Goal: Transaction & Acquisition: Purchase product/service

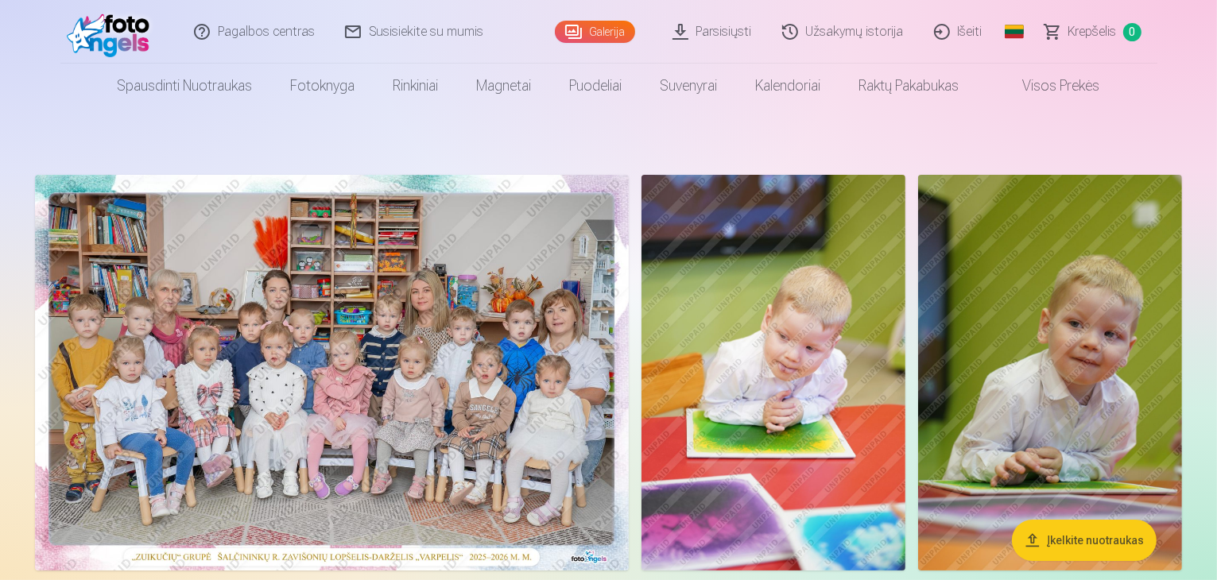
click at [451, 296] on img at bounding box center [332, 373] width 594 height 396
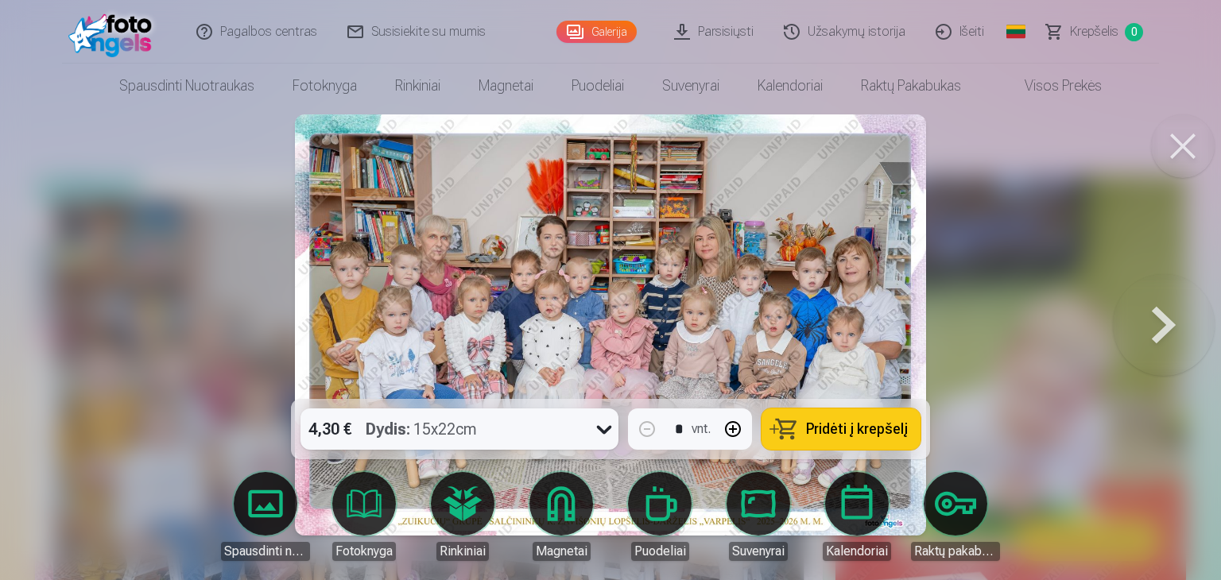
click at [600, 429] on icon at bounding box center [604, 430] width 15 height 9
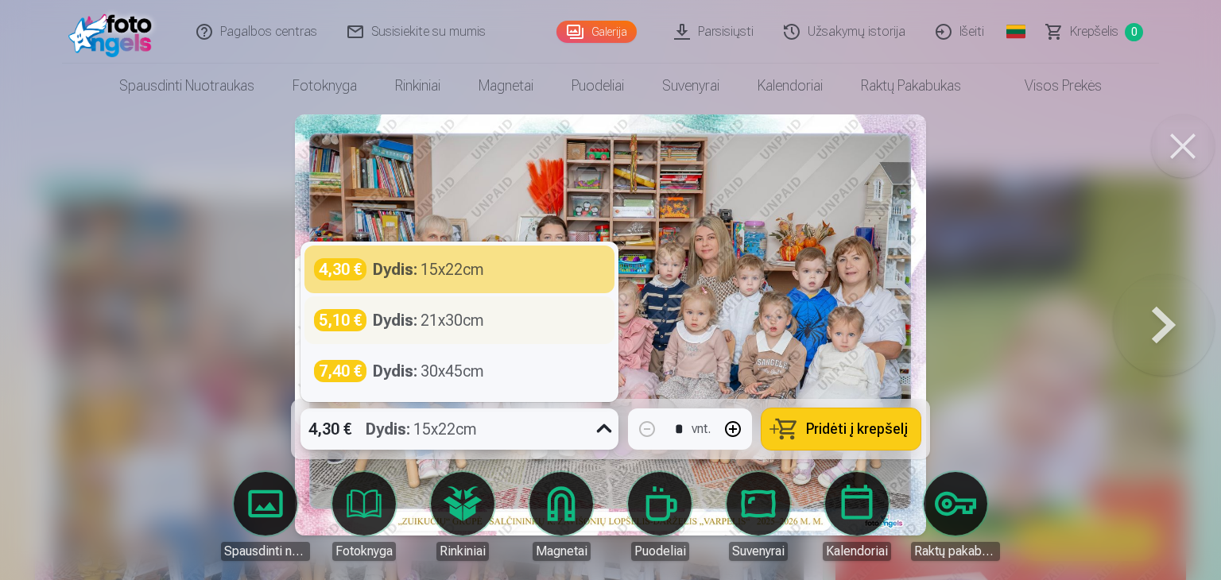
click at [433, 321] on div "Dydis : 21x30cm" at bounding box center [428, 320] width 111 height 22
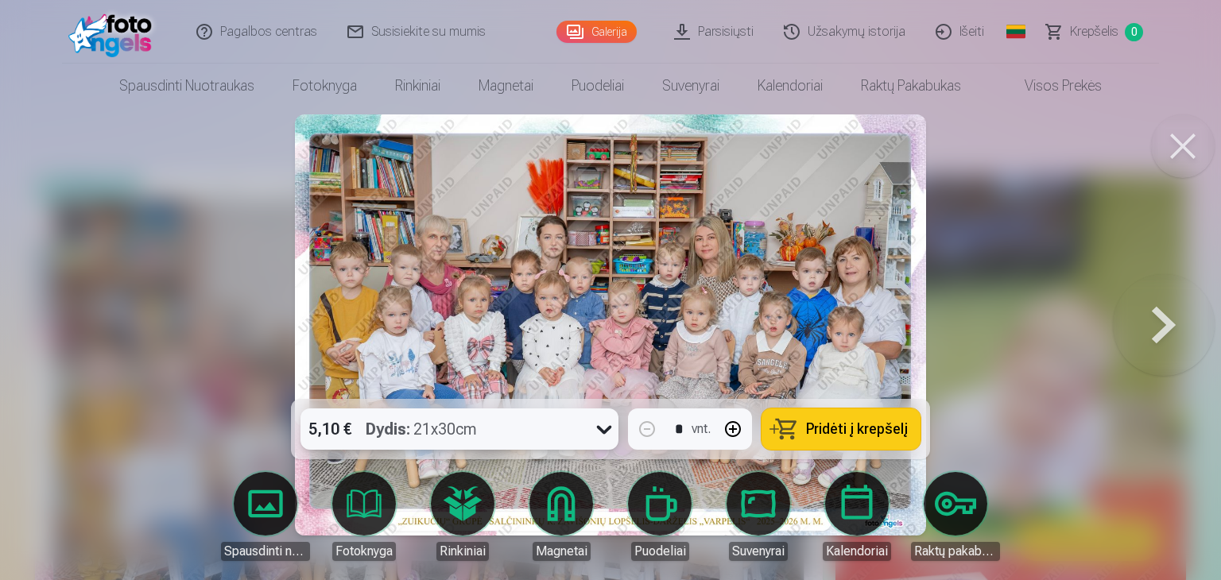
click at [843, 429] on span "Pridėti į krepšelį" at bounding box center [857, 429] width 102 height 14
click at [1164, 324] on button at bounding box center [1164, 325] width 102 height 116
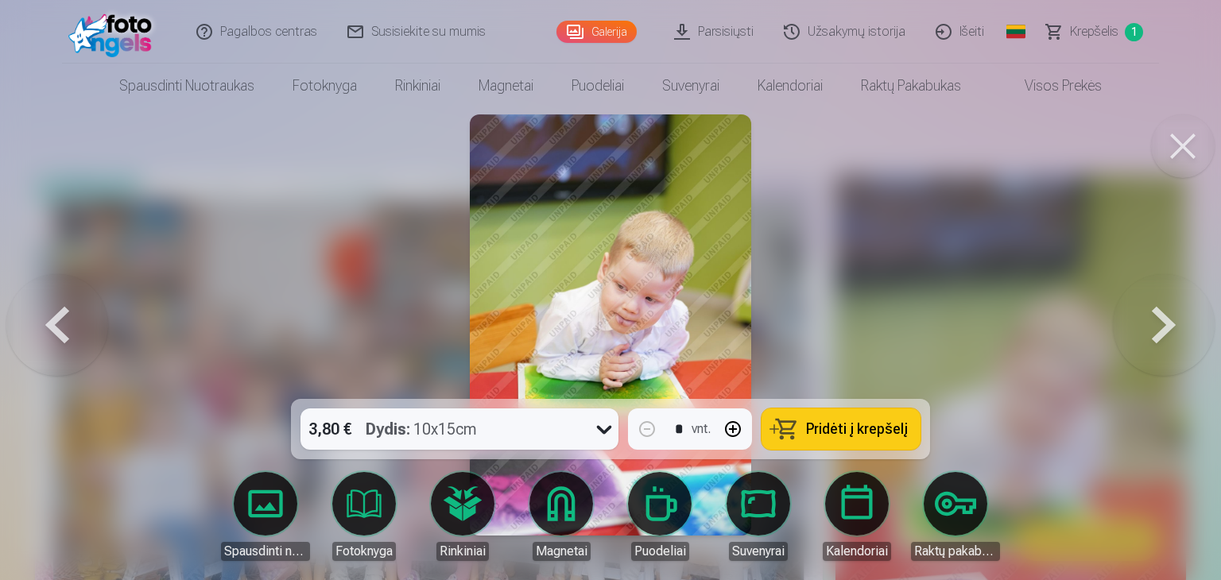
click at [1164, 323] on button at bounding box center [1164, 325] width 102 height 116
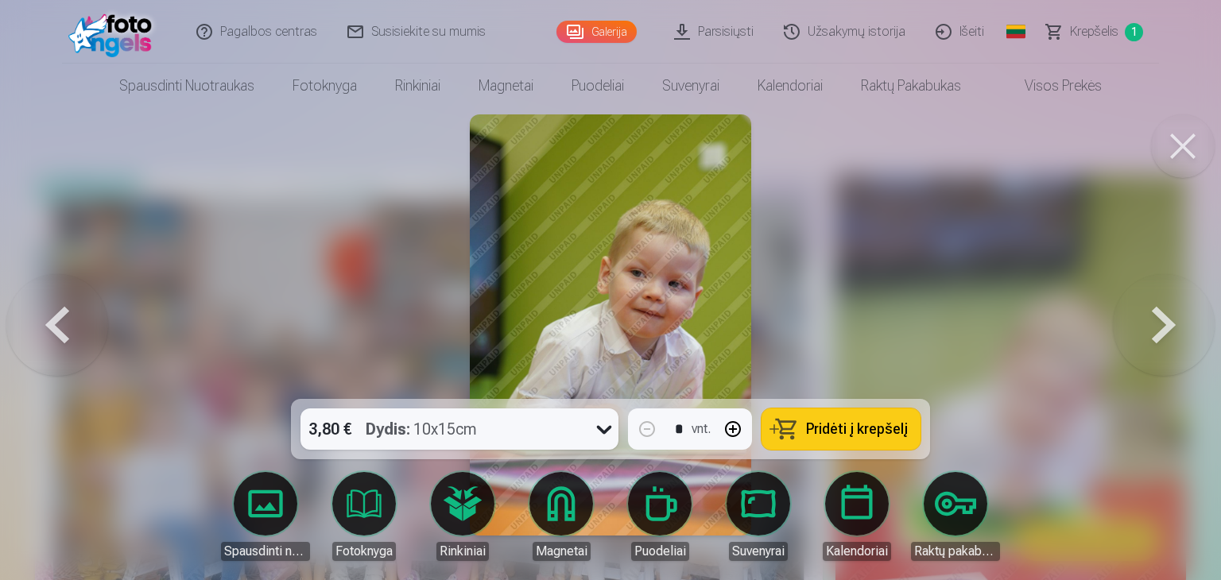
click at [1164, 323] on button at bounding box center [1164, 325] width 102 height 116
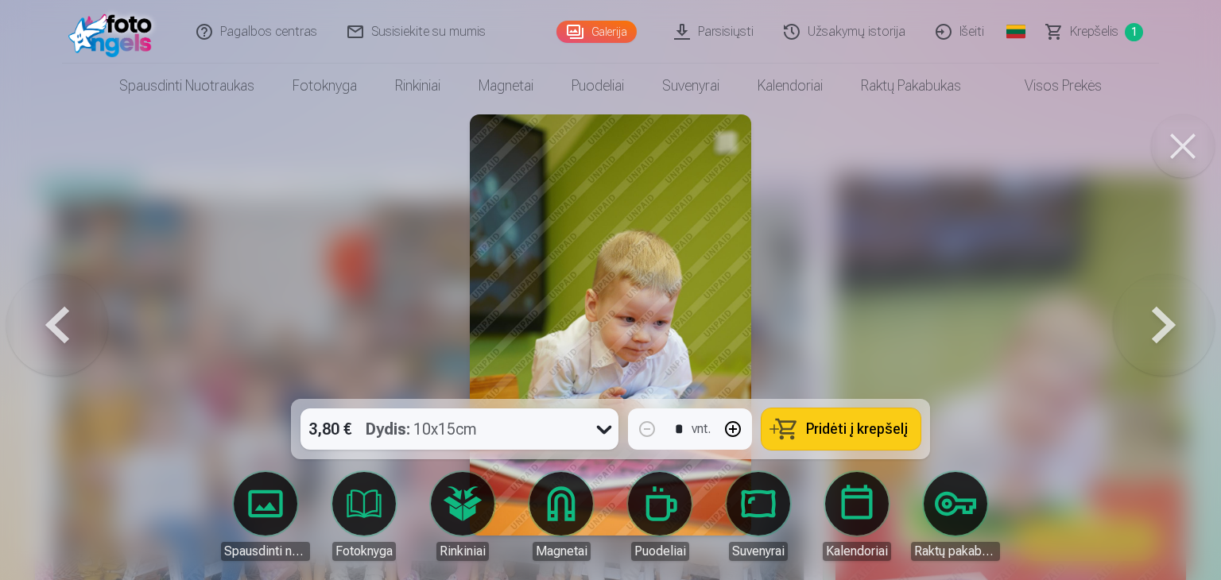
click at [1164, 323] on button at bounding box center [1164, 325] width 102 height 116
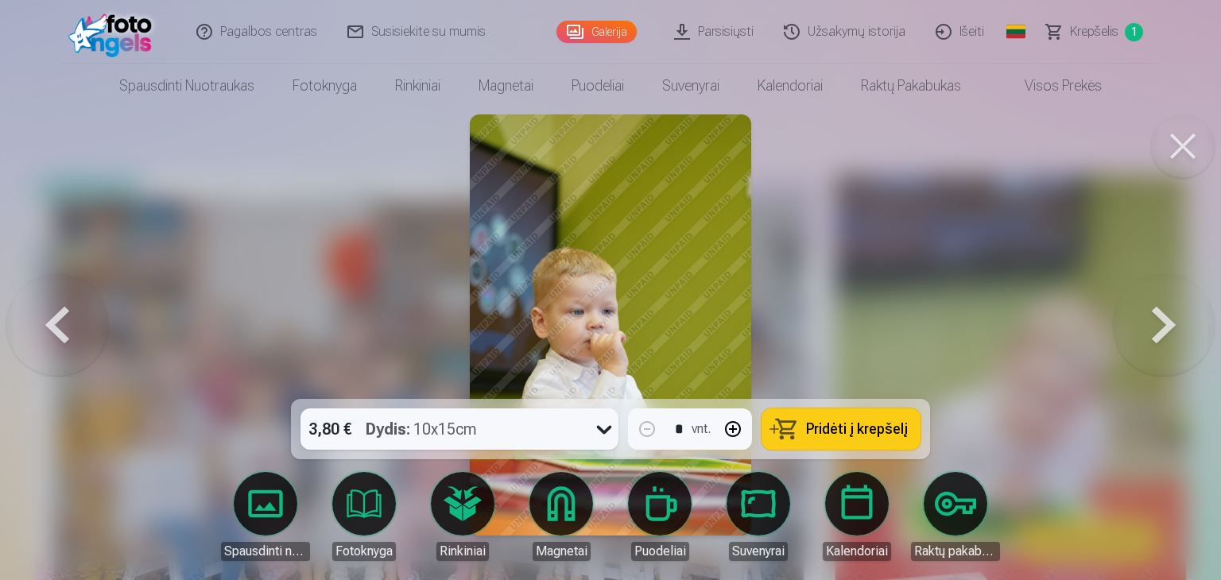
click at [830, 425] on span "Pridėti į krepšelį" at bounding box center [857, 429] width 102 height 14
click at [1160, 320] on button at bounding box center [1164, 325] width 102 height 116
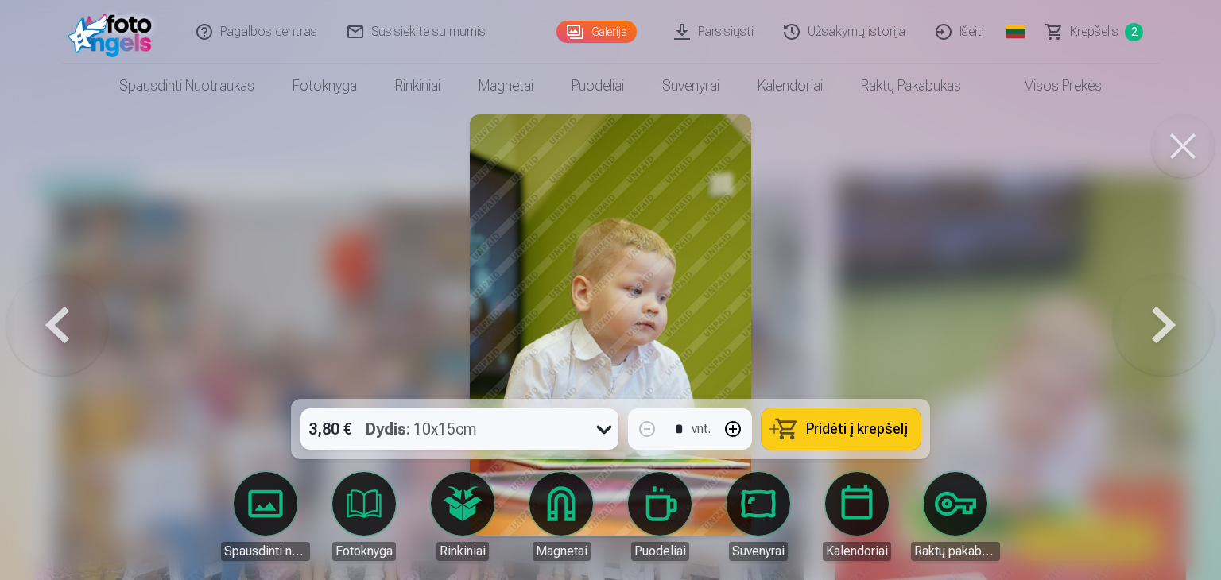
click at [1160, 320] on button at bounding box center [1164, 325] width 102 height 116
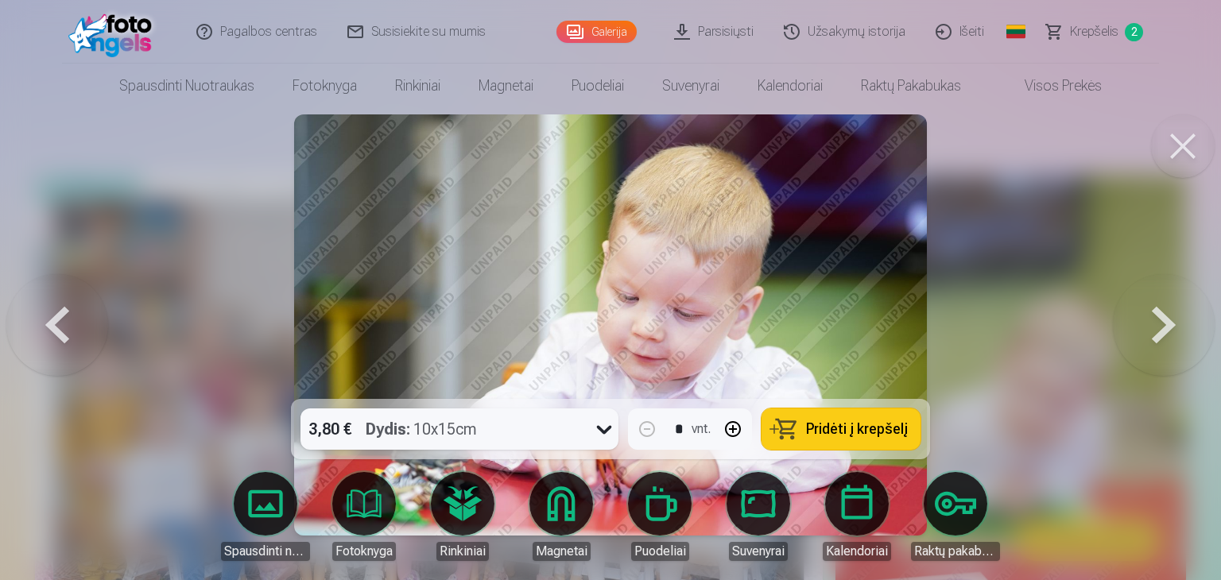
click at [812, 431] on span "Pridėti į krepšelį" at bounding box center [857, 429] width 102 height 14
click at [1168, 319] on button at bounding box center [1164, 325] width 102 height 116
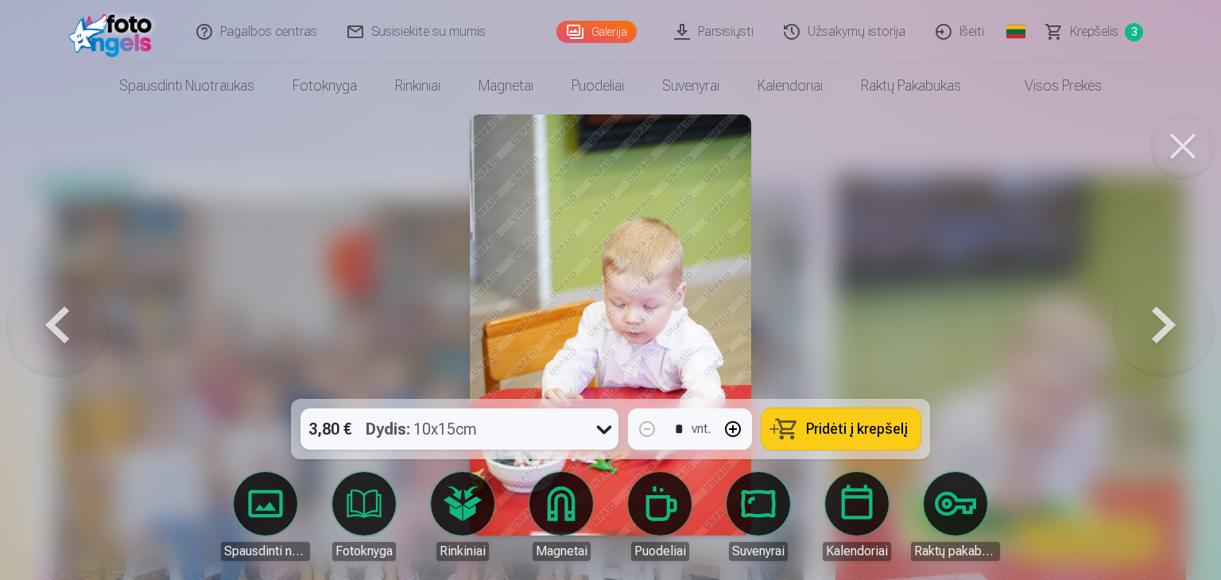
click at [1148, 325] on button at bounding box center [1164, 325] width 102 height 116
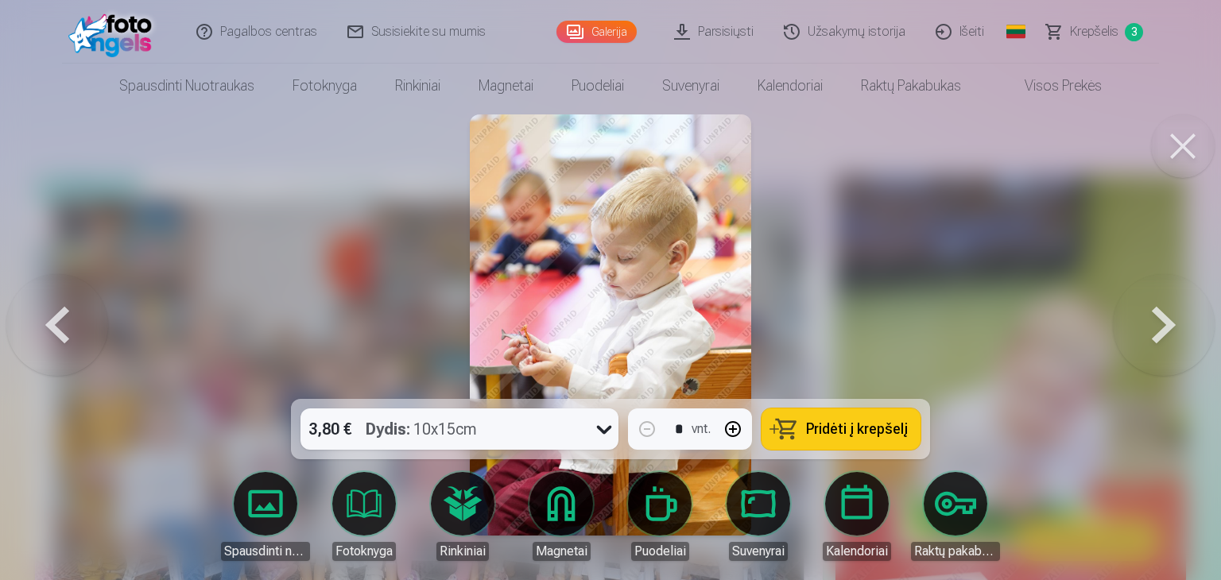
click at [1148, 325] on button at bounding box center [1164, 325] width 102 height 116
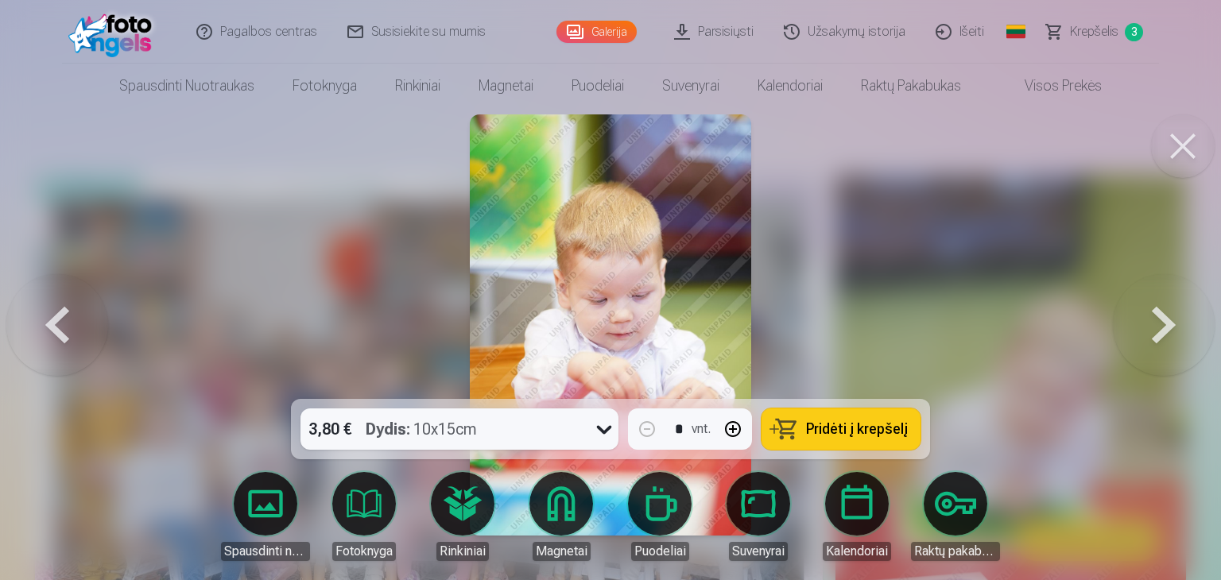
drag, startPoint x: 713, startPoint y: 401, endPoint x: 725, endPoint y: 394, distance: 13.5
click at [725, 394] on div "3,80 € Dydis : 10x15cm * vnt. Pridėti į krepšelį Spausdinti nuotraukas Fotoknyg…" at bounding box center [610, 324] width 1208 height 421
click at [1167, 317] on button at bounding box center [1164, 325] width 102 height 116
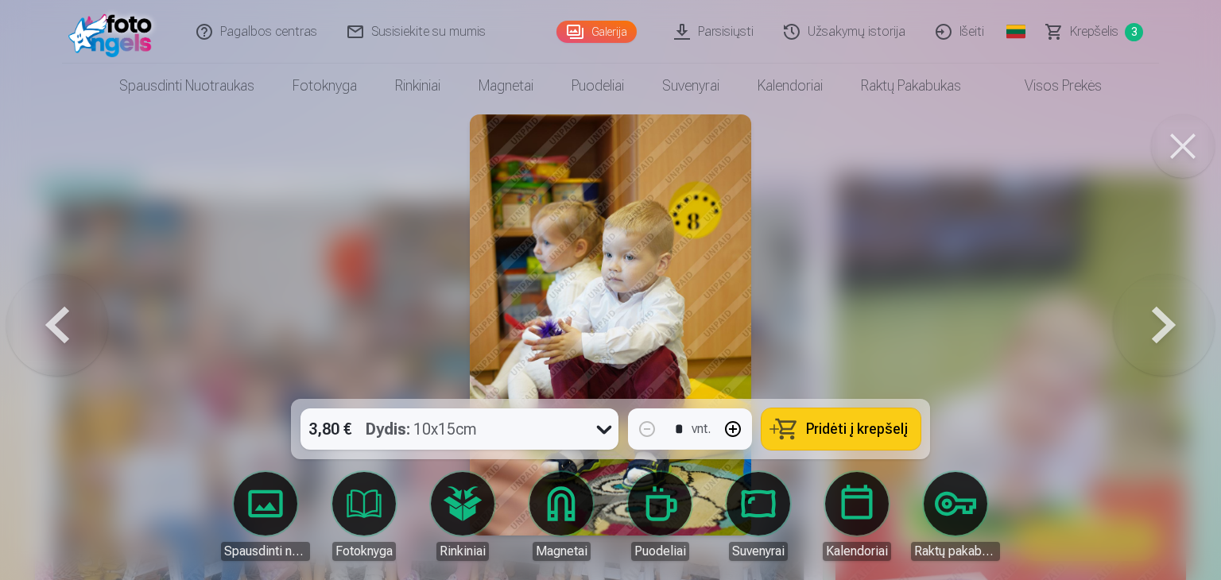
click at [1167, 316] on button at bounding box center [1164, 325] width 102 height 116
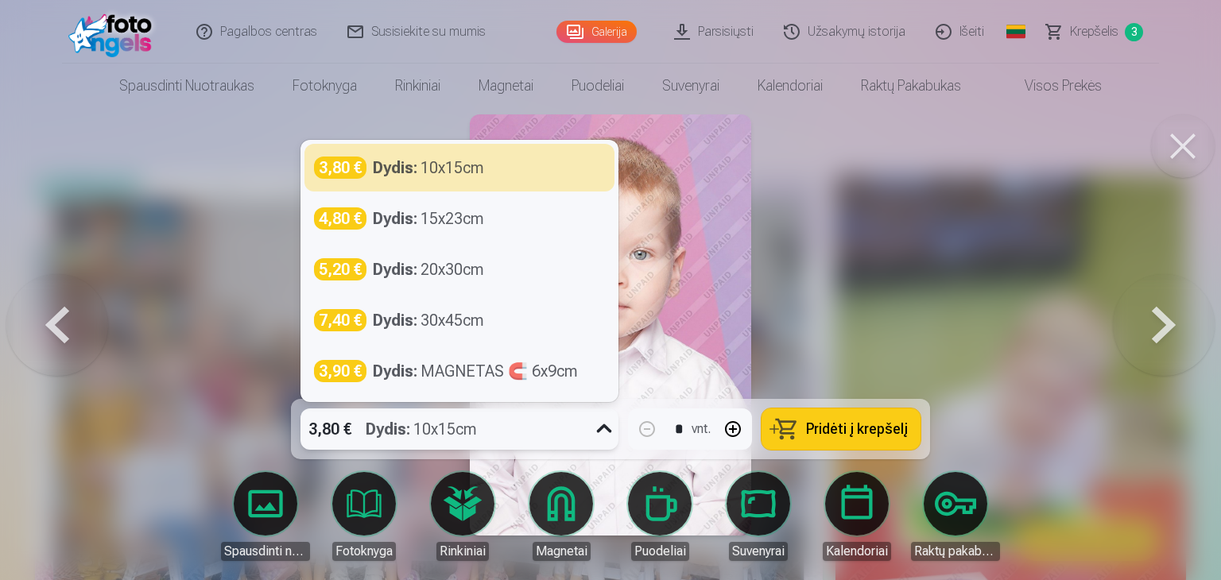
click at [593, 431] on icon at bounding box center [603, 429] width 25 height 25
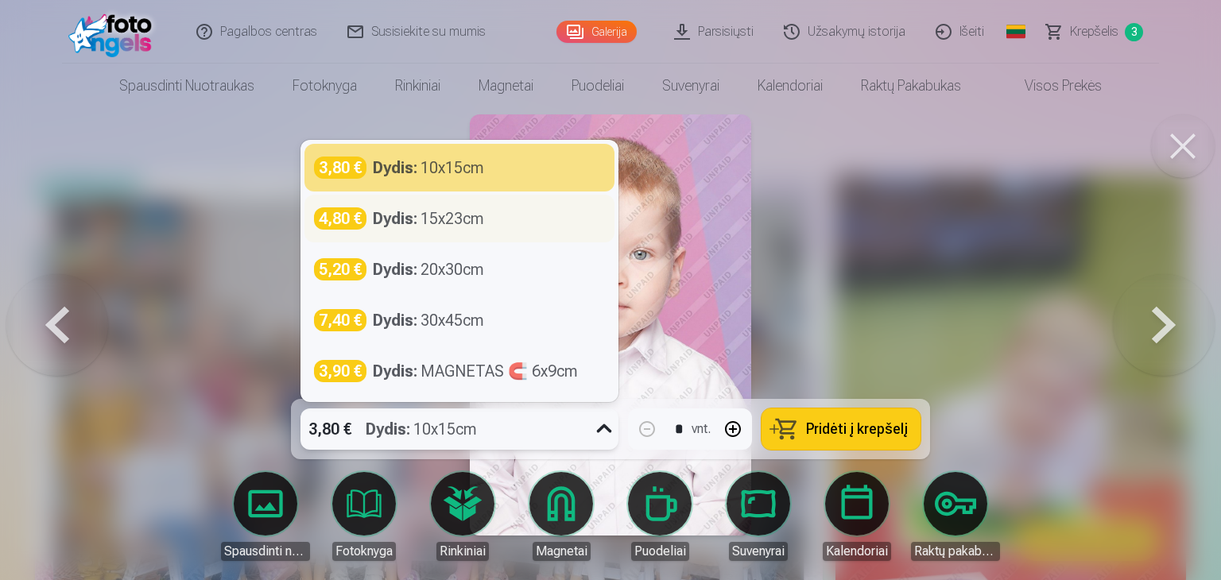
click at [446, 217] on div "Dydis : 15x23cm" at bounding box center [428, 218] width 111 height 22
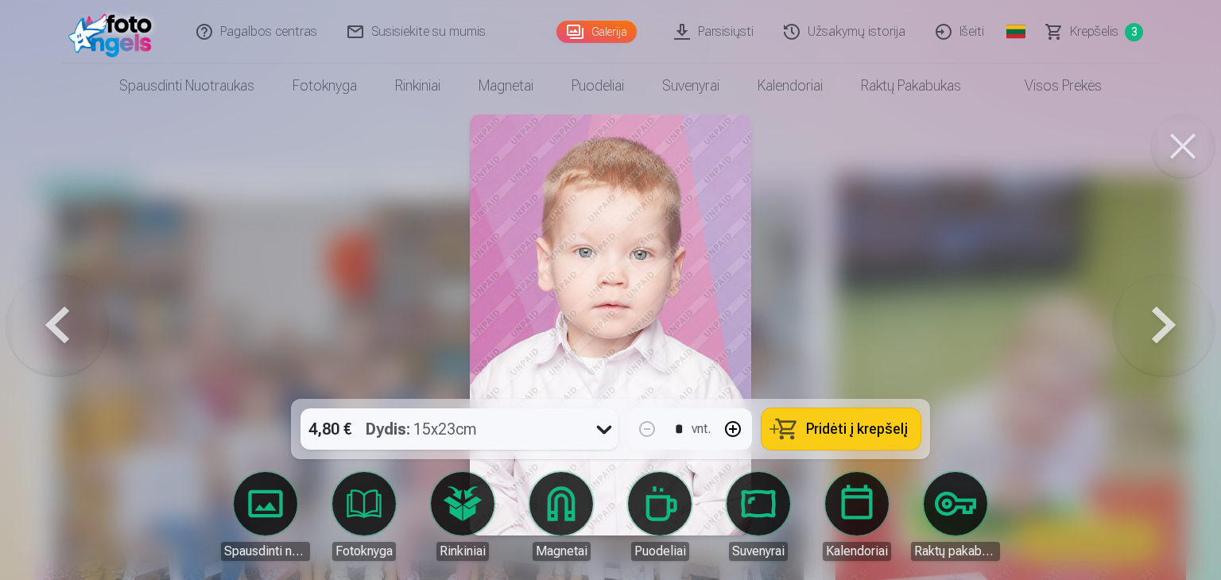
click at [1155, 322] on button at bounding box center [1164, 325] width 102 height 116
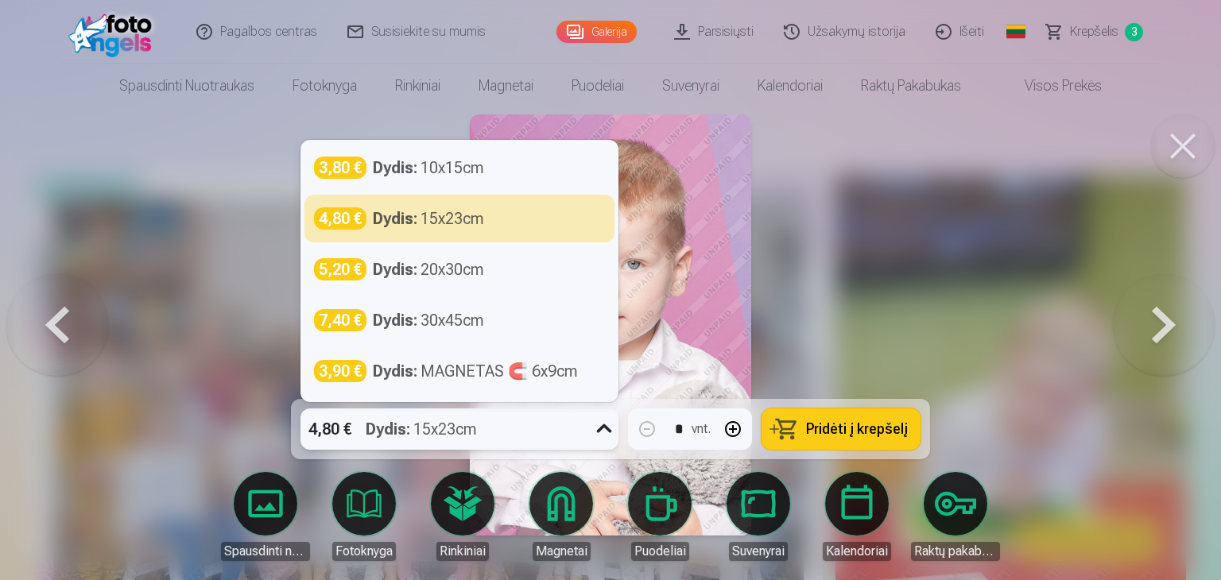
click at [585, 432] on div "4,80 € Dydis : 15x23cm" at bounding box center [444, 429] width 288 height 41
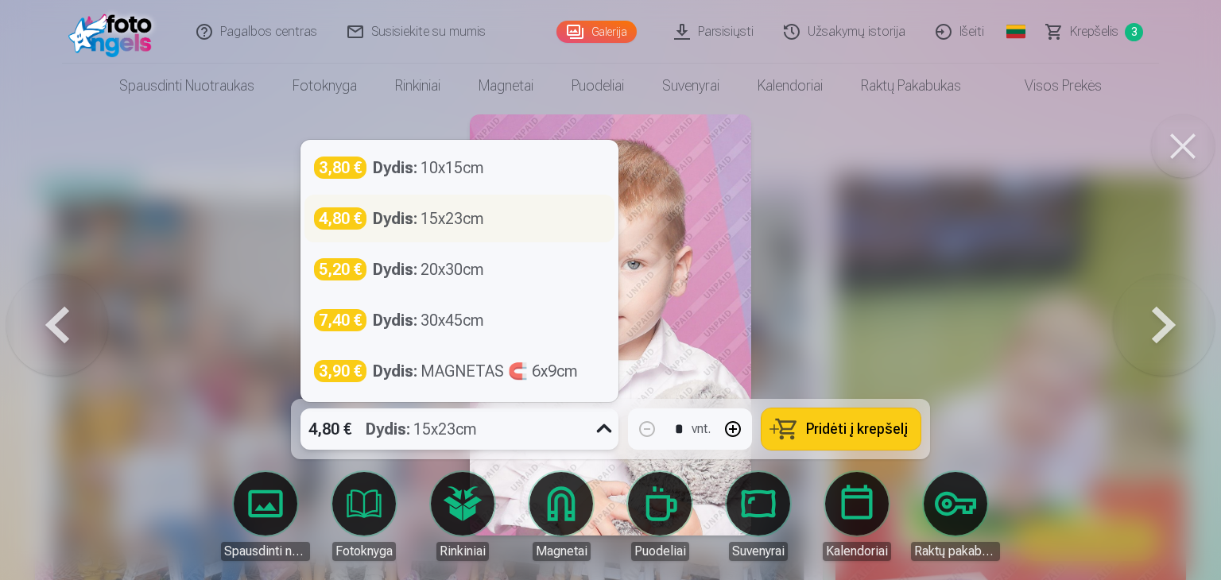
click at [416, 226] on strong "Dydis :" at bounding box center [395, 218] width 45 height 22
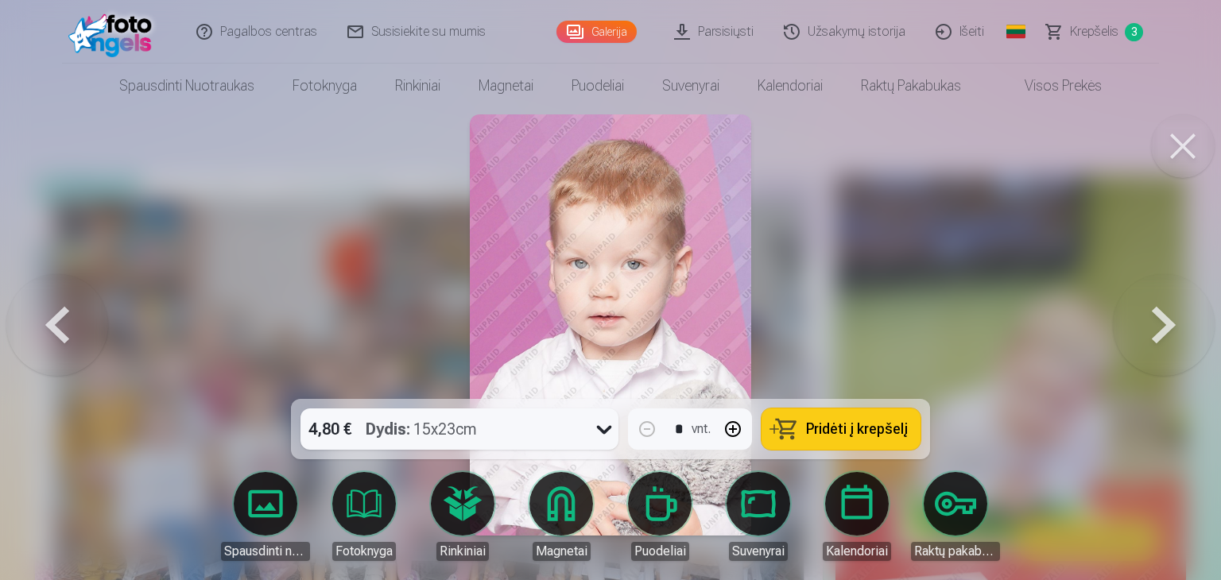
click at [1164, 331] on button at bounding box center [1164, 325] width 102 height 116
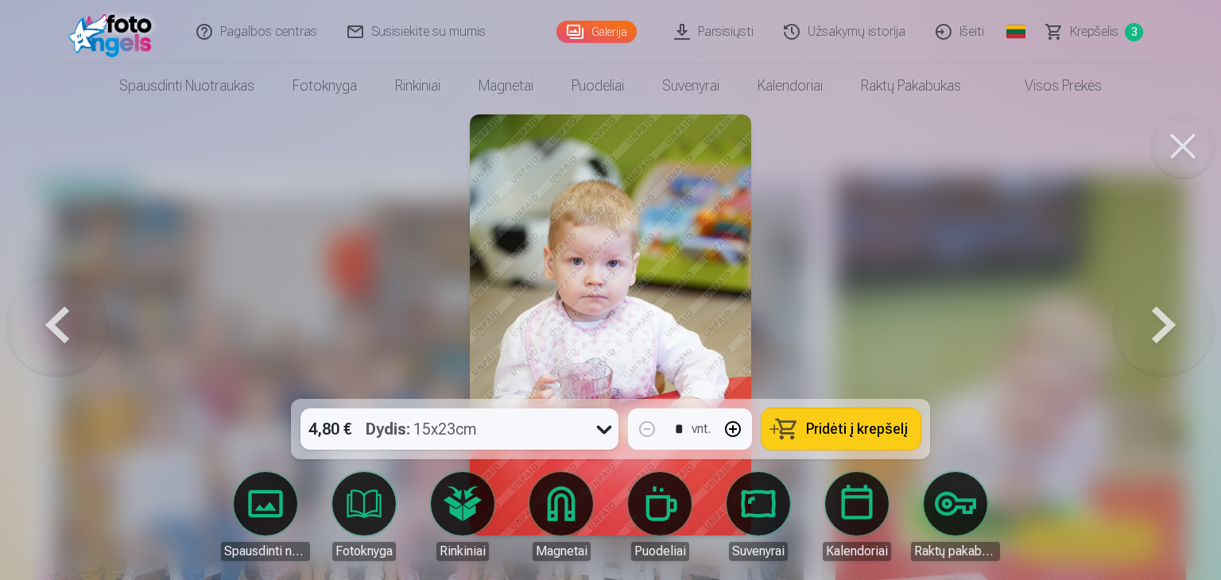
click at [591, 424] on icon at bounding box center [603, 429] width 25 height 25
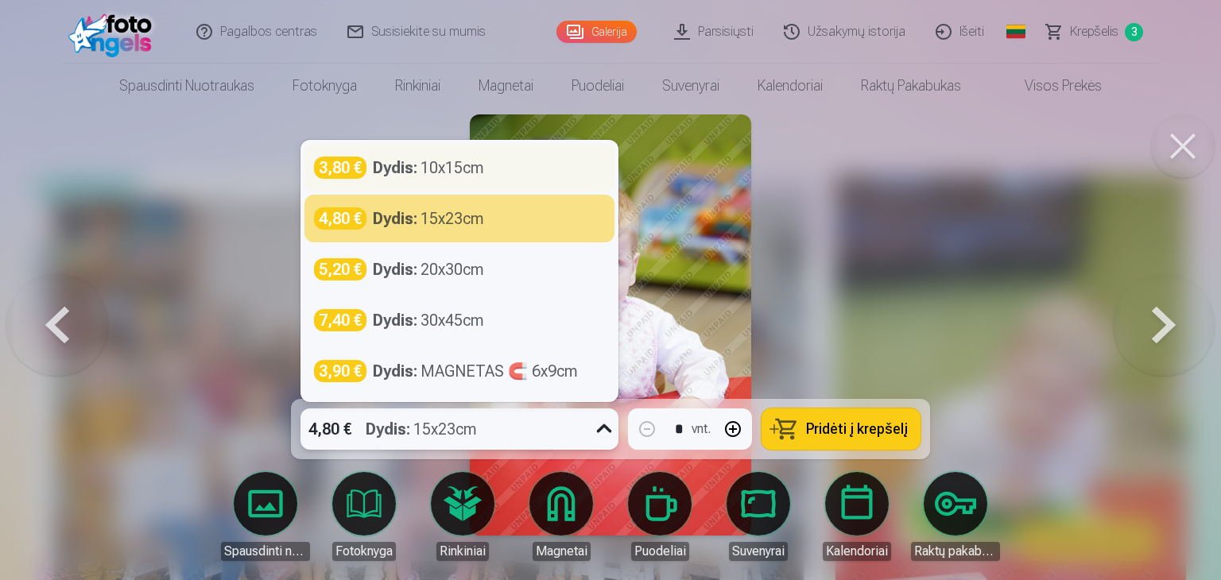
click at [447, 148] on div "3,80 € Dydis : 10x15cm" at bounding box center [459, 168] width 310 height 48
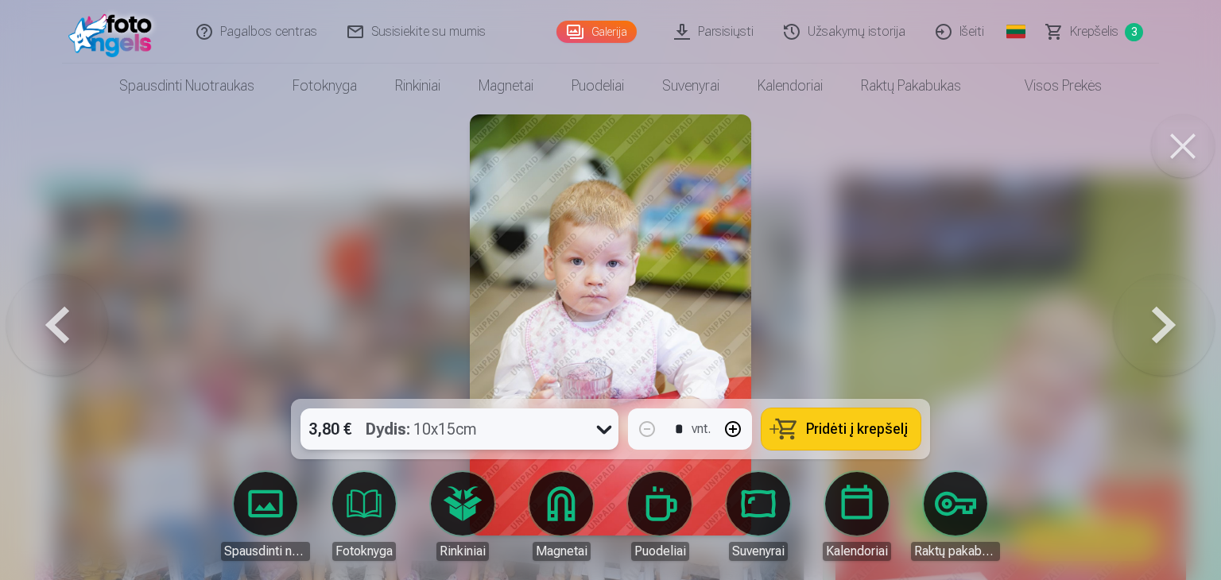
click at [586, 451] on div "option 380|||10x15cm, selected. 3,80 € Dydis : 10x15cm * vnt. Pridėti į krepšelį" at bounding box center [610, 429] width 639 height 60
click at [1128, 459] on div at bounding box center [610, 290] width 1221 height 580
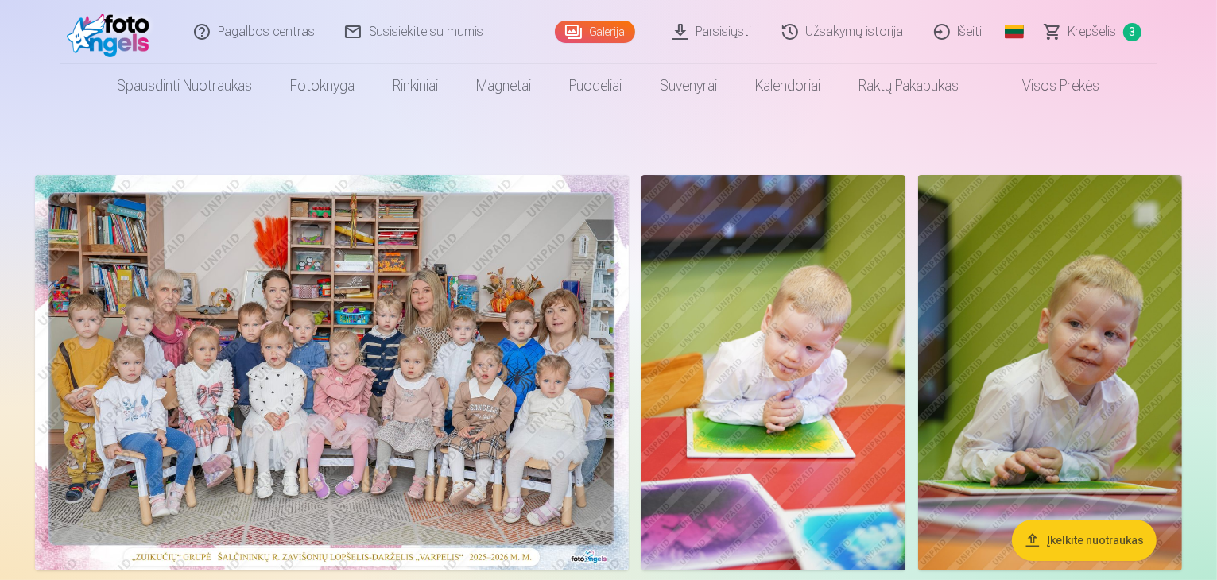
click at [427, 304] on img at bounding box center [332, 373] width 594 height 396
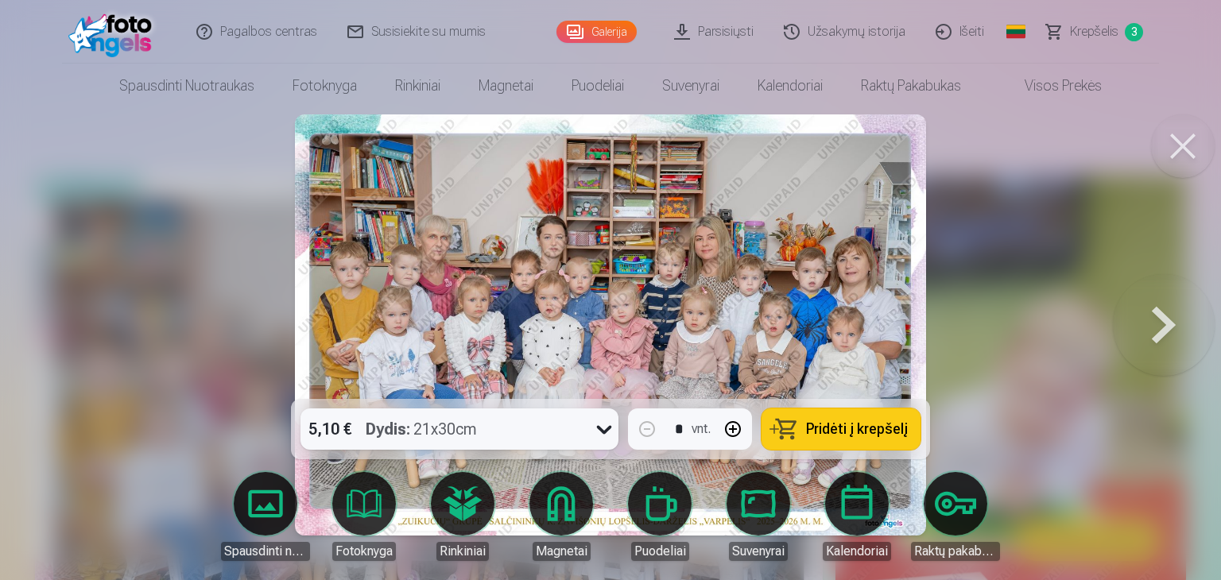
click at [1163, 325] on button at bounding box center [1164, 325] width 102 height 116
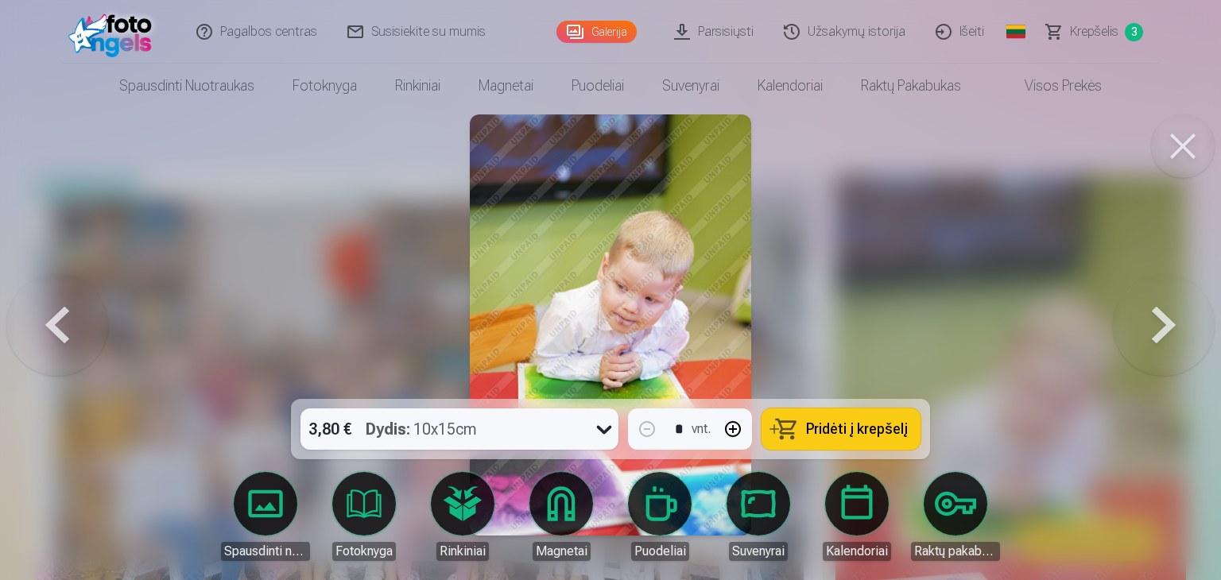
click at [1163, 325] on button at bounding box center [1164, 325] width 102 height 116
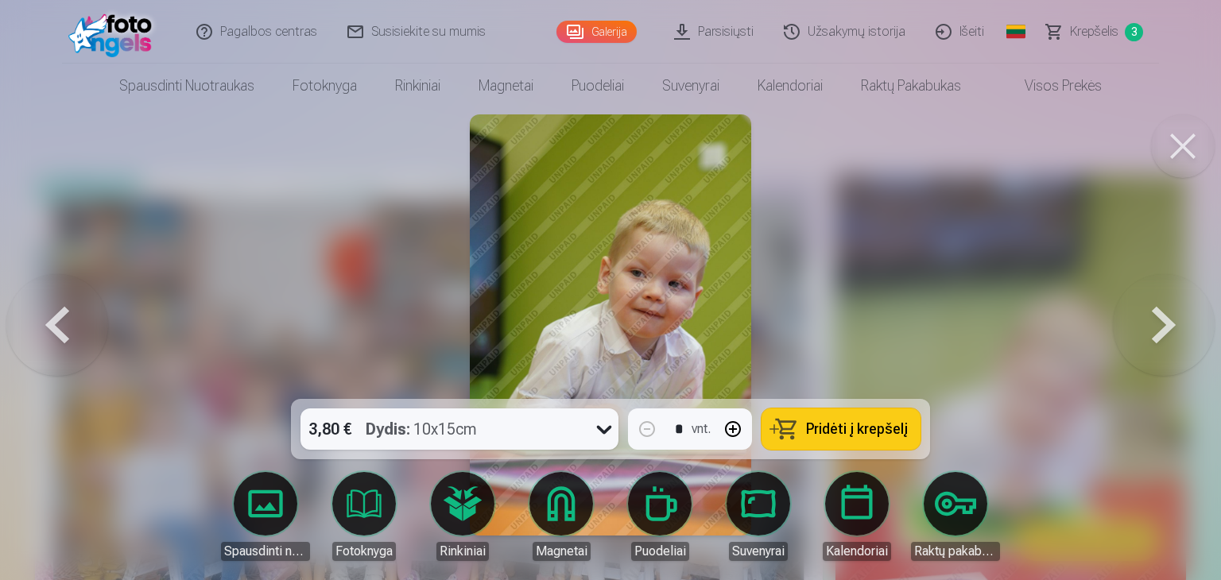
click at [1163, 325] on button at bounding box center [1164, 325] width 102 height 116
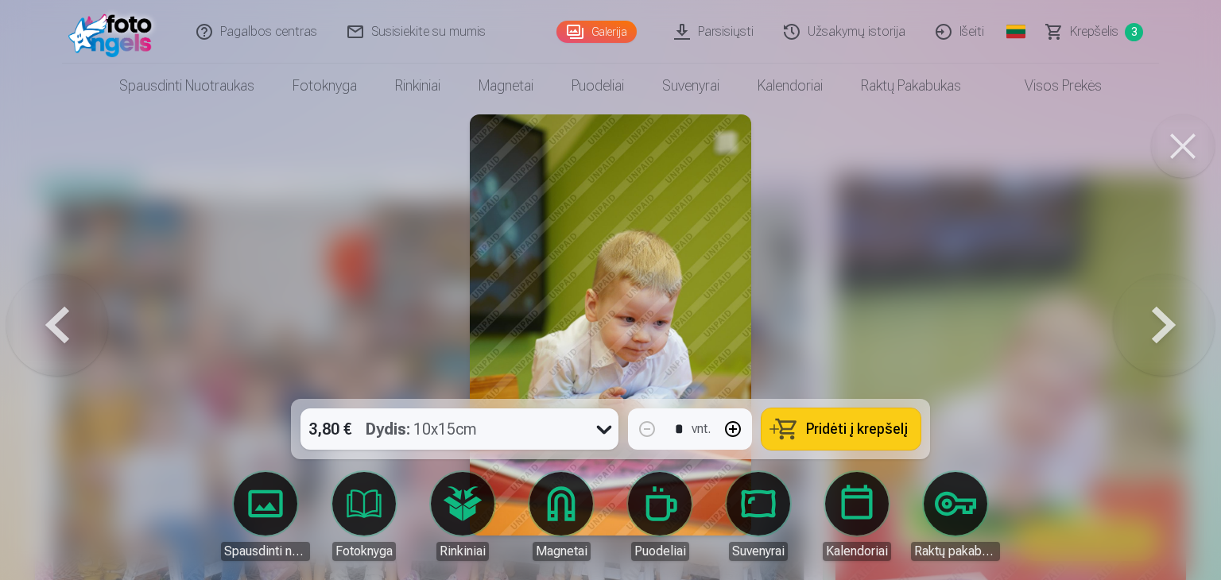
click at [1163, 325] on button at bounding box center [1164, 325] width 102 height 116
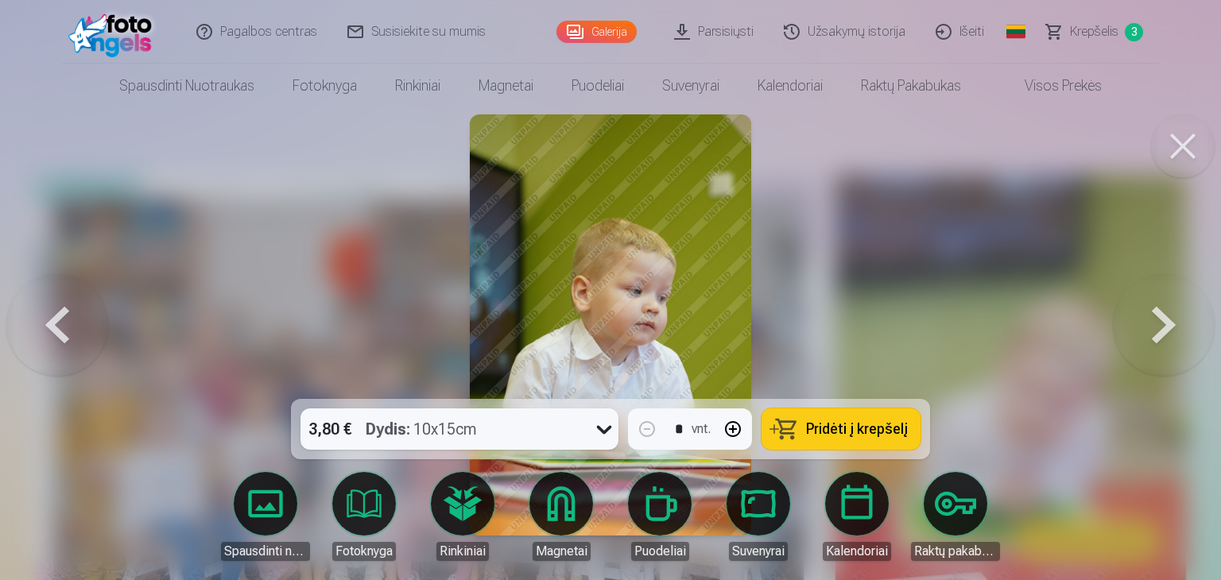
click at [1163, 325] on button at bounding box center [1164, 325] width 102 height 116
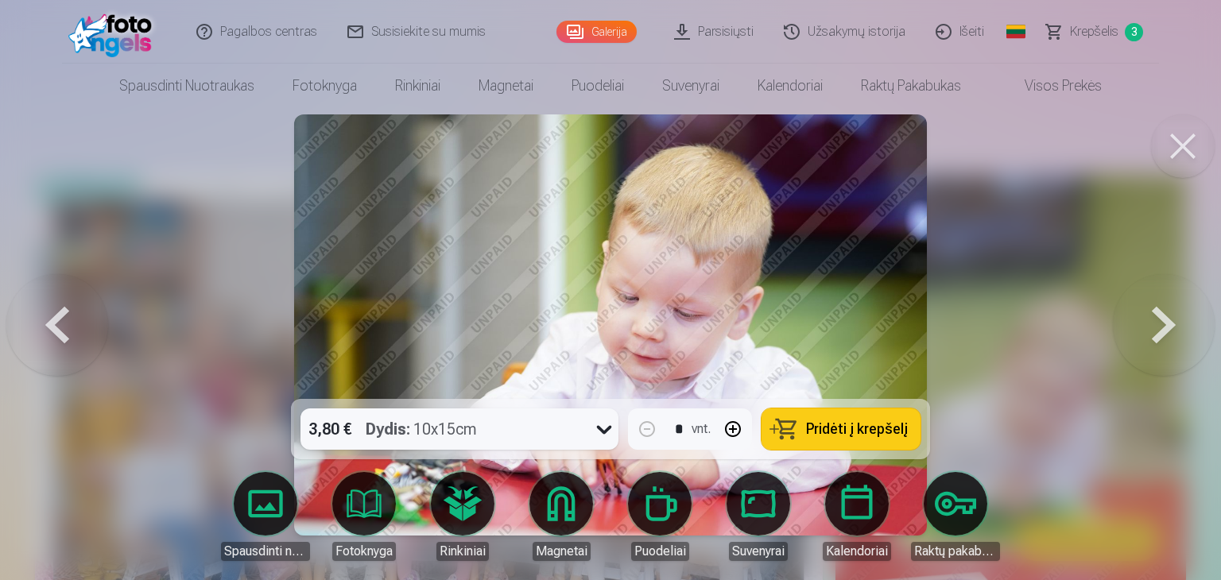
click at [1163, 325] on button at bounding box center [1164, 325] width 102 height 116
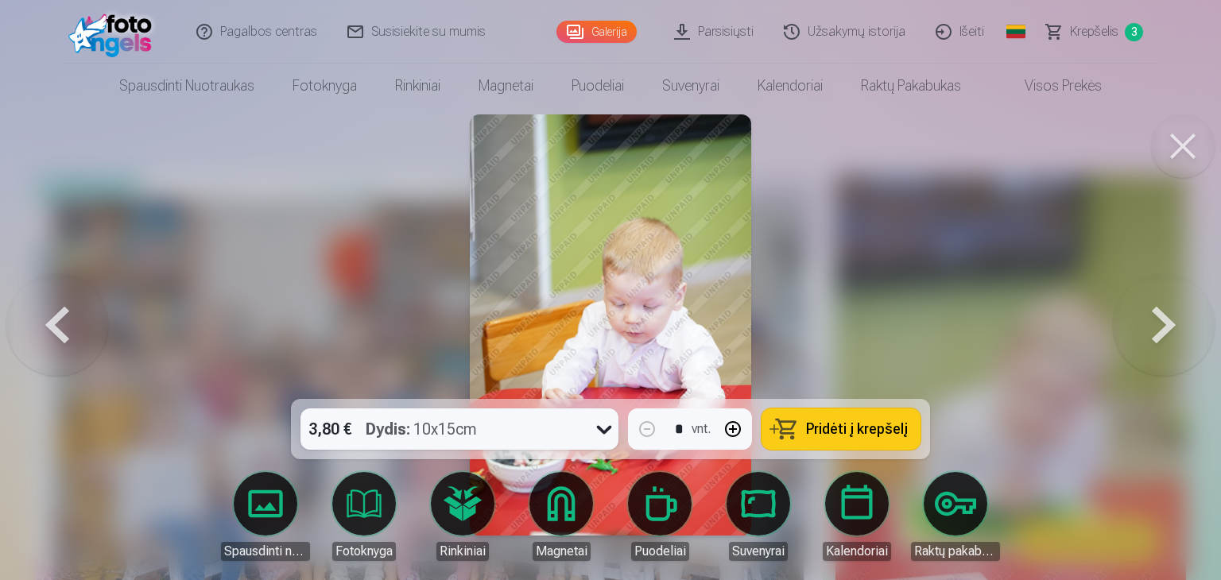
click at [1163, 325] on button at bounding box center [1164, 325] width 102 height 116
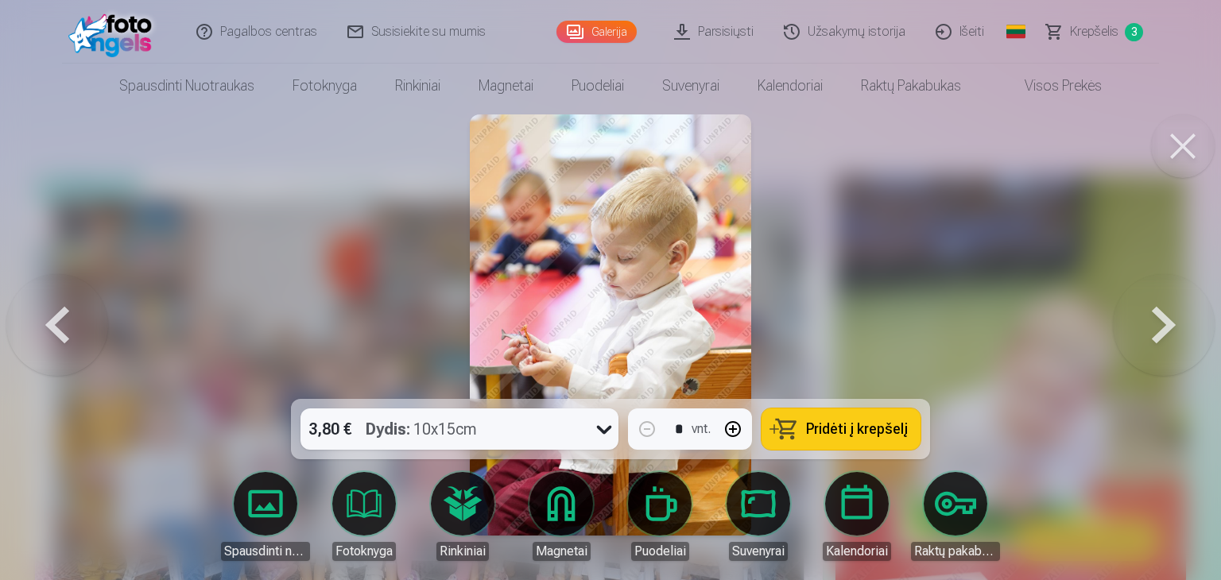
click at [1163, 325] on button at bounding box center [1164, 325] width 102 height 116
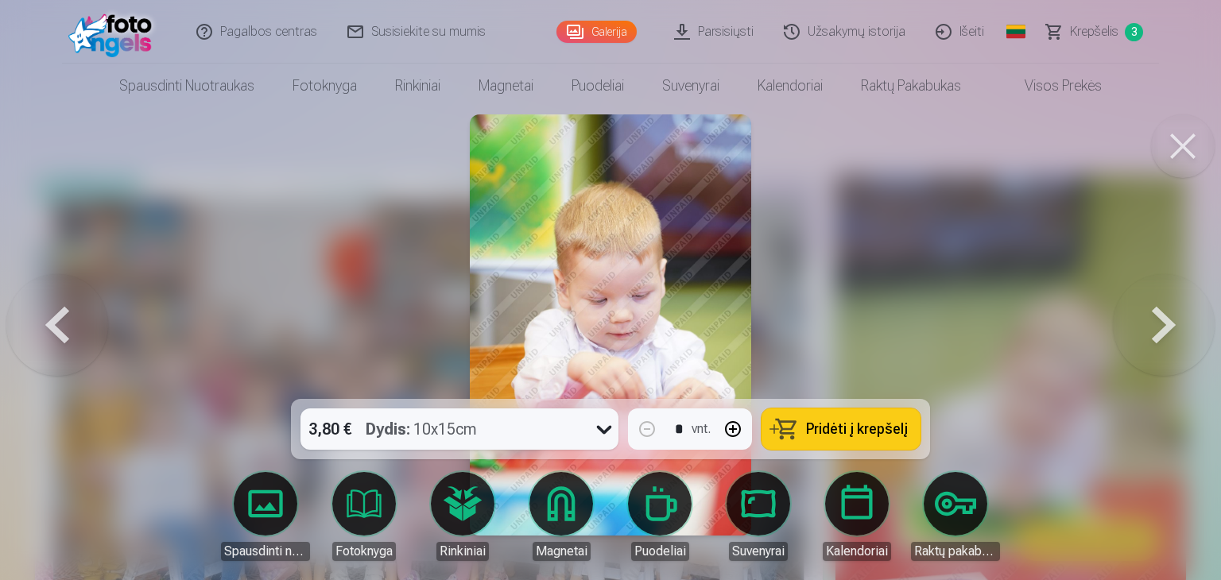
click at [1163, 325] on button at bounding box center [1164, 325] width 102 height 116
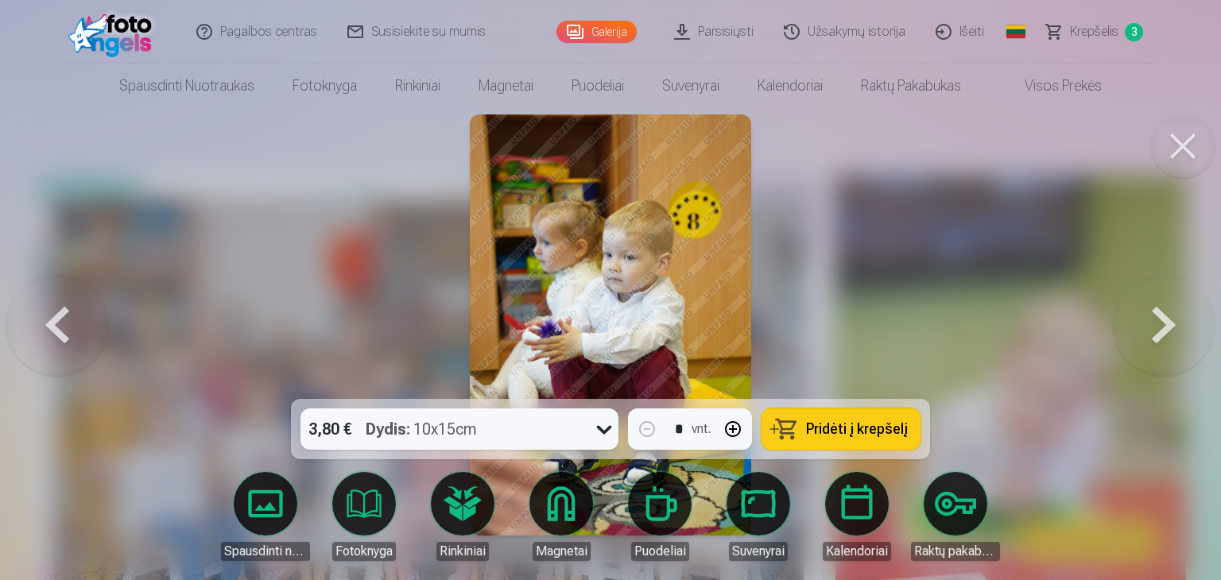
click at [1163, 325] on button at bounding box center [1164, 325] width 102 height 116
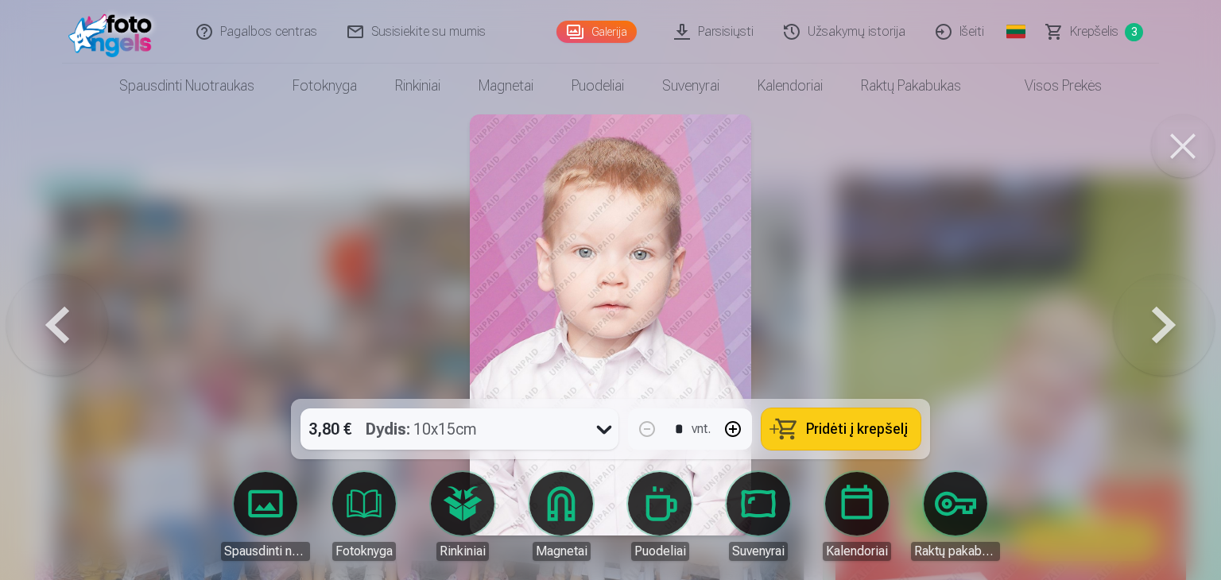
click at [1163, 325] on button at bounding box center [1164, 325] width 102 height 116
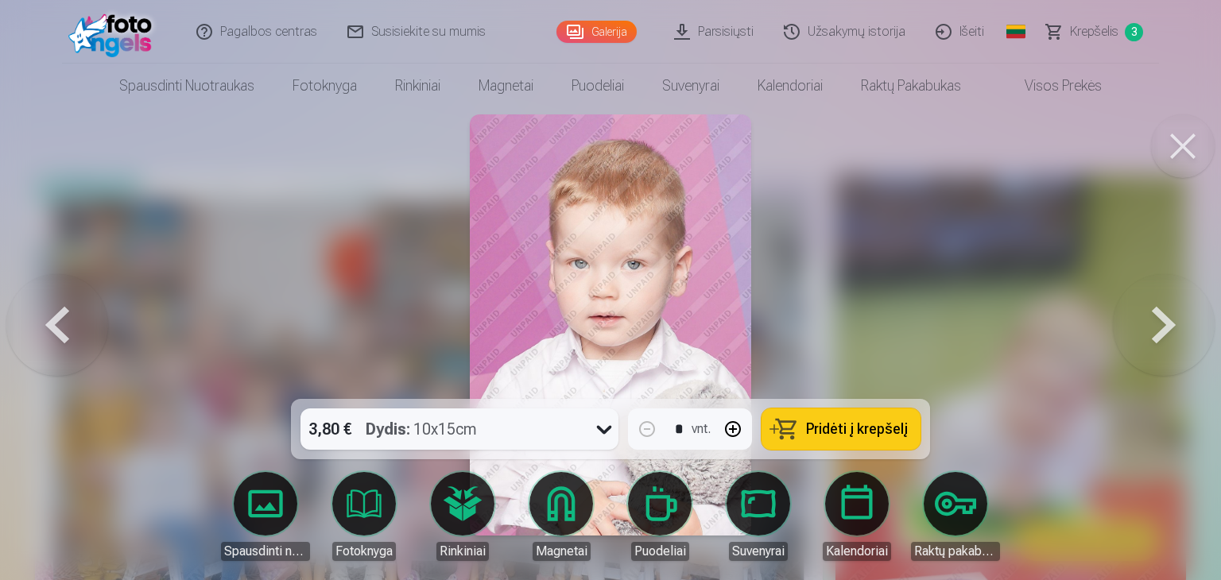
click at [1163, 325] on button at bounding box center [1164, 325] width 102 height 116
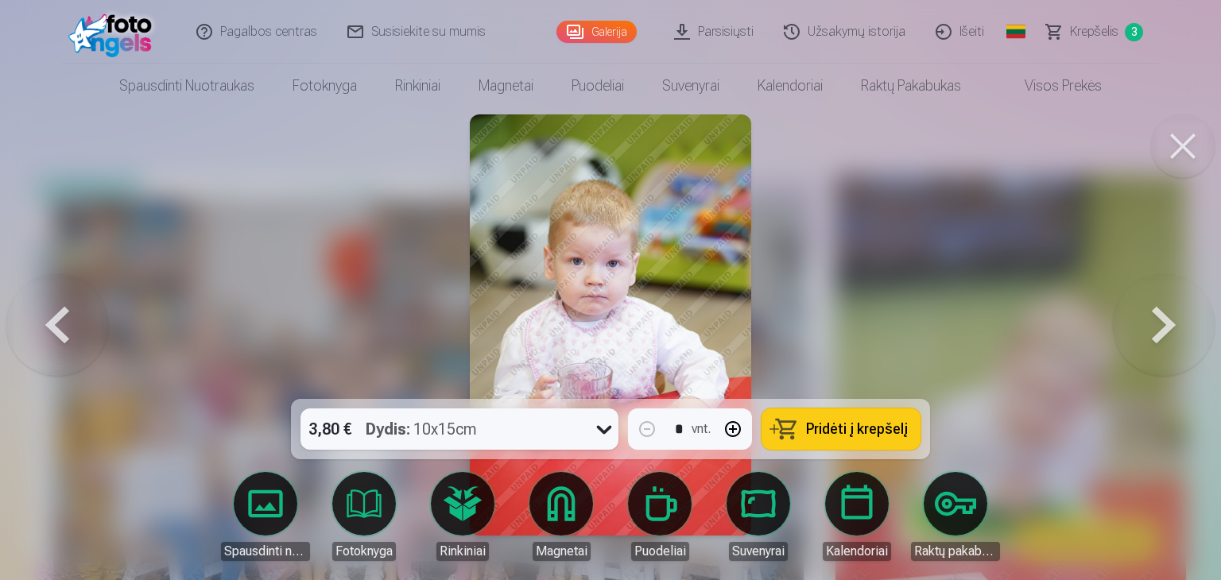
click at [862, 430] on span "Pridėti į krepšelį" at bounding box center [857, 429] width 102 height 14
click at [1153, 316] on button at bounding box center [1164, 325] width 102 height 116
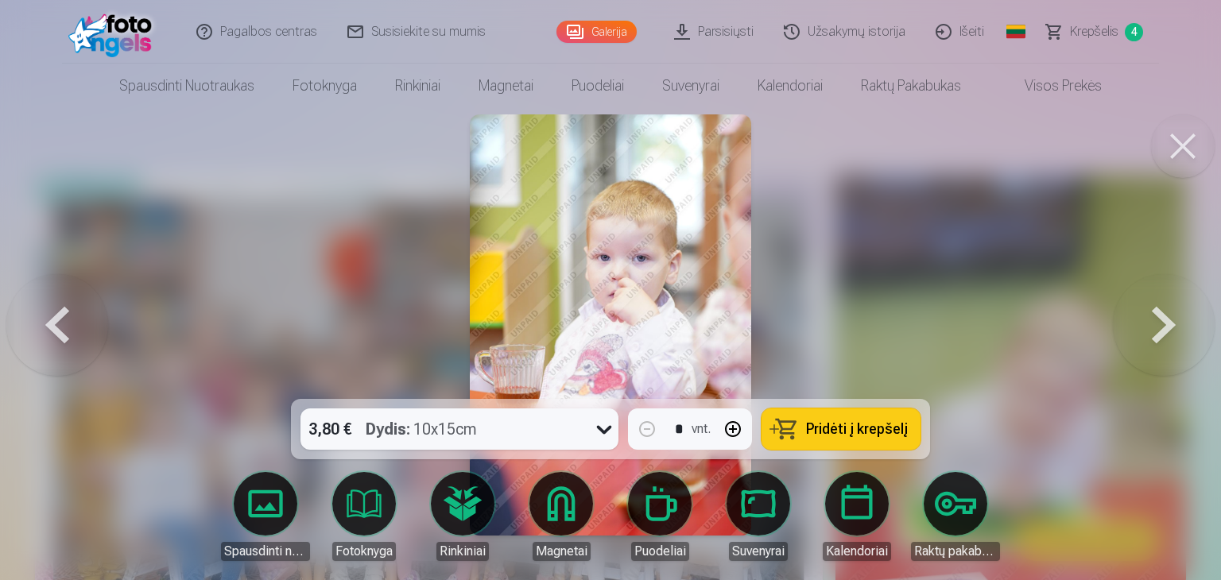
click at [1153, 316] on button at bounding box center [1164, 325] width 102 height 116
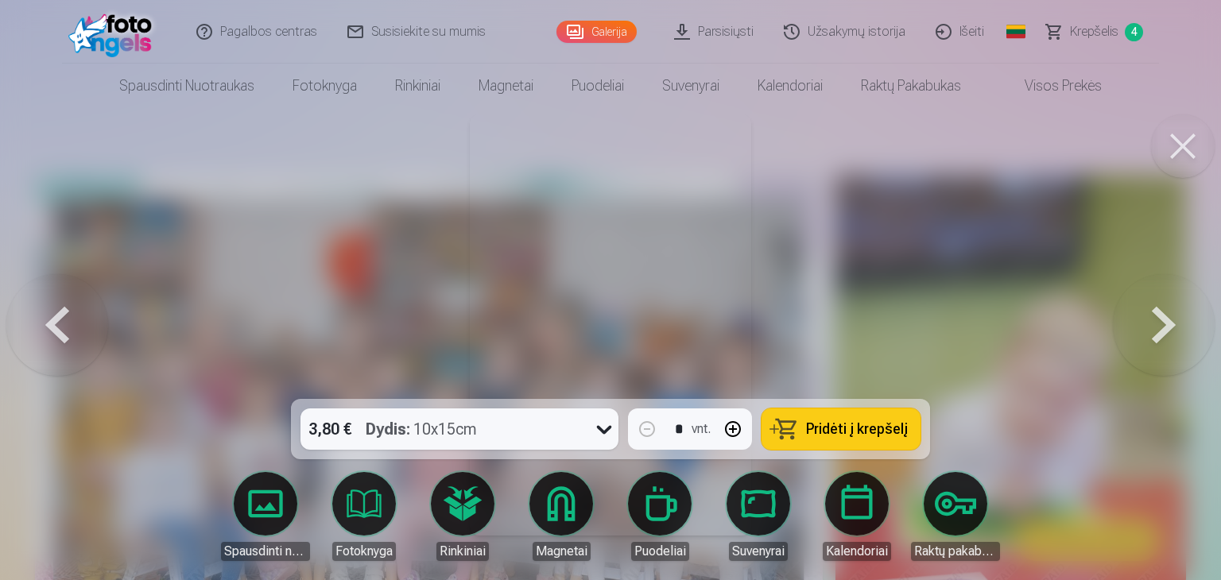
click at [1153, 316] on button at bounding box center [1164, 325] width 102 height 116
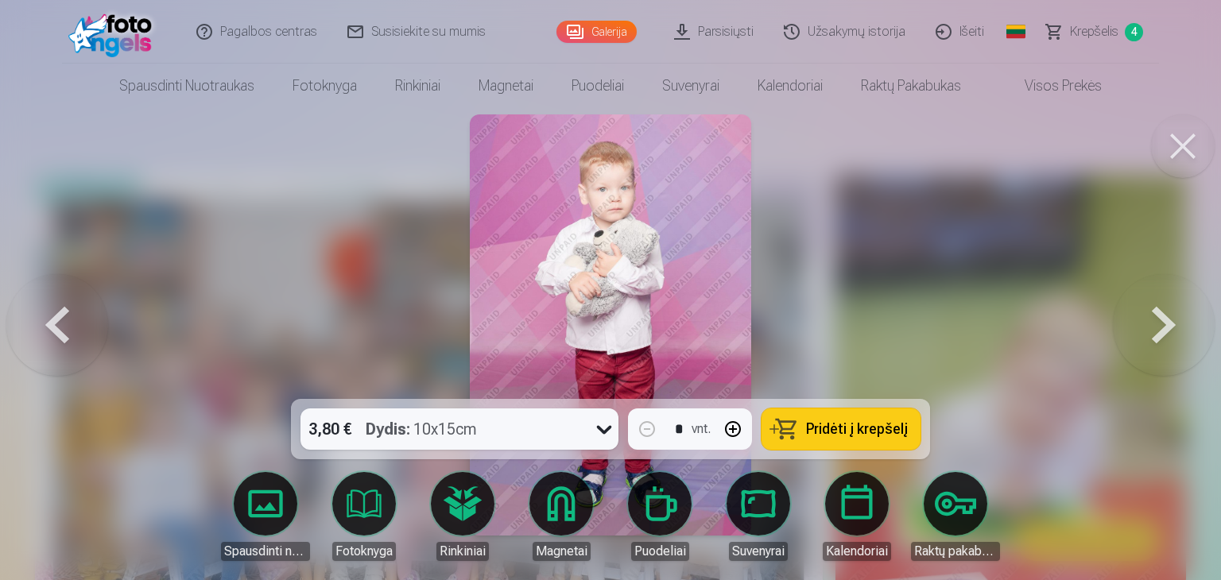
click at [62, 338] on button at bounding box center [57, 325] width 102 height 116
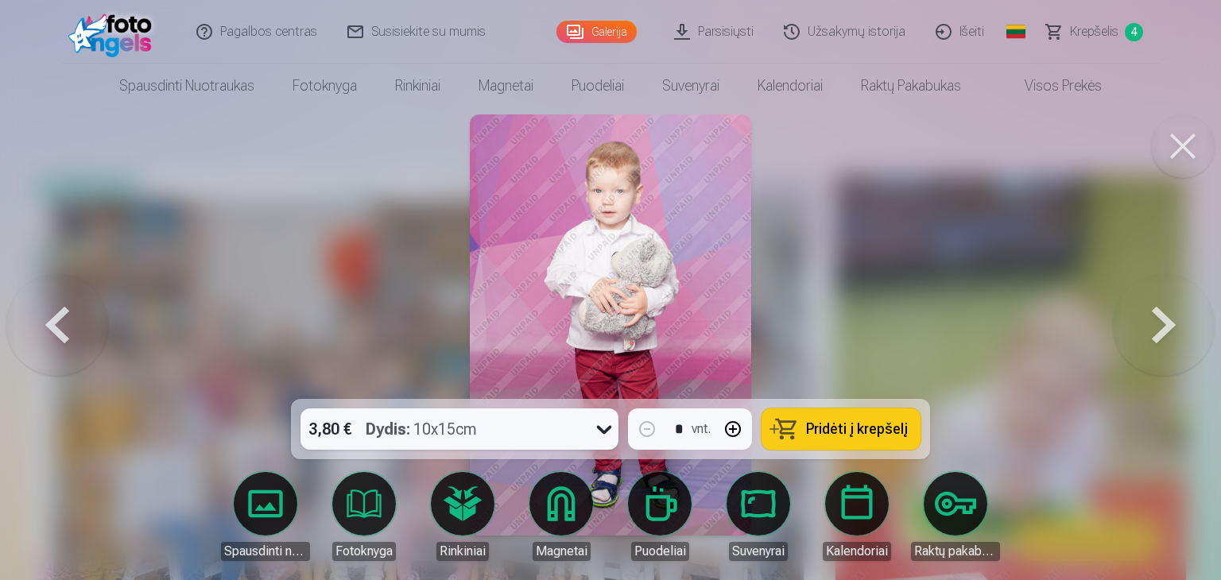
click at [1167, 339] on button at bounding box center [1164, 325] width 102 height 116
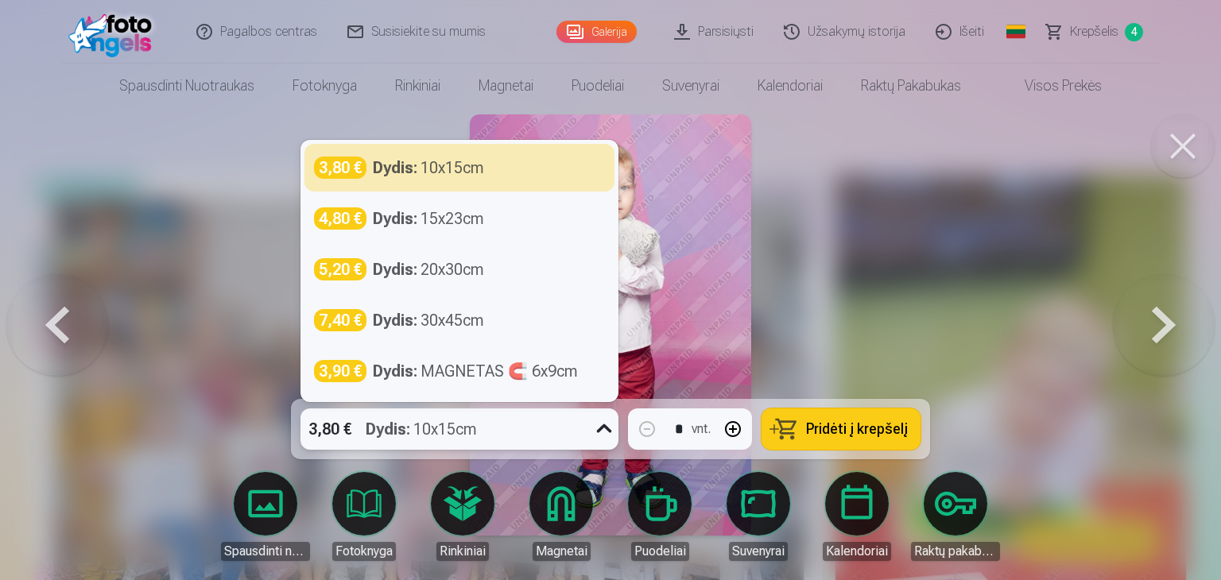
click at [579, 424] on div "3,80 € Dydis : 10x15cm" at bounding box center [444, 429] width 288 height 41
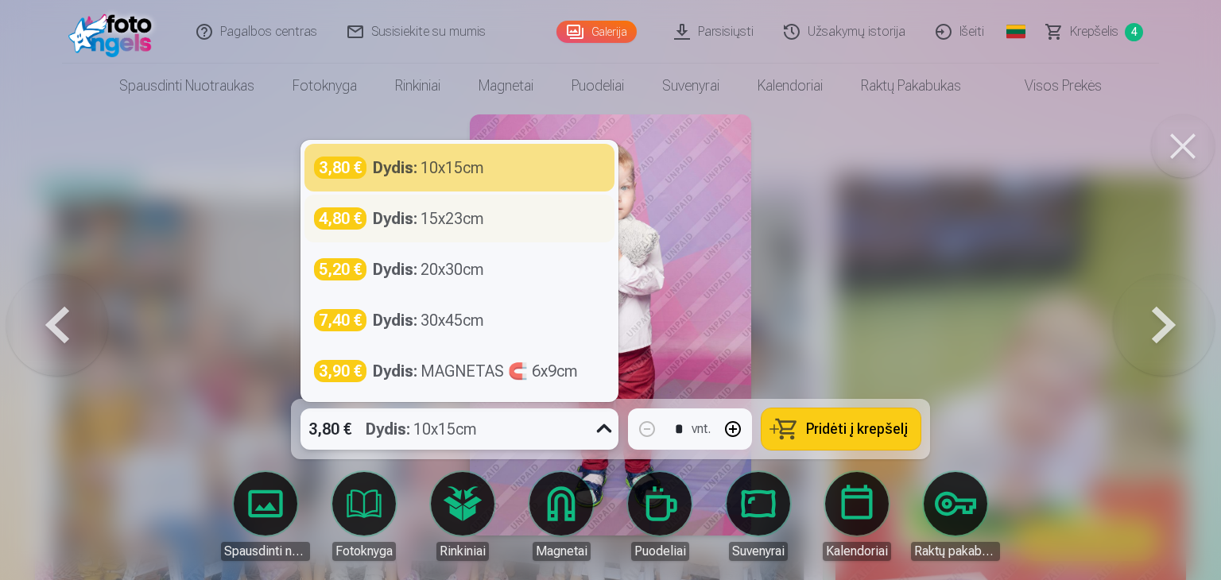
click at [456, 227] on div "Dydis : 15x23cm" at bounding box center [428, 218] width 111 height 22
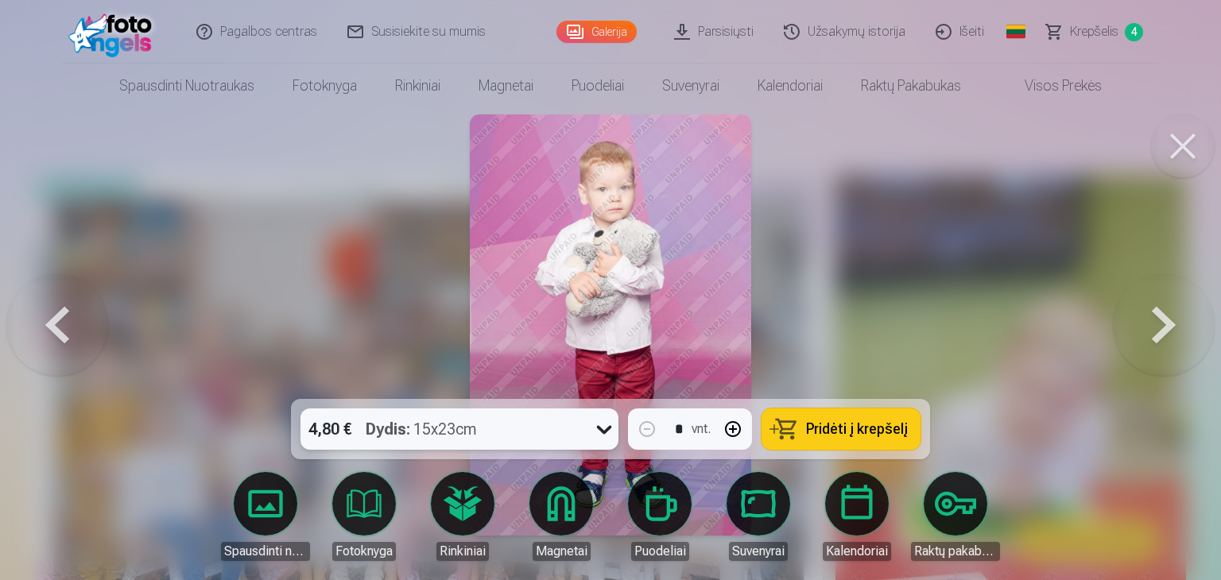
click at [814, 426] on span "Pridėti į krepšelį" at bounding box center [857, 429] width 102 height 14
click at [1153, 325] on button at bounding box center [1164, 325] width 102 height 116
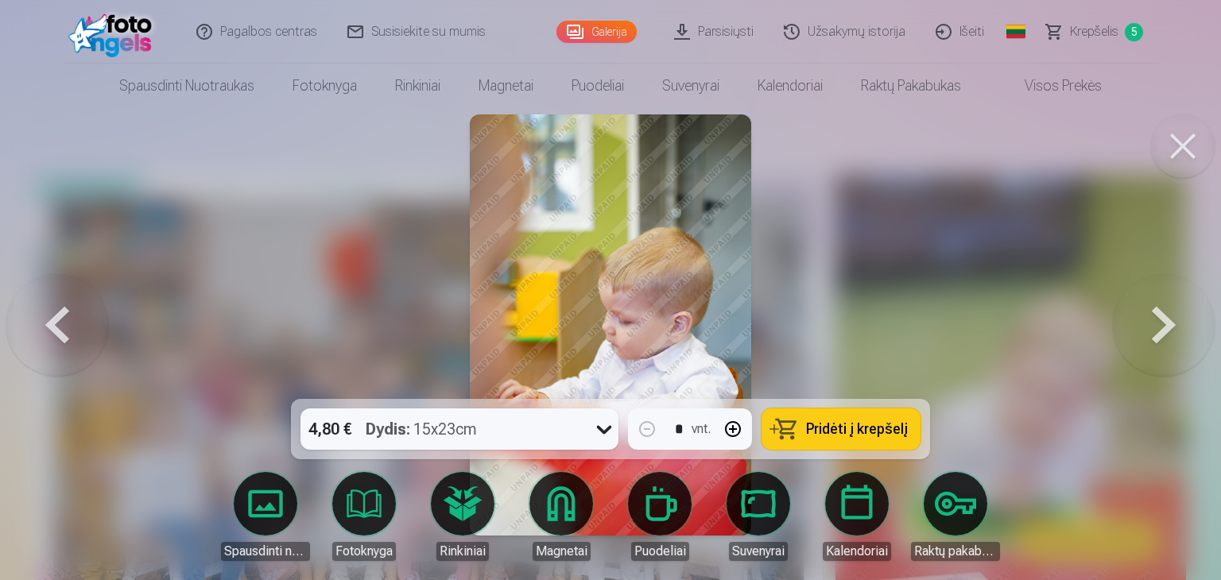
click at [1153, 325] on button at bounding box center [1164, 325] width 102 height 116
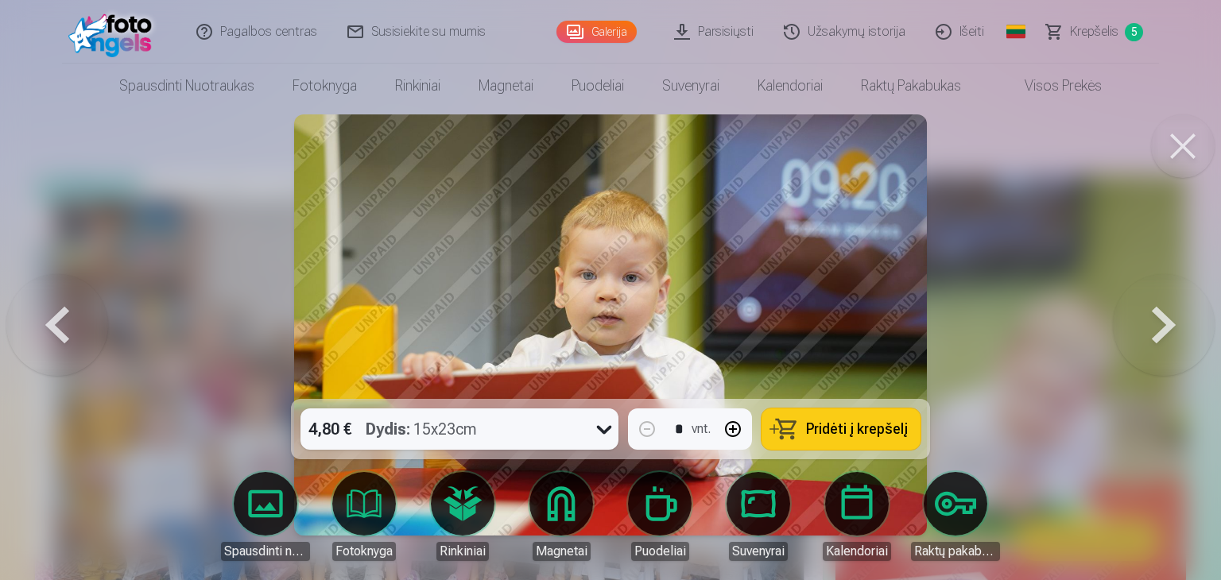
click at [1153, 325] on button at bounding box center [1164, 325] width 102 height 116
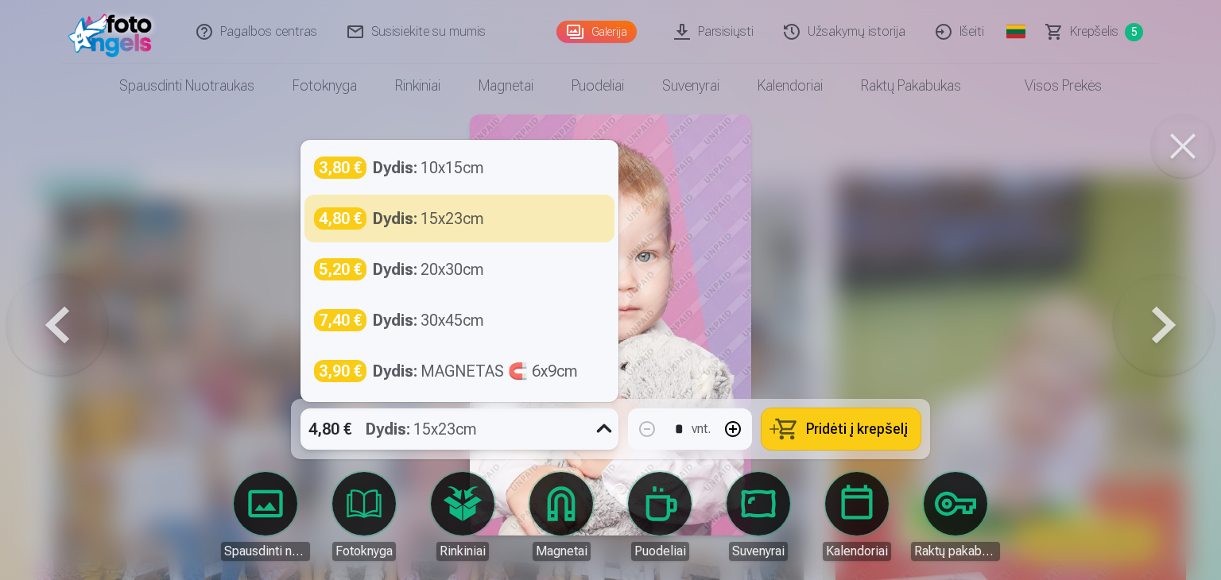
click at [552, 427] on div "4,80 € Dydis : 15x23cm" at bounding box center [444, 429] width 288 height 41
click at [458, 219] on div "Dydis : 15x23cm" at bounding box center [428, 218] width 111 height 22
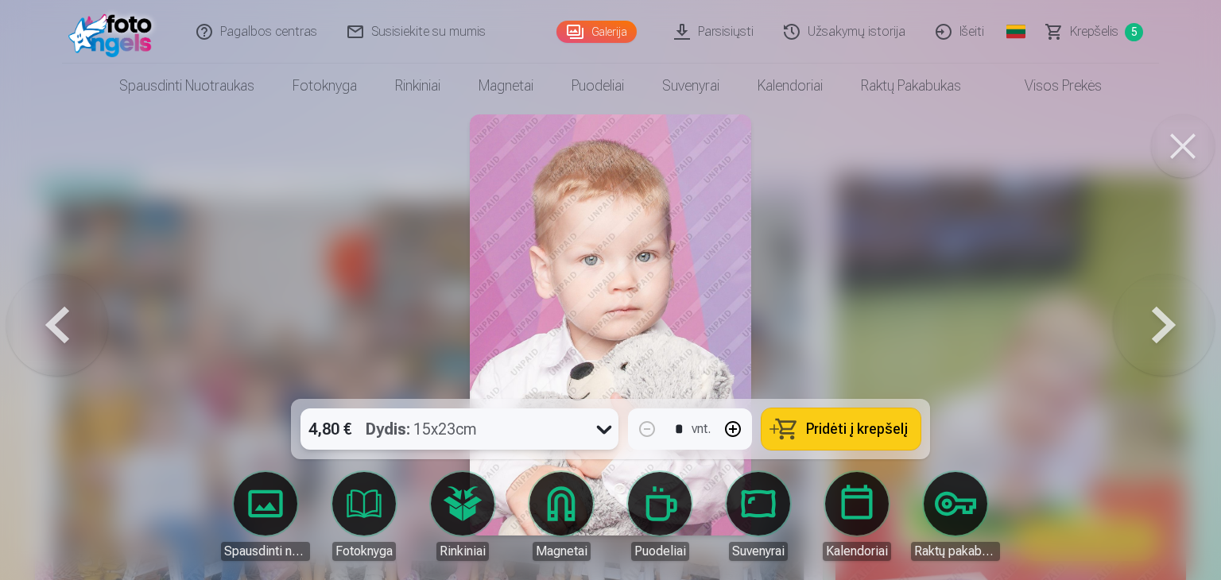
click at [734, 430] on button "button" at bounding box center [733, 429] width 38 height 38
click at [803, 430] on button "Pridėti į krepšelį" at bounding box center [840, 429] width 159 height 41
type input "*"
click at [821, 433] on span "Pridėti į krepšelį" at bounding box center [857, 429] width 102 height 14
click at [1157, 332] on button at bounding box center [1164, 325] width 102 height 116
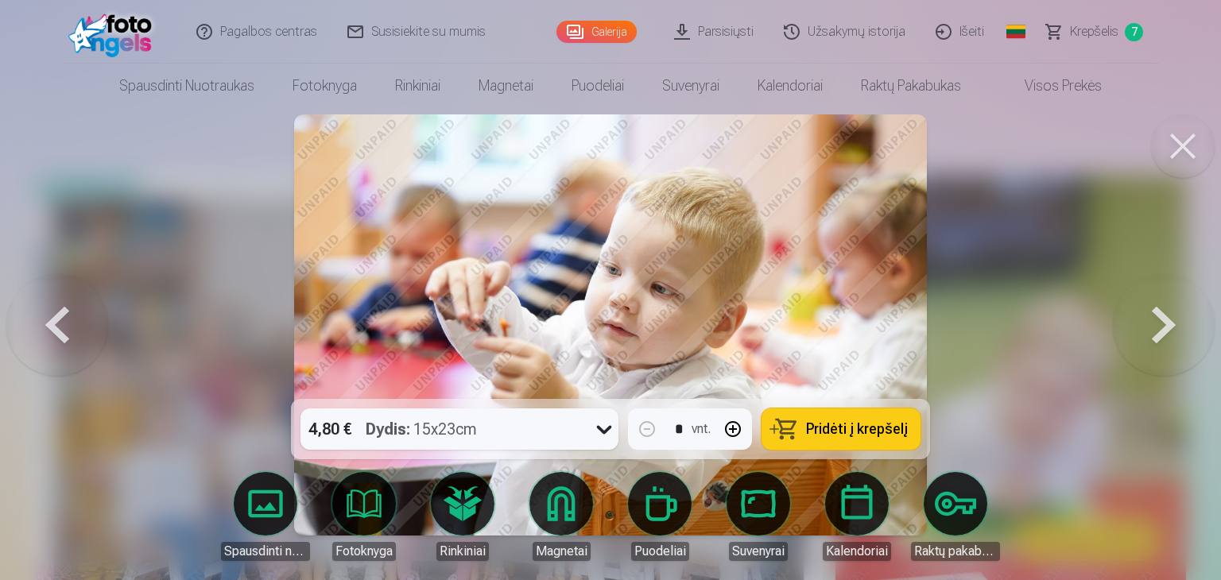
click at [1157, 332] on button at bounding box center [1164, 325] width 102 height 116
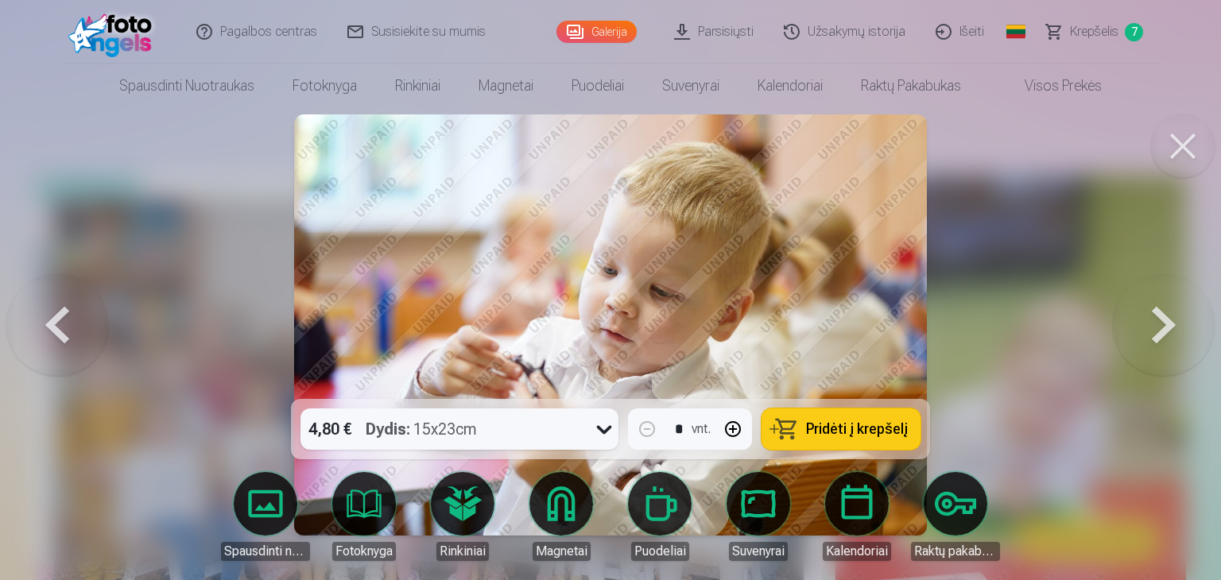
click at [1157, 332] on button at bounding box center [1164, 325] width 102 height 116
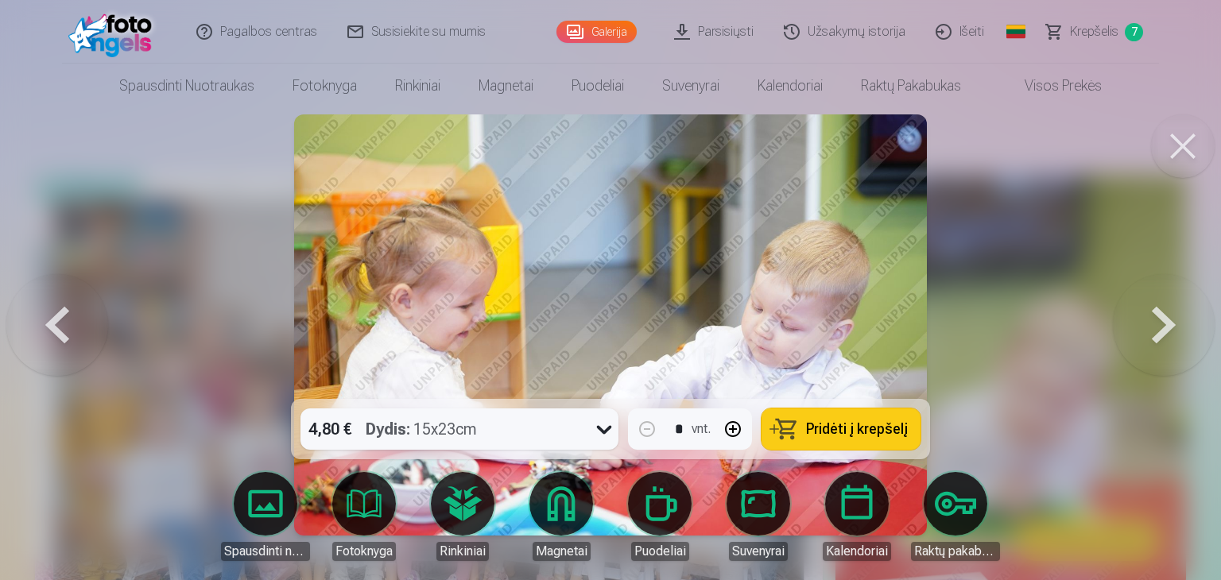
click at [1157, 332] on button at bounding box center [1164, 325] width 102 height 116
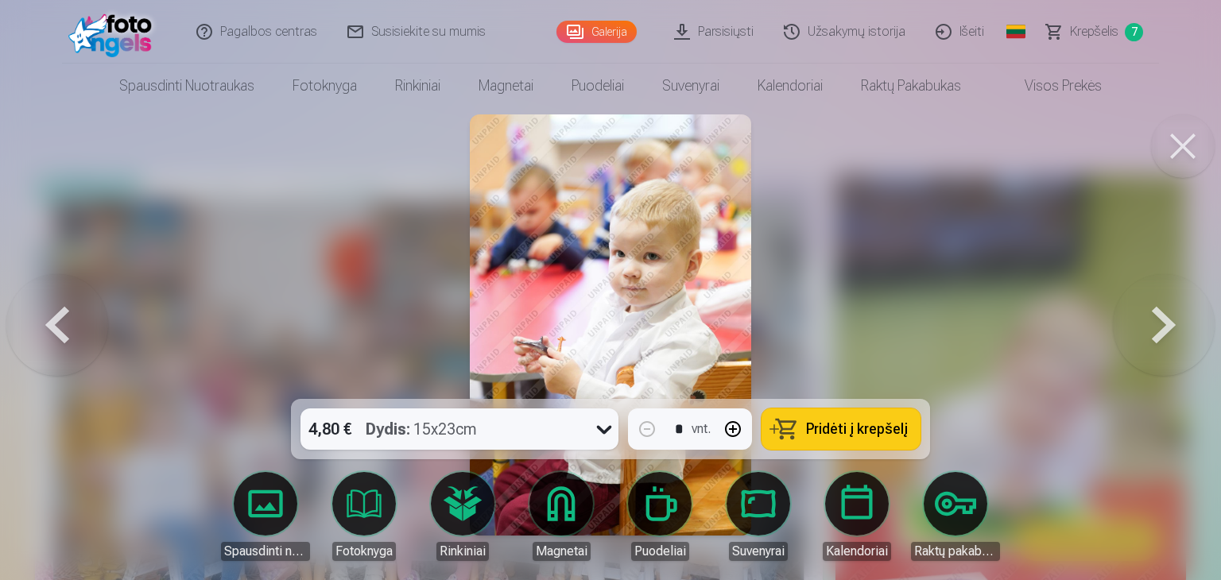
click at [1157, 332] on button at bounding box center [1164, 325] width 102 height 116
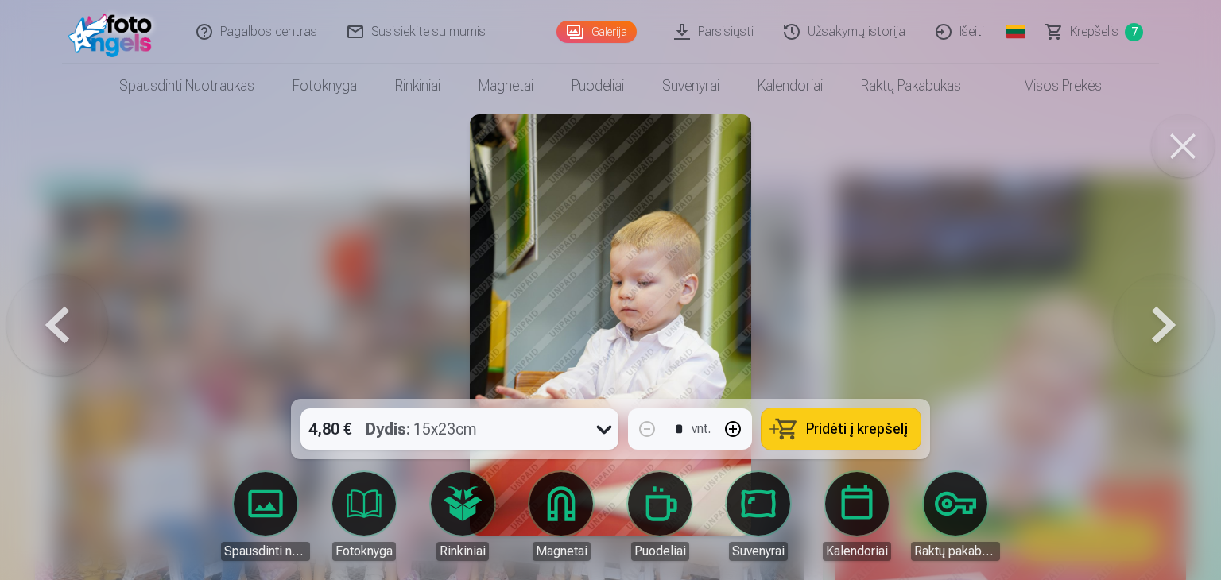
click at [1157, 332] on button at bounding box center [1164, 325] width 102 height 116
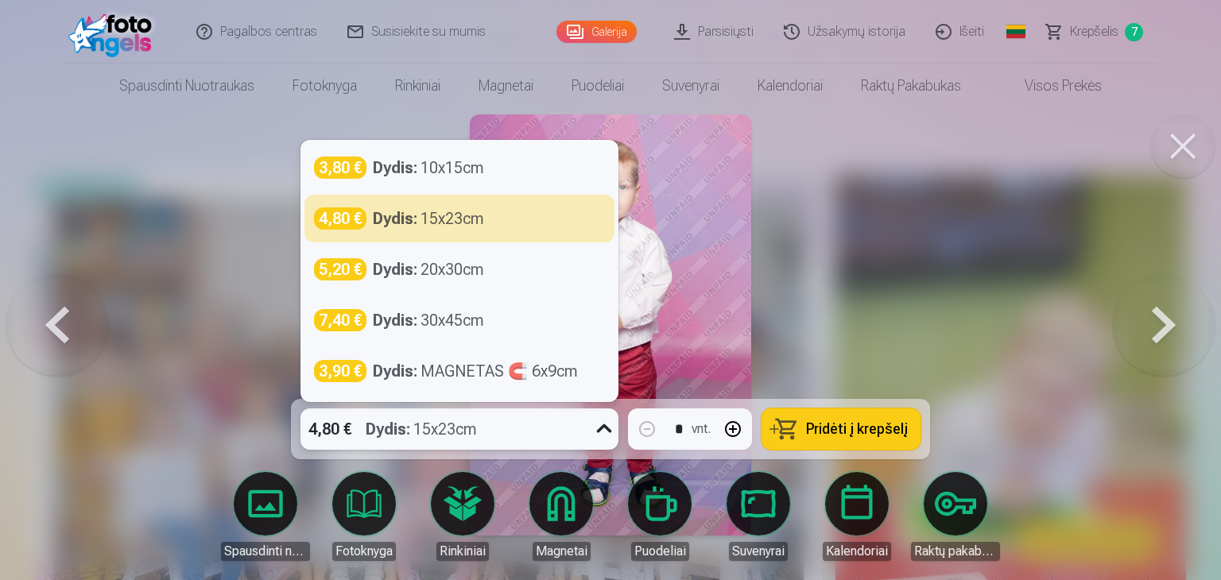
click at [503, 436] on div "4,80 € Dydis : 15x23cm" at bounding box center [444, 429] width 288 height 41
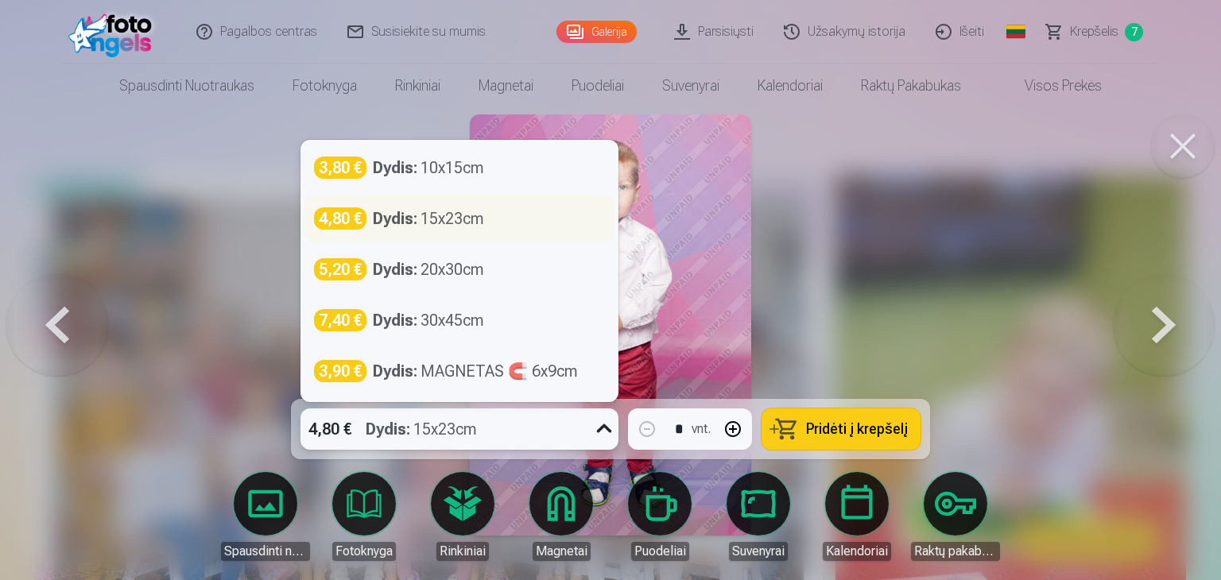
click at [500, 223] on div "4,80 € Dydis : 15x23cm" at bounding box center [459, 218] width 291 height 22
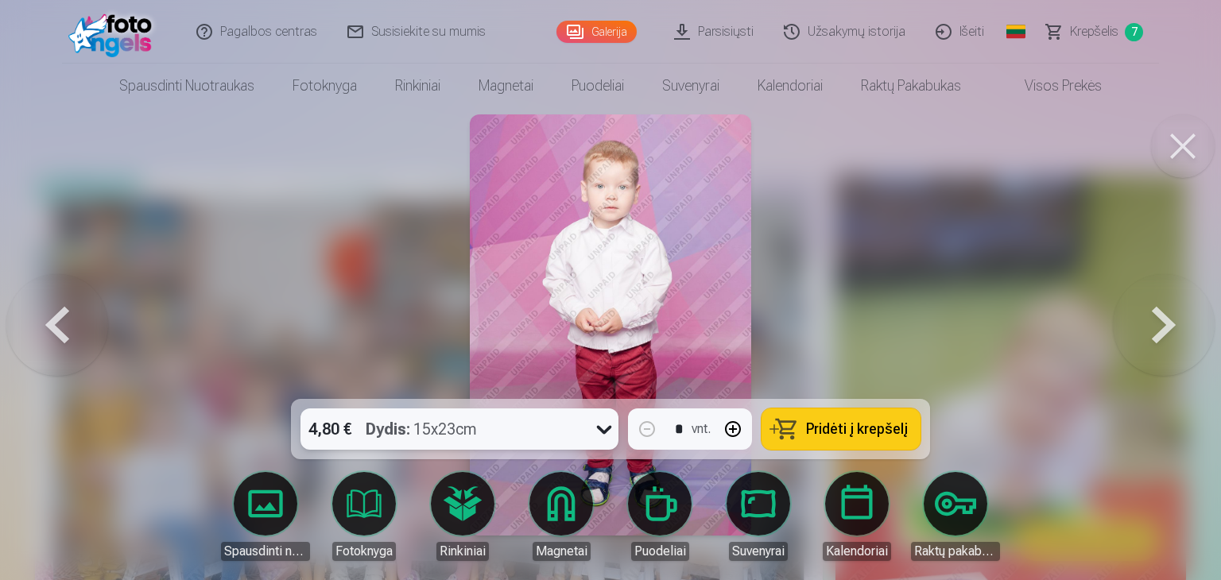
click at [488, 432] on div "4,80 € Dydis : 15x23cm" at bounding box center [444, 429] width 288 height 41
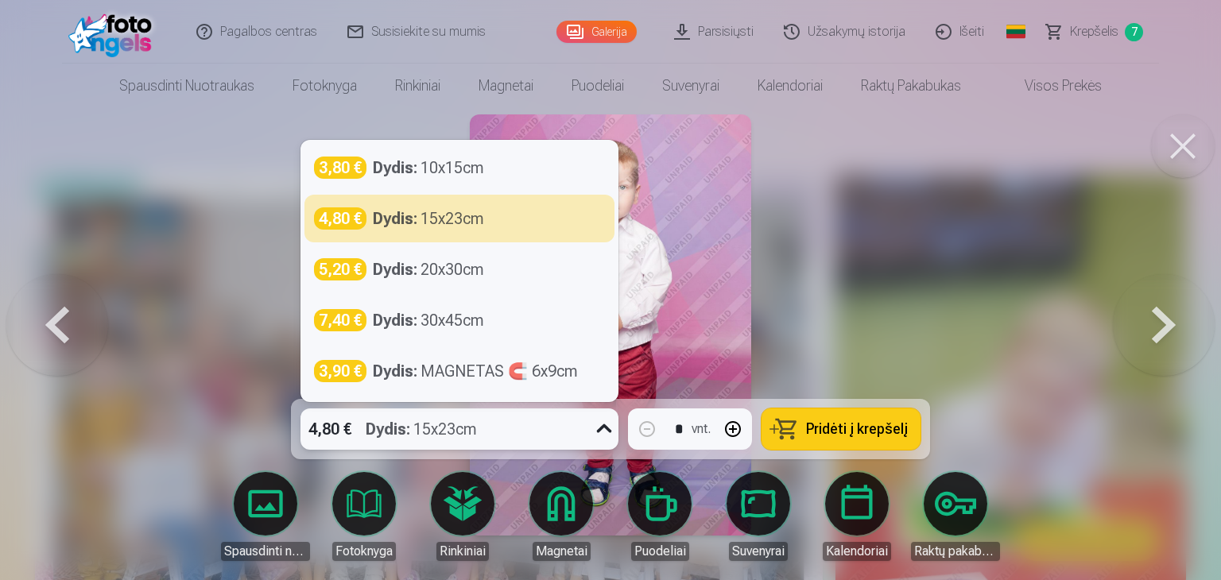
click at [441, 218] on div "Dydis : 15x23cm" at bounding box center [428, 218] width 111 height 22
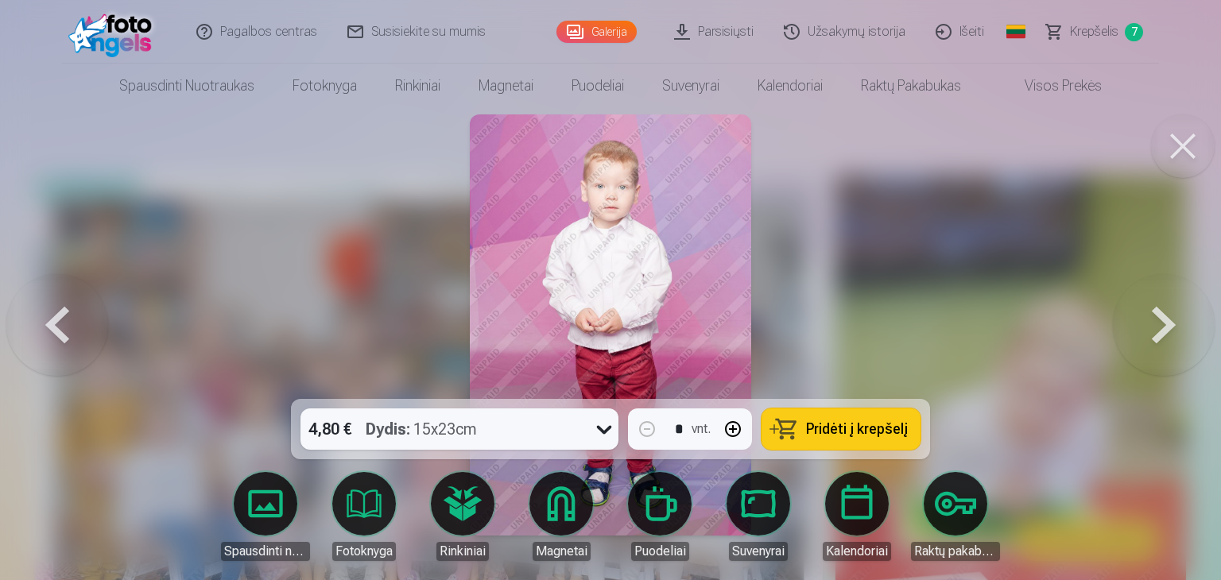
click at [804, 433] on button "Pridėti į krepšelį" at bounding box center [840, 429] width 159 height 41
click at [1181, 327] on button at bounding box center [1164, 325] width 102 height 116
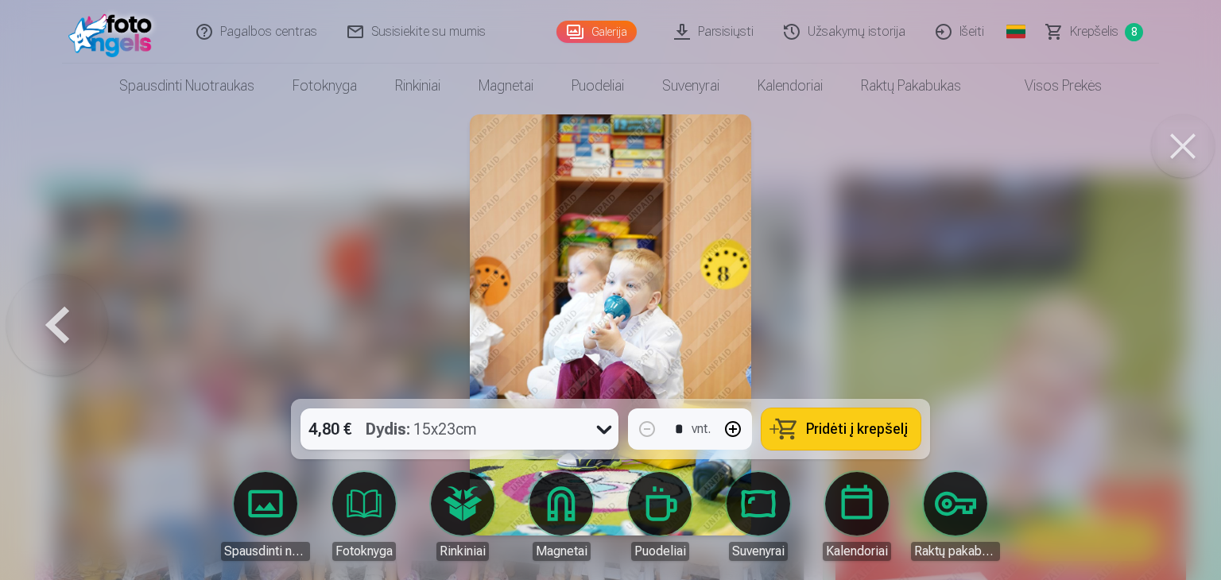
click at [1181, 327] on div at bounding box center [610, 290] width 1221 height 580
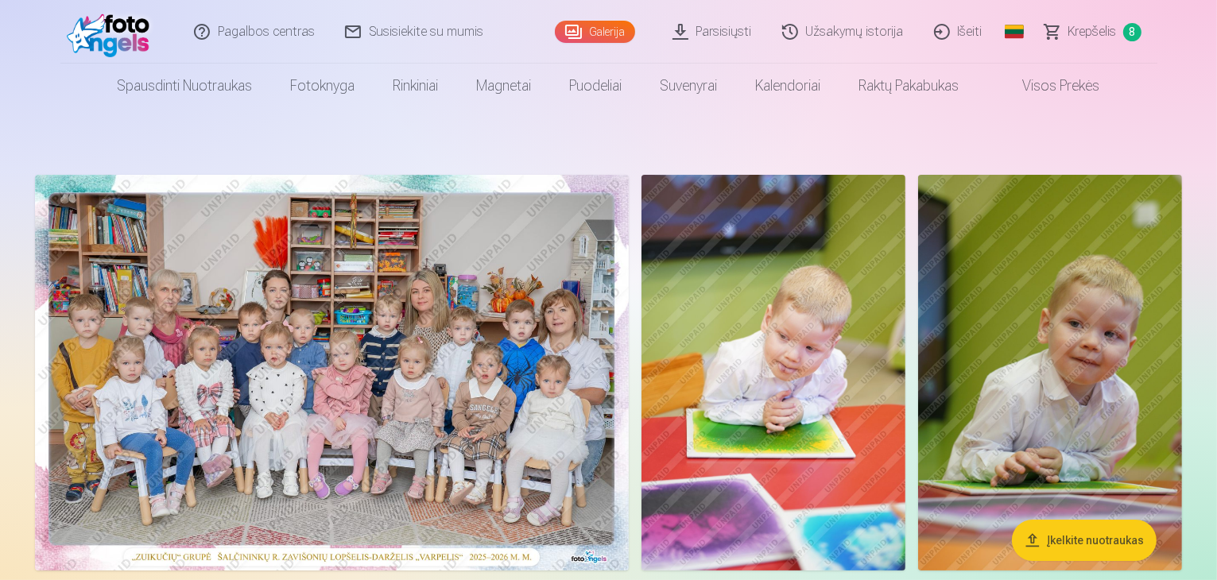
click at [1107, 37] on span "Krepšelis" at bounding box center [1092, 31] width 48 height 19
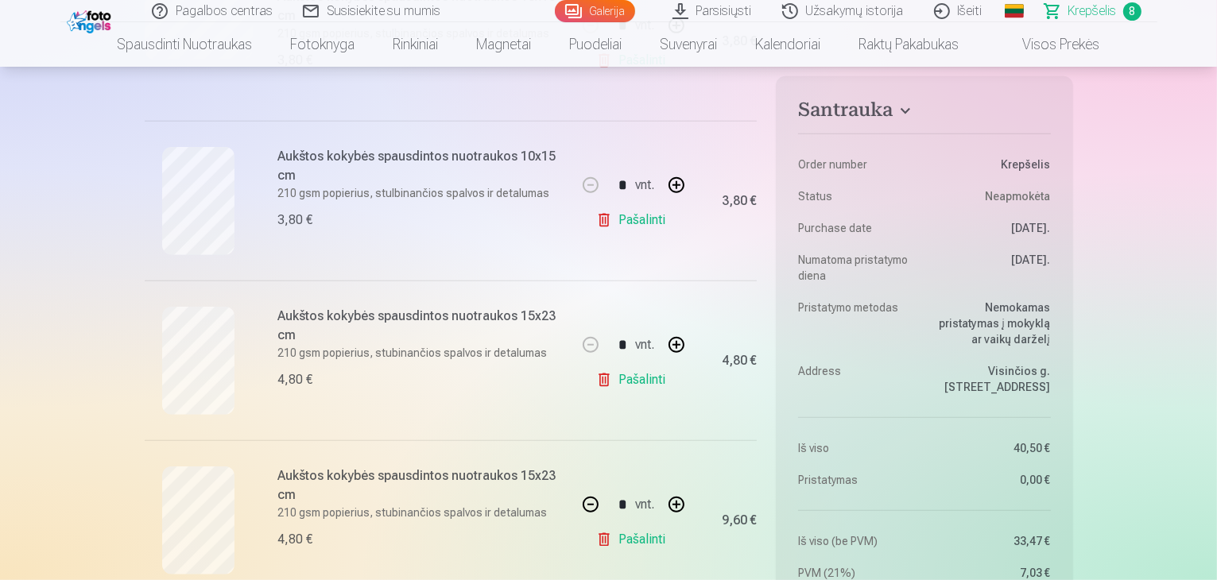
scroll to position [874, 0]
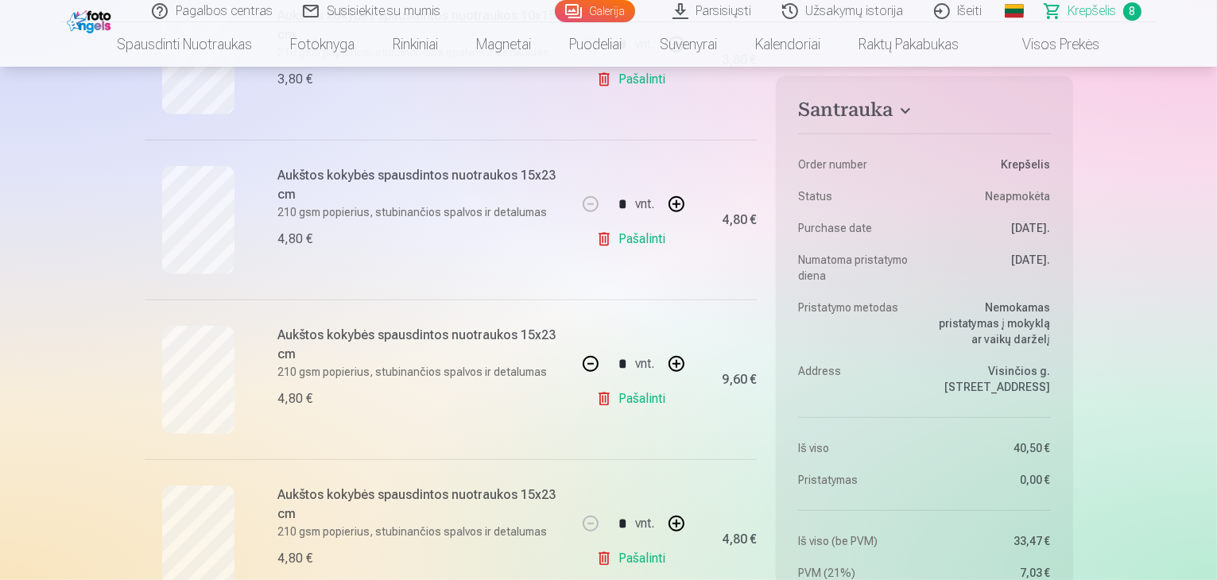
click at [675, 206] on button "button" at bounding box center [676, 204] width 38 height 38
type input "*"
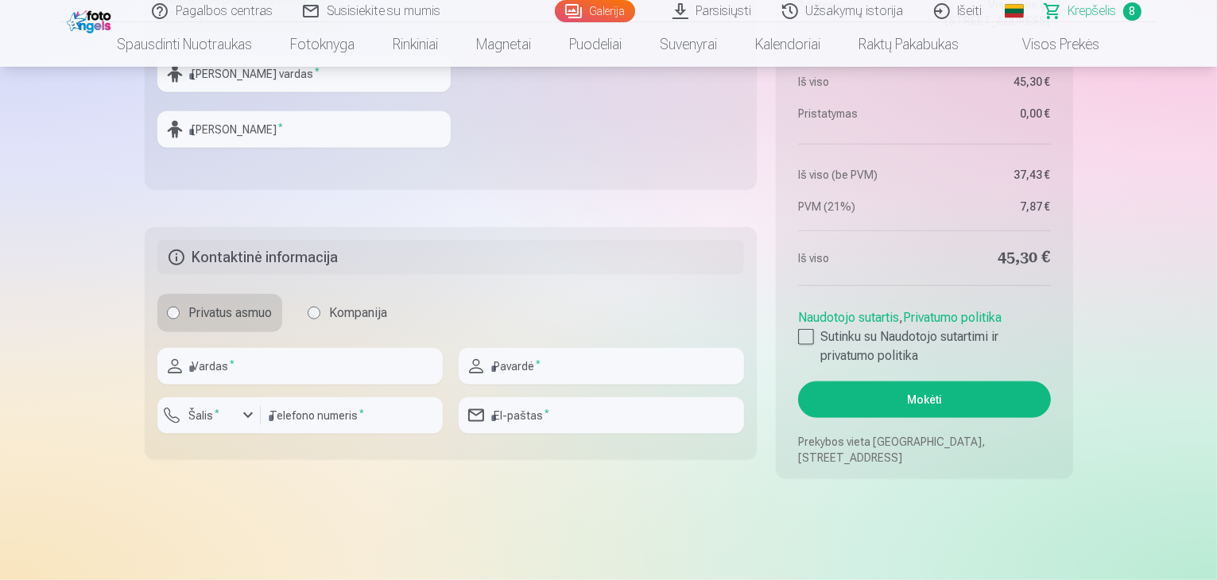
scroll to position [1908, 0]
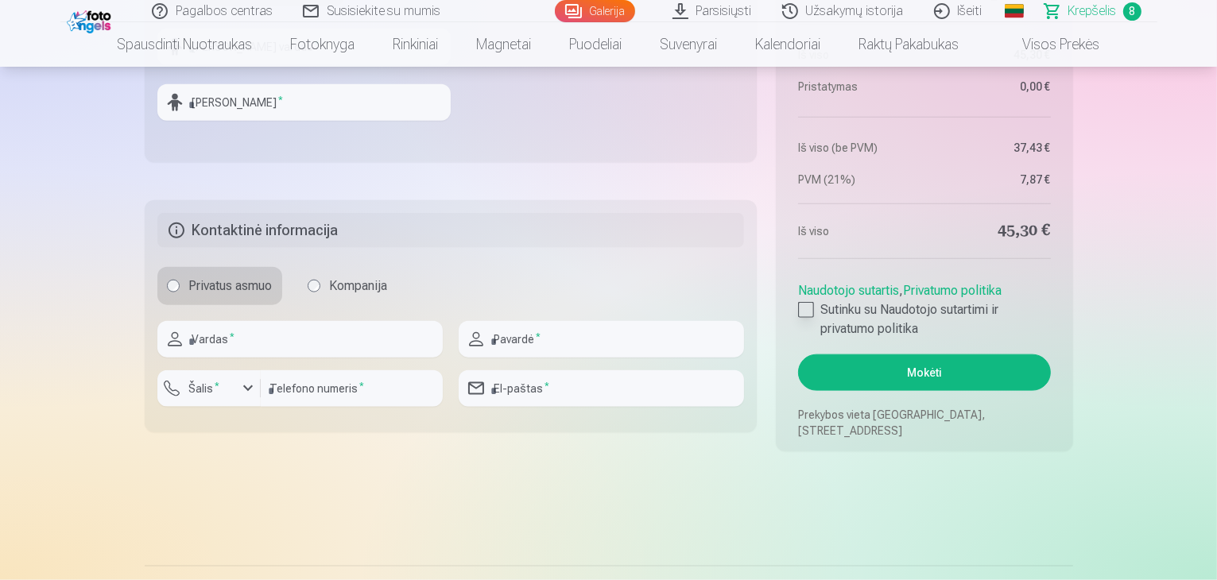
click at [801, 304] on div at bounding box center [806, 310] width 16 height 16
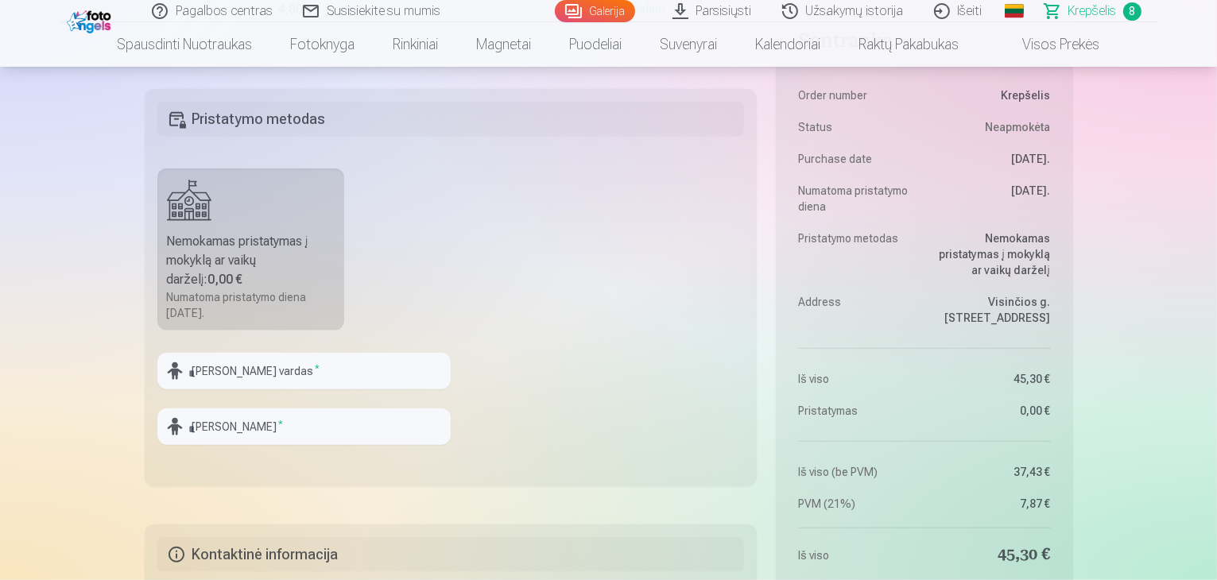
scroll to position [1590, 0]
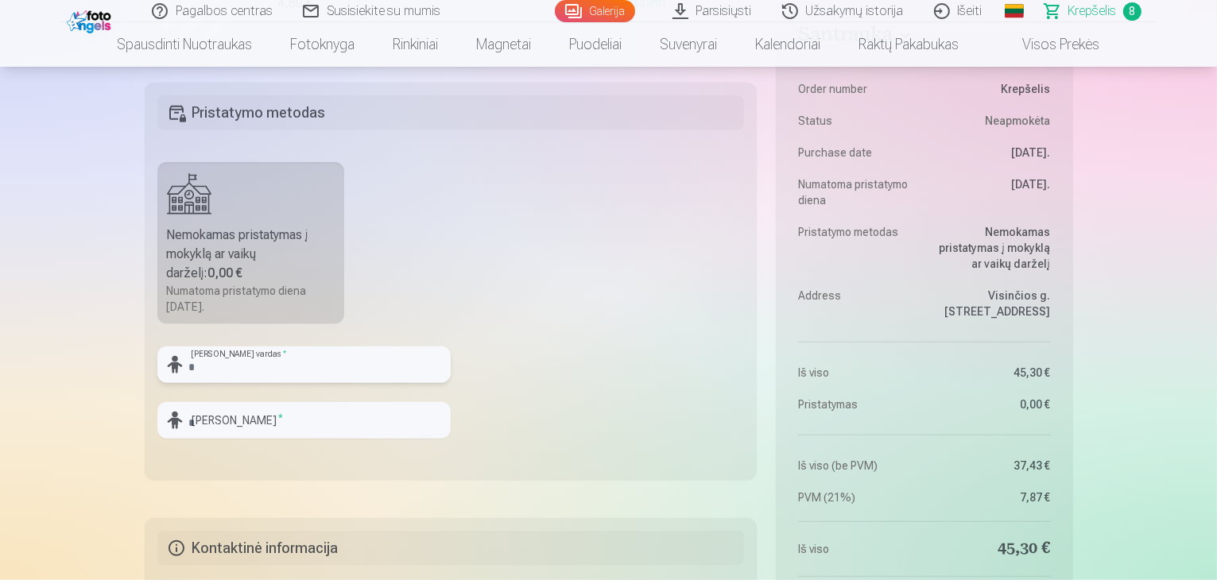
click at [301, 369] on input "text" at bounding box center [303, 365] width 293 height 37
type input "*"
type input "******"
click at [220, 422] on input "text" at bounding box center [303, 420] width 293 height 37
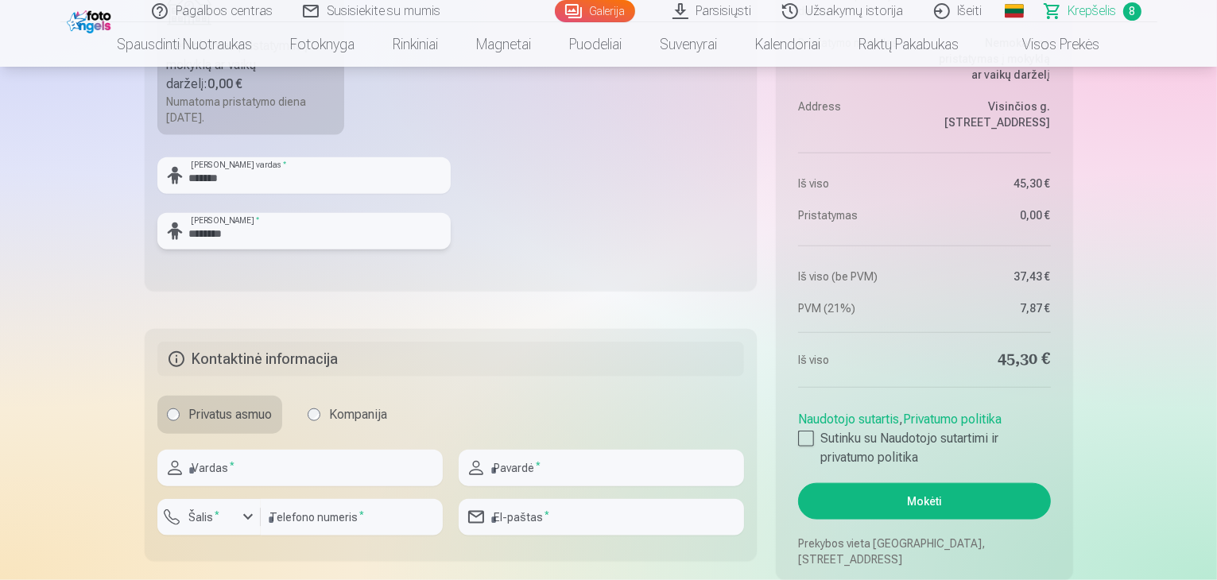
scroll to position [1828, 0]
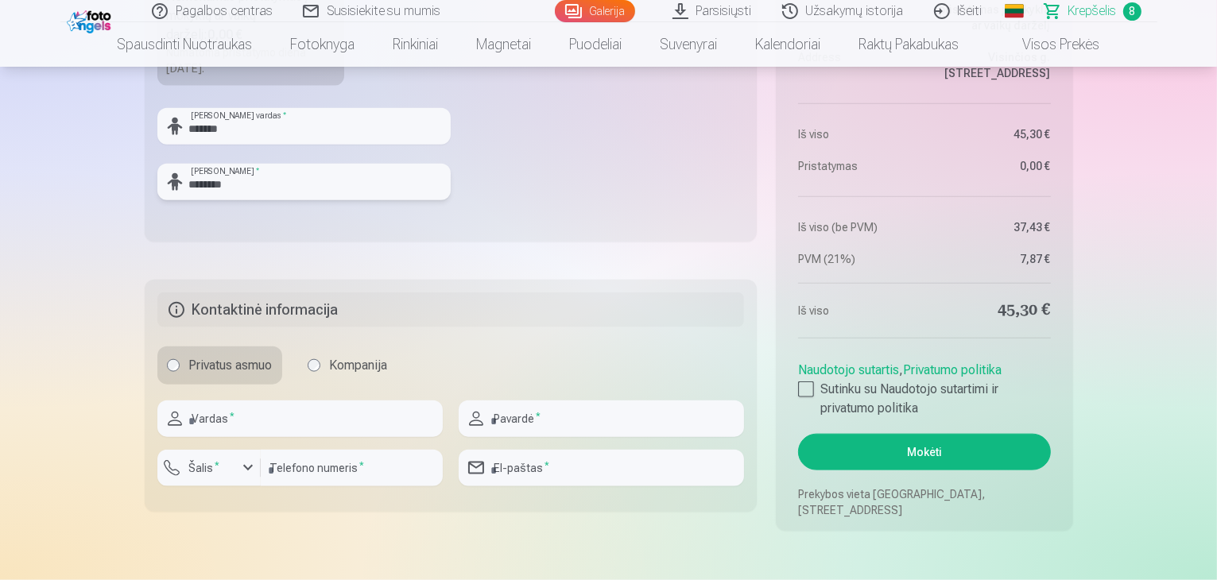
type input "********"
click at [245, 425] on input "text" at bounding box center [299, 419] width 285 height 37
type input "*********"
click at [561, 403] on input "text" at bounding box center [601, 419] width 285 height 37
type input "*******"
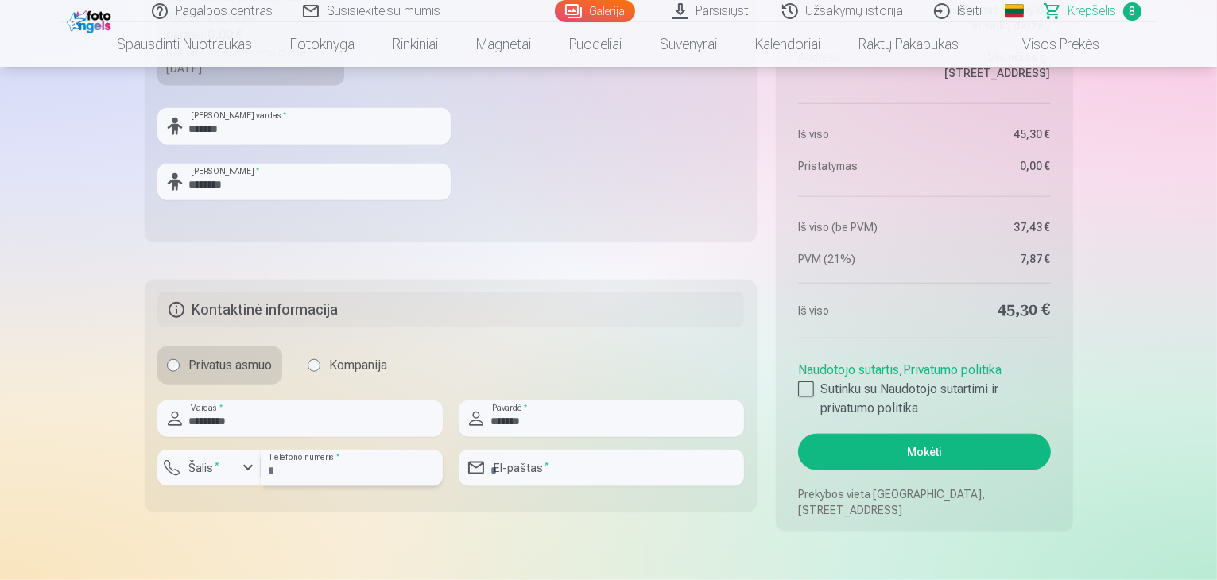
drag, startPoint x: 312, startPoint y: 467, endPoint x: 302, endPoint y: 468, distance: 9.6
click at [305, 468] on input "number" at bounding box center [352, 468] width 182 height 37
click at [245, 468] on div "button" at bounding box center [247, 468] width 19 height 19
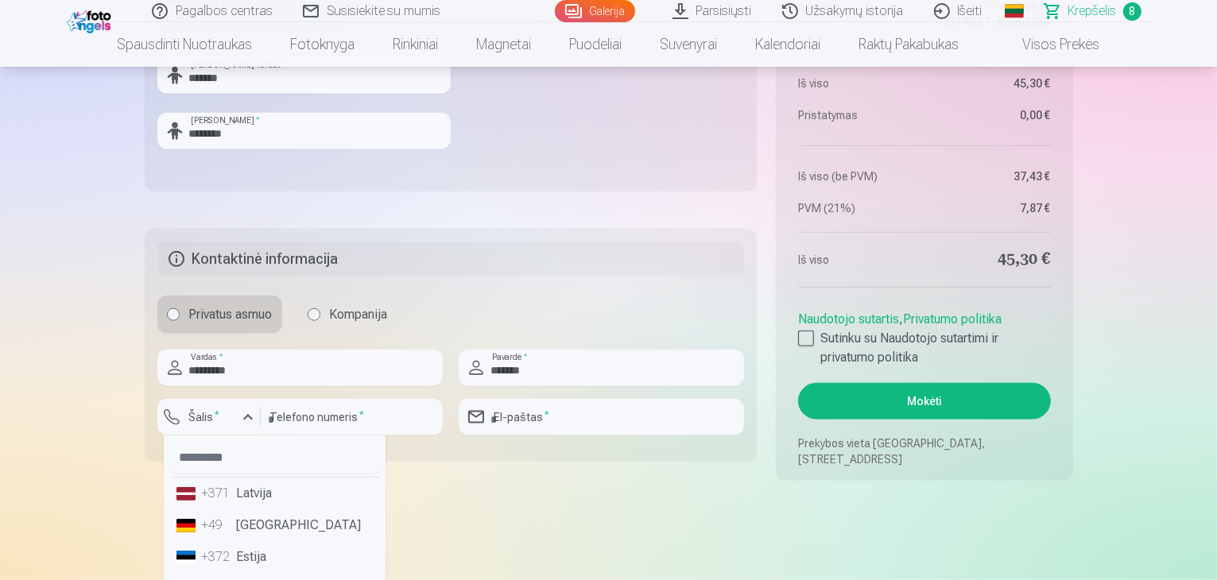
scroll to position [1987, 0]
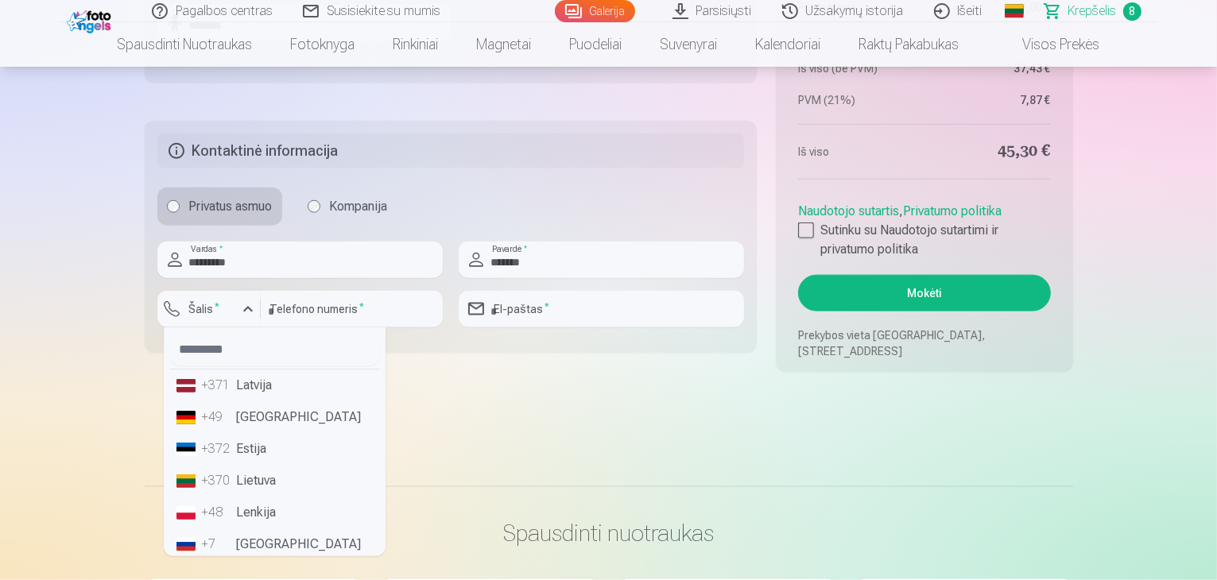
click at [246, 473] on li "+370 Lietuva" at bounding box center [274, 481] width 209 height 32
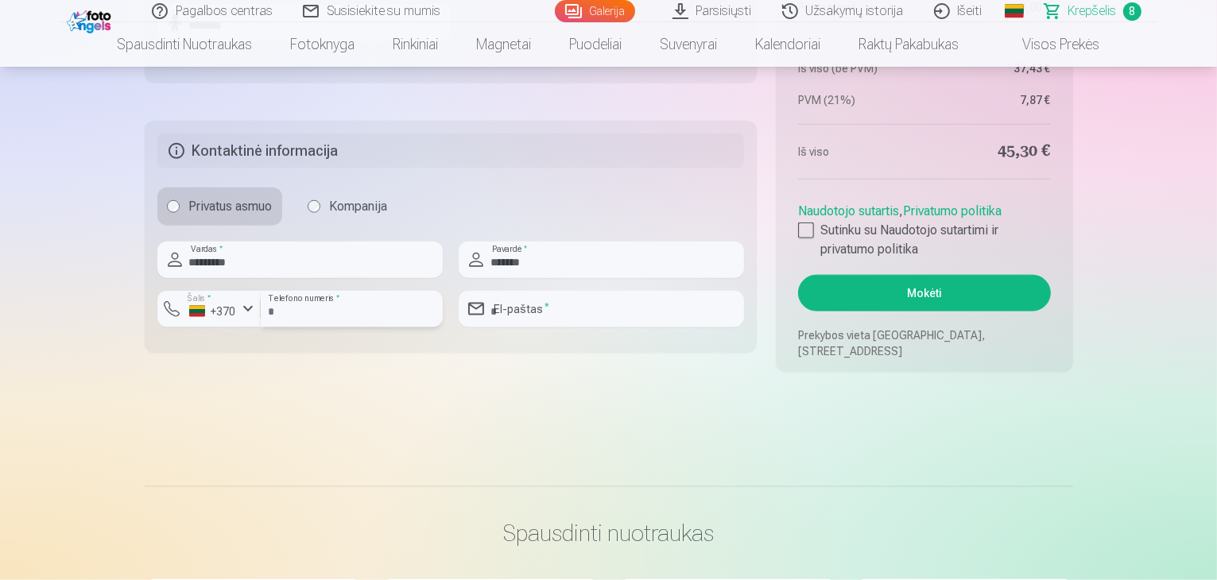
click at [334, 312] on input "number" at bounding box center [352, 309] width 182 height 37
click at [381, 304] on input "number" at bounding box center [352, 309] width 182 height 37
click at [328, 308] on input "number" at bounding box center [352, 309] width 182 height 37
type input "********"
click at [544, 311] on input "email" at bounding box center [601, 309] width 285 height 37
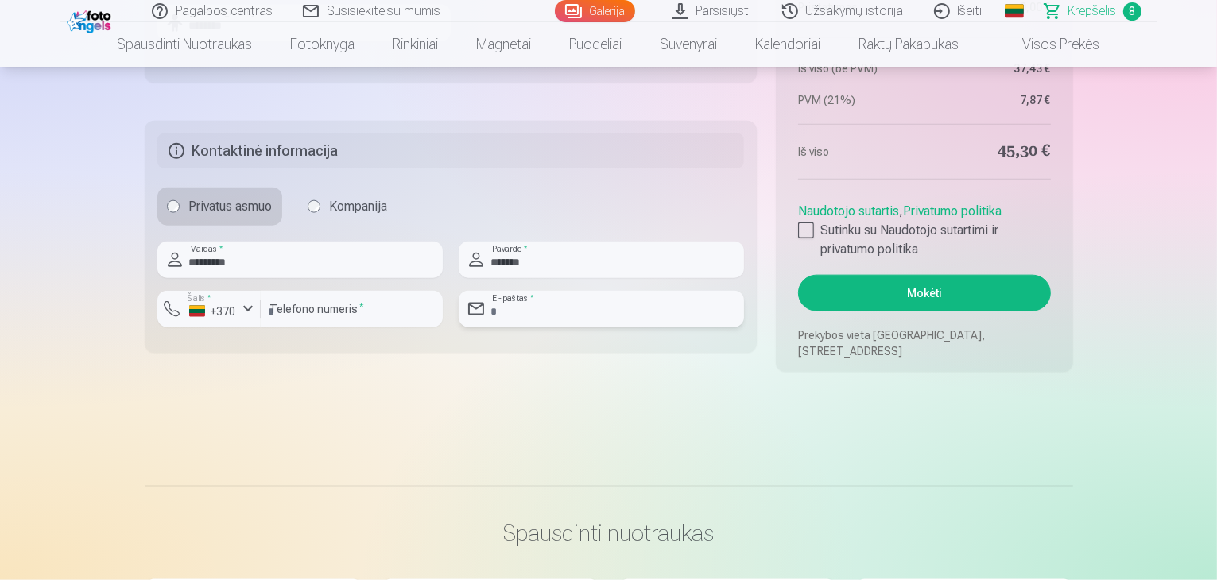
type input "**********"
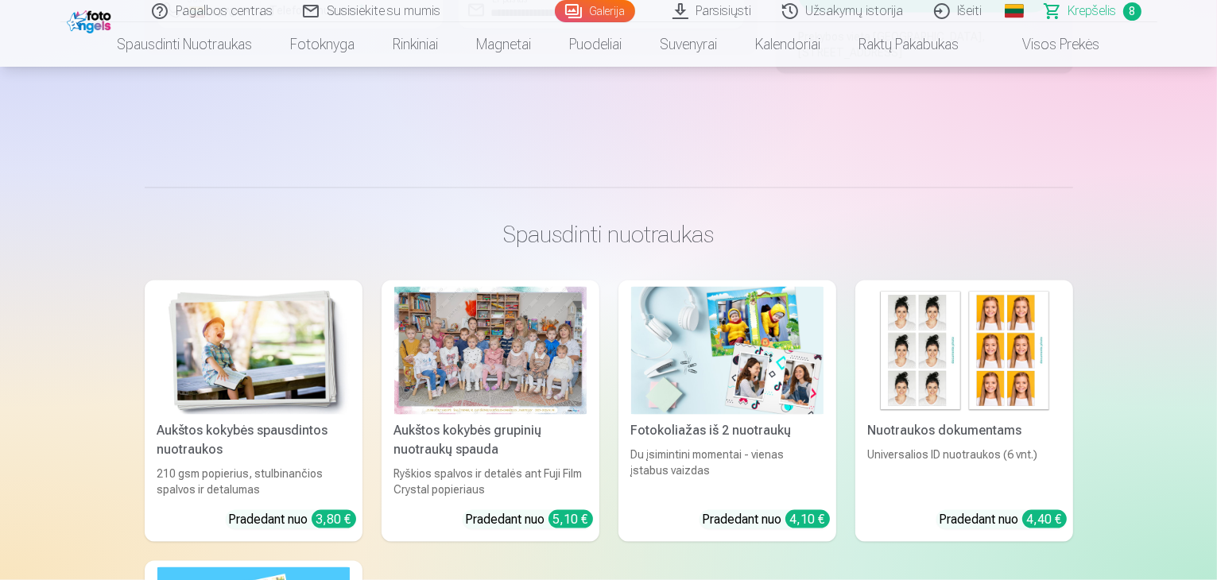
scroll to position [2305, 0]
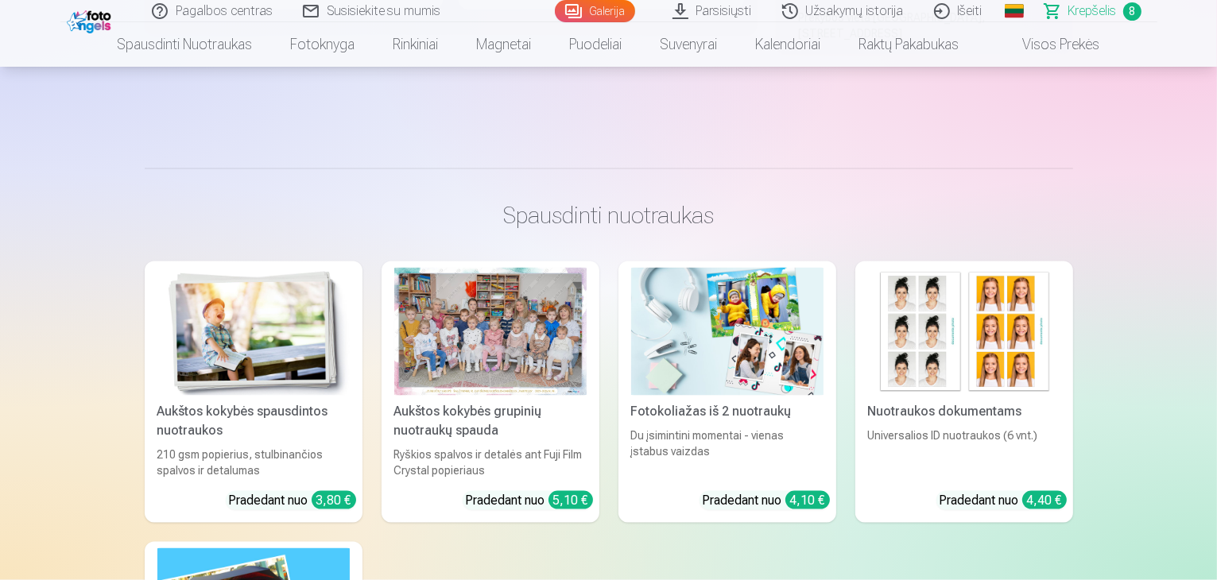
click at [719, 362] on img at bounding box center [727, 332] width 192 height 128
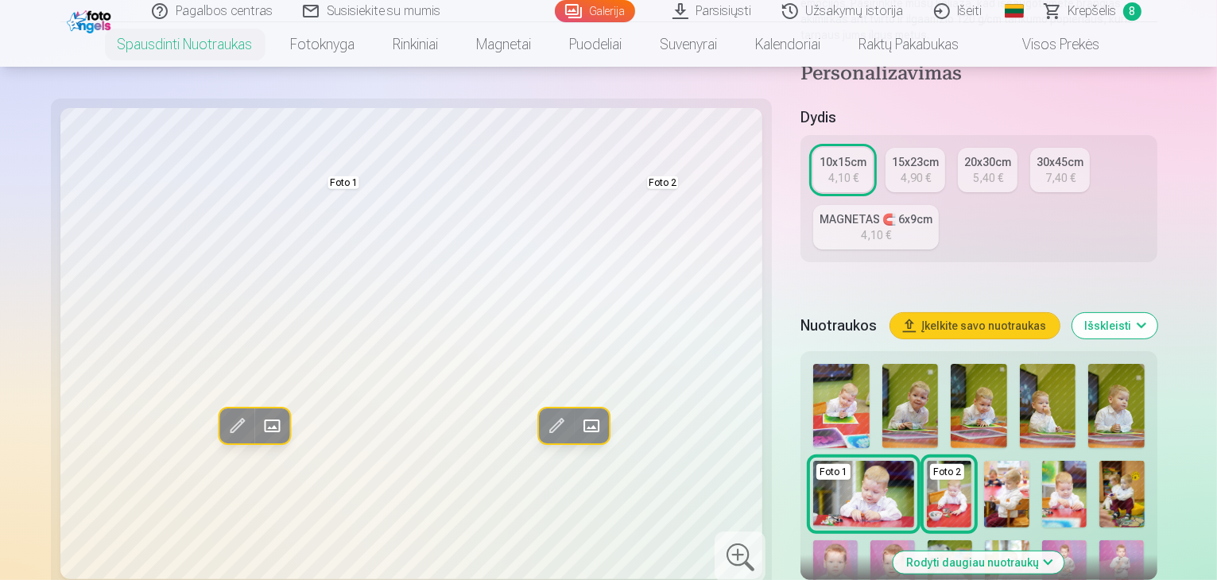
scroll to position [397, 0]
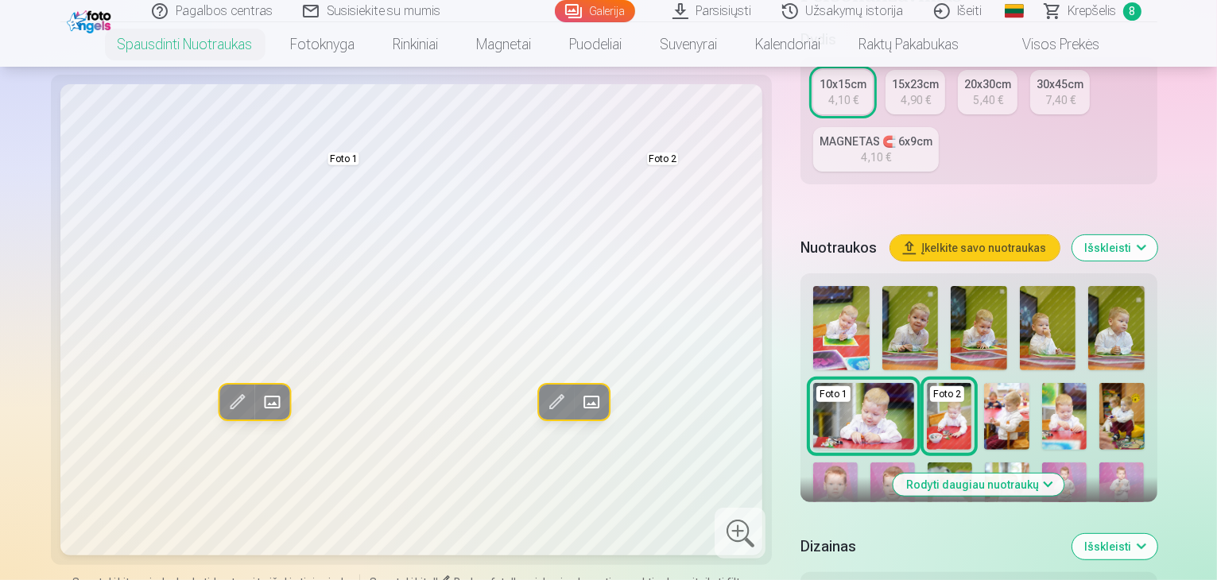
click at [976, 474] on button "Rodyti daugiau nuotraukų" at bounding box center [978, 485] width 171 height 22
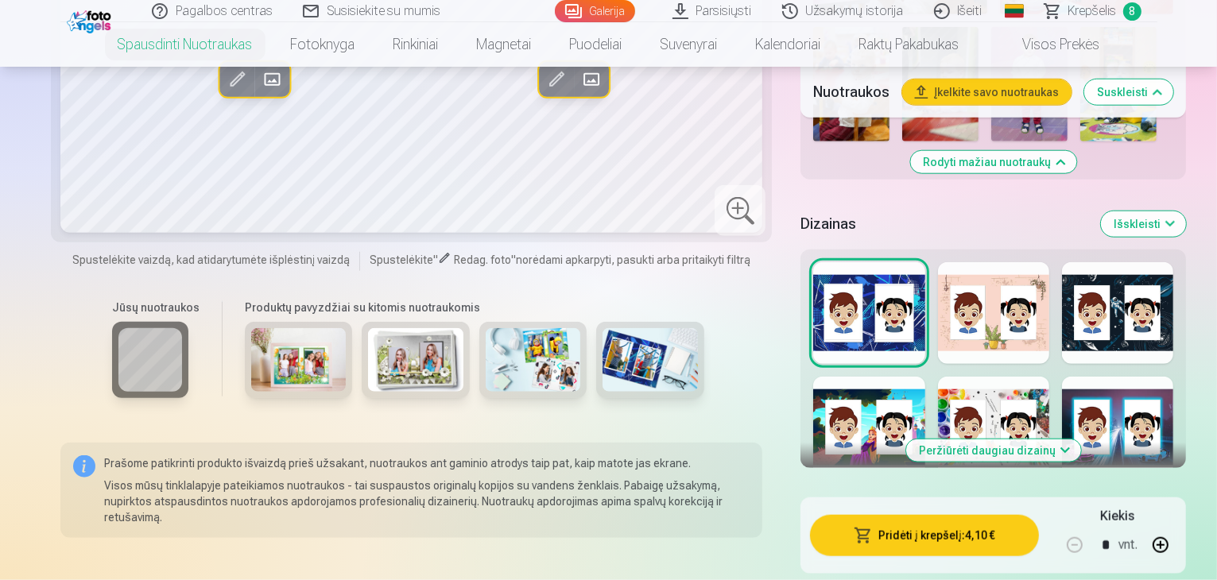
scroll to position [2067, 0]
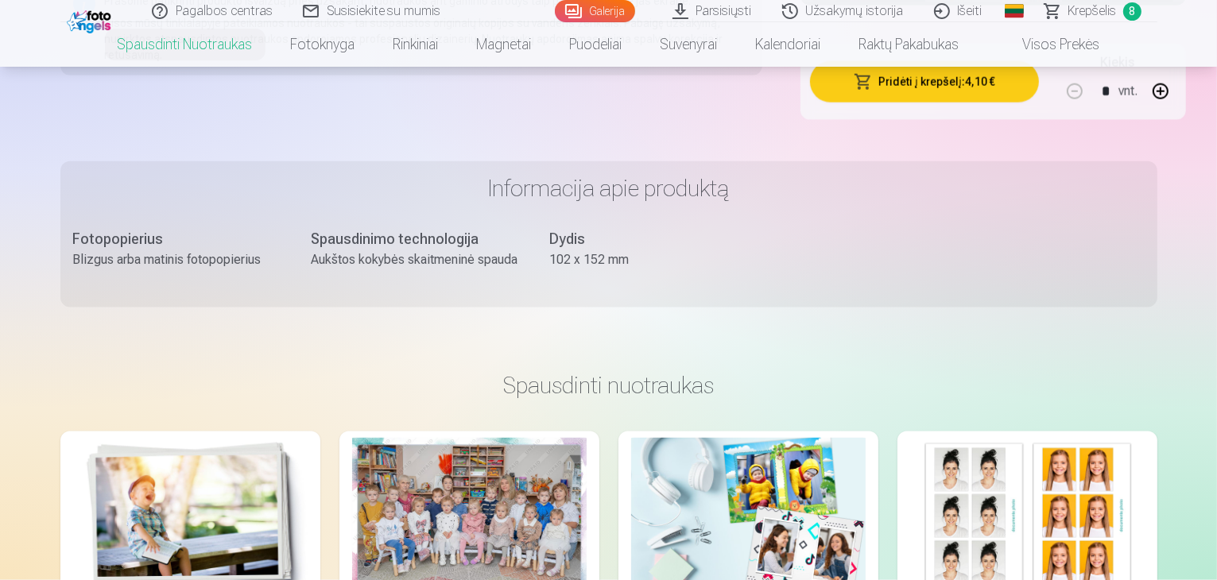
click at [781, 438] on img at bounding box center [748, 516] width 234 height 157
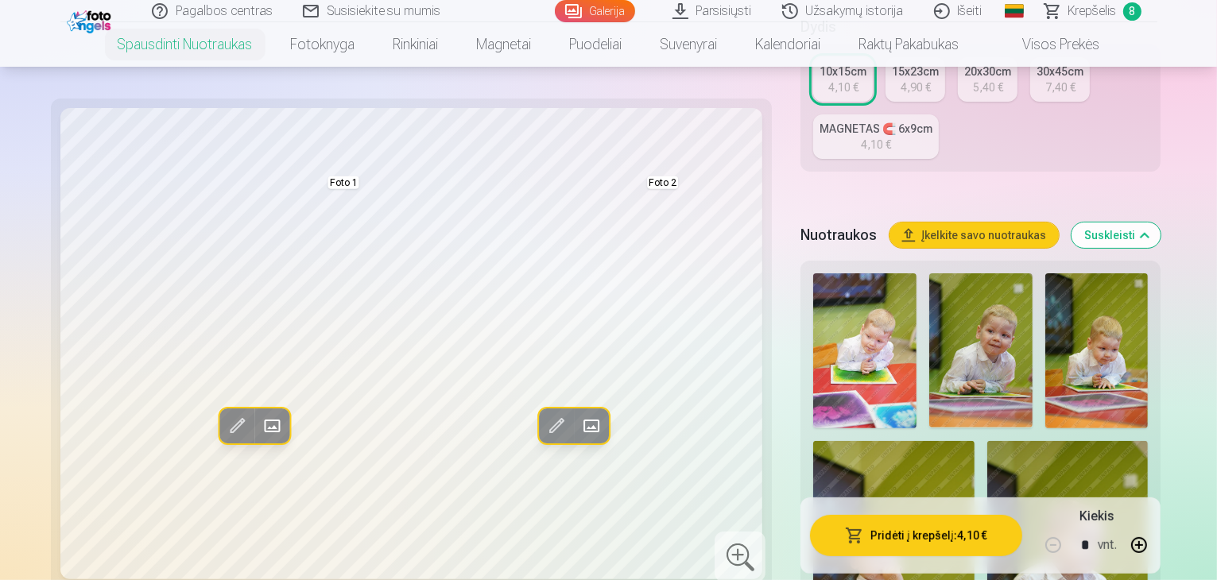
scroll to position [238, 0]
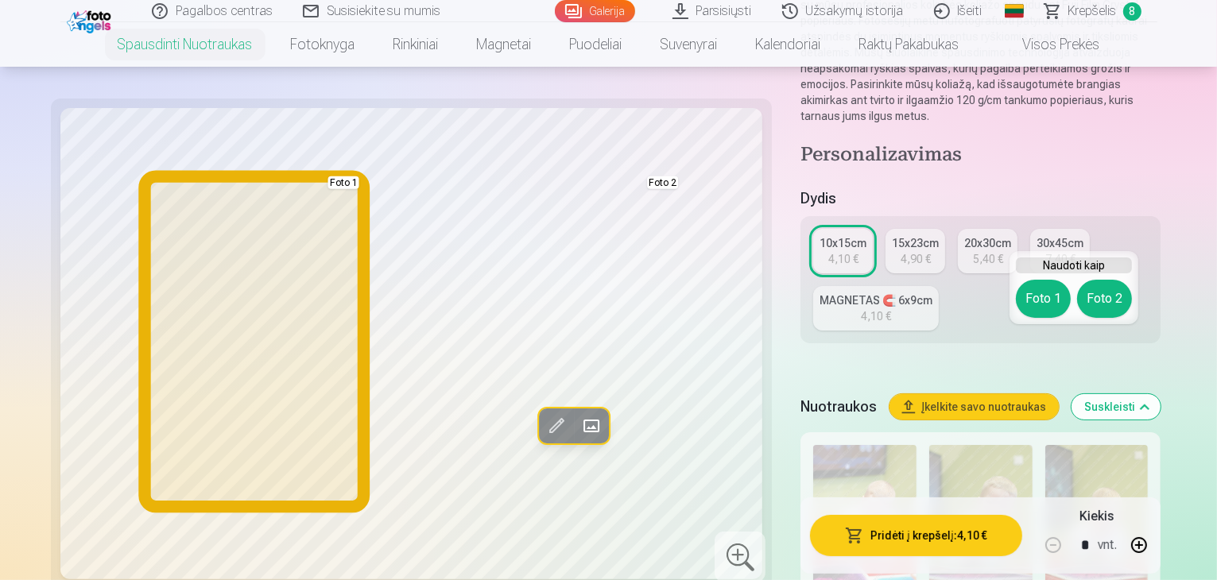
click at [1044, 306] on button "Foto 1" at bounding box center [1043, 299] width 55 height 38
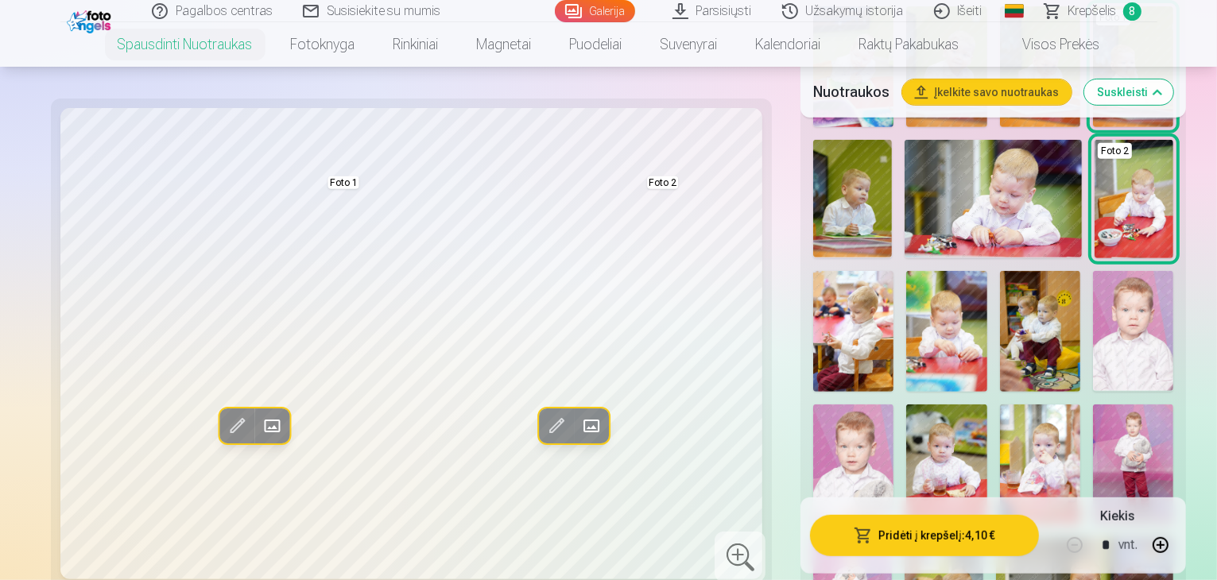
scroll to position [636, 0]
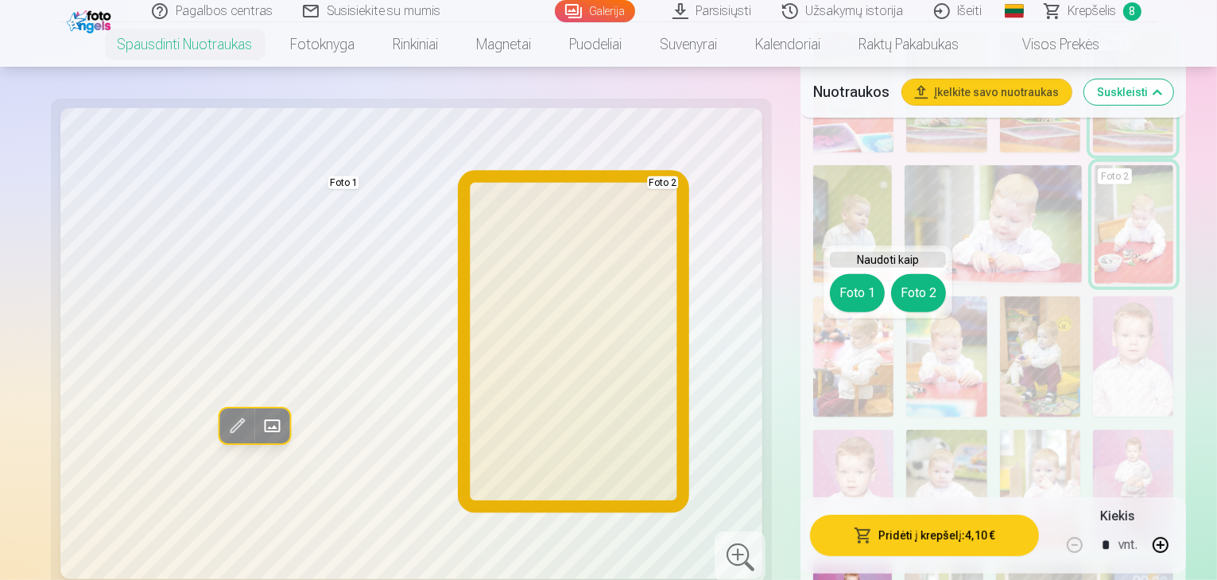
click at [932, 286] on button "Foto 2" at bounding box center [918, 293] width 55 height 38
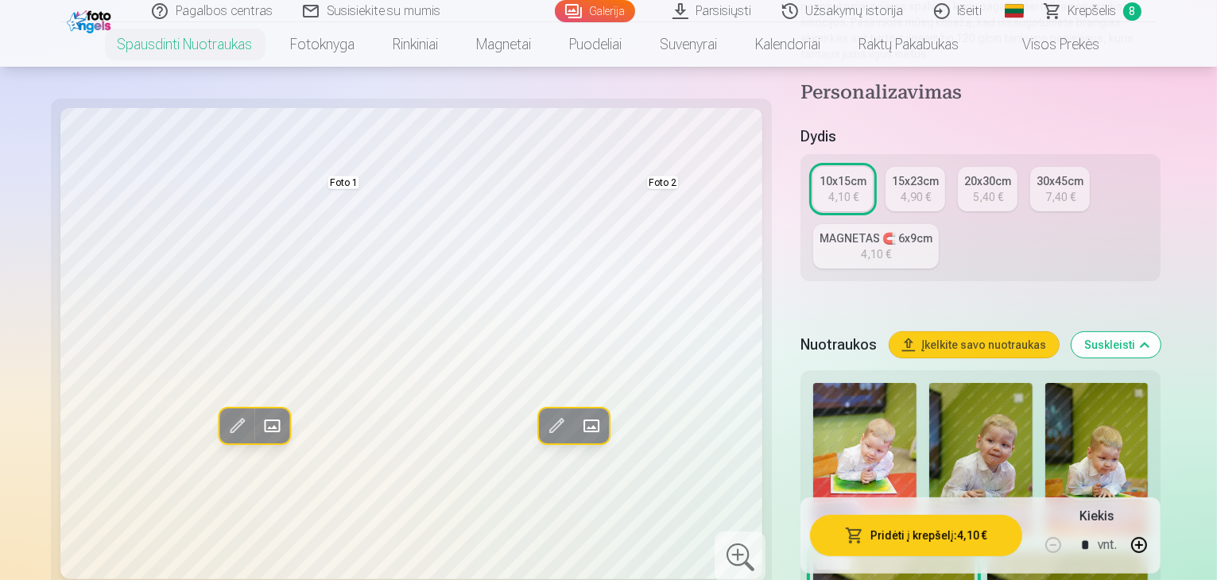
scroll to position [238, 0]
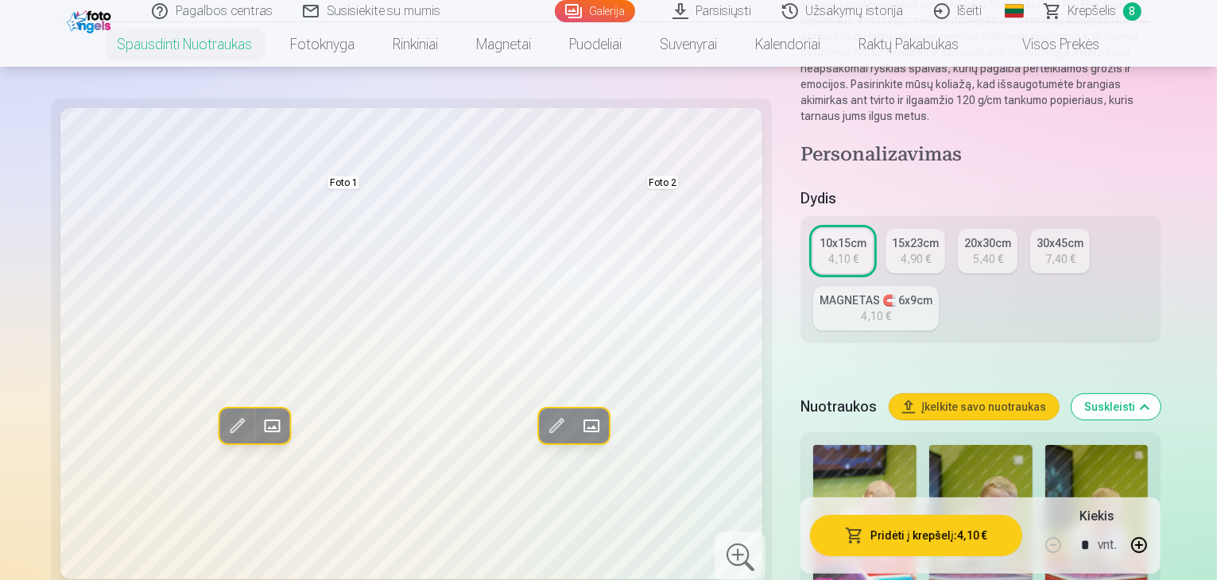
click at [885, 229] on link "15x23cm 4,90 €" at bounding box center [915, 251] width 60 height 45
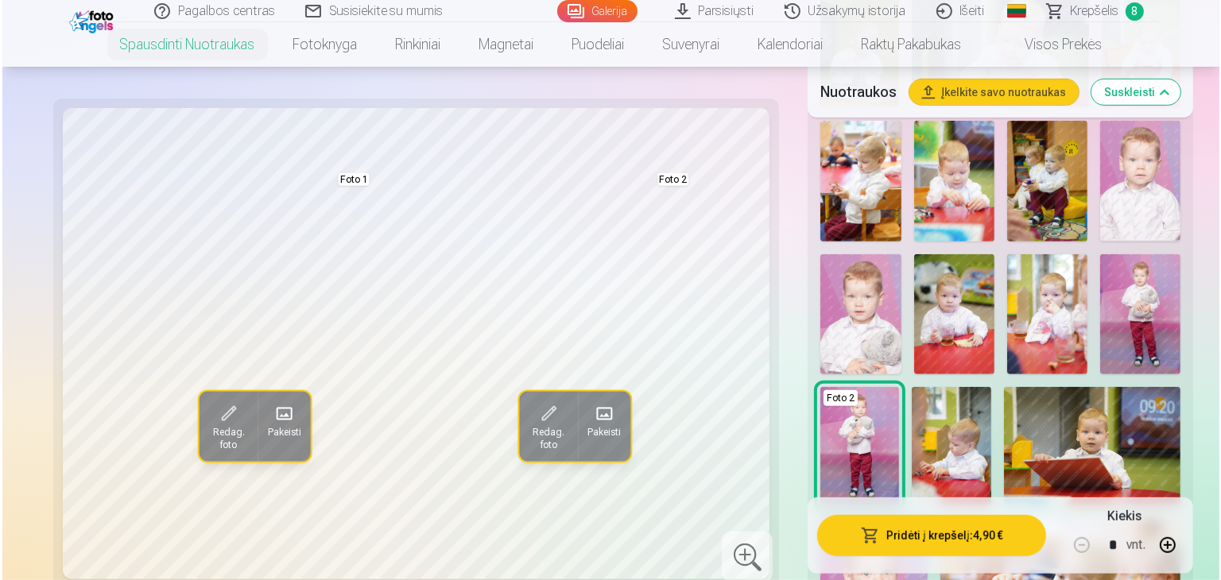
scroll to position [795, 0]
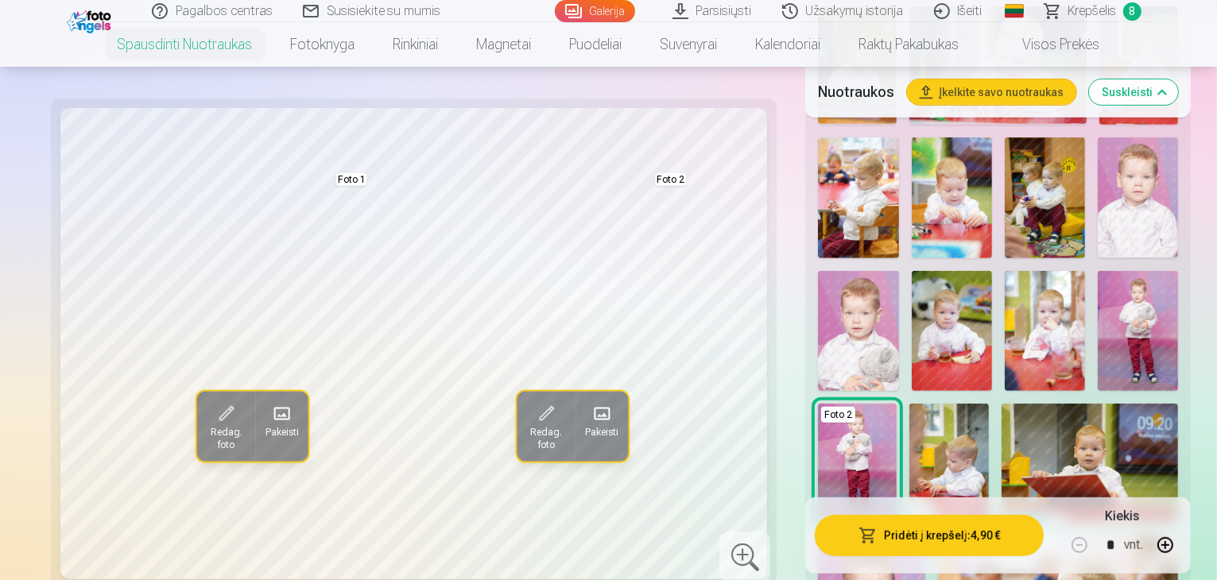
click at [858, 529] on button "Pridėti į krepšelį : 4,90 €" at bounding box center [929, 535] width 229 height 41
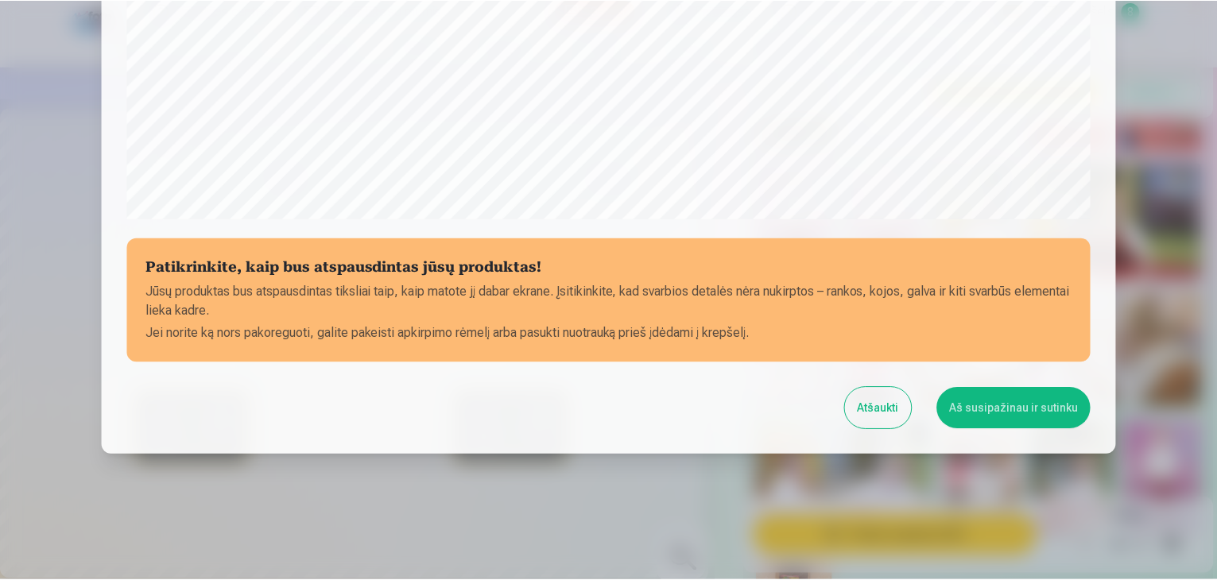
scroll to position [564, 0]
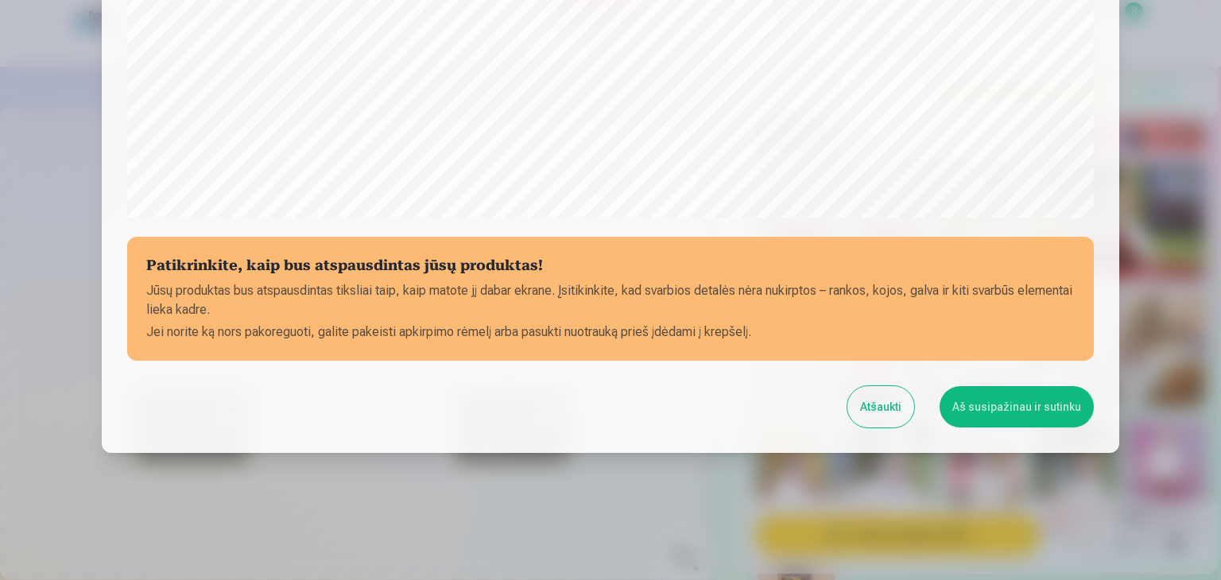
click at [998, 417] on button "Aš susipažinau ir sutinku" at bounding box center [1017, 406] width 154 height 41
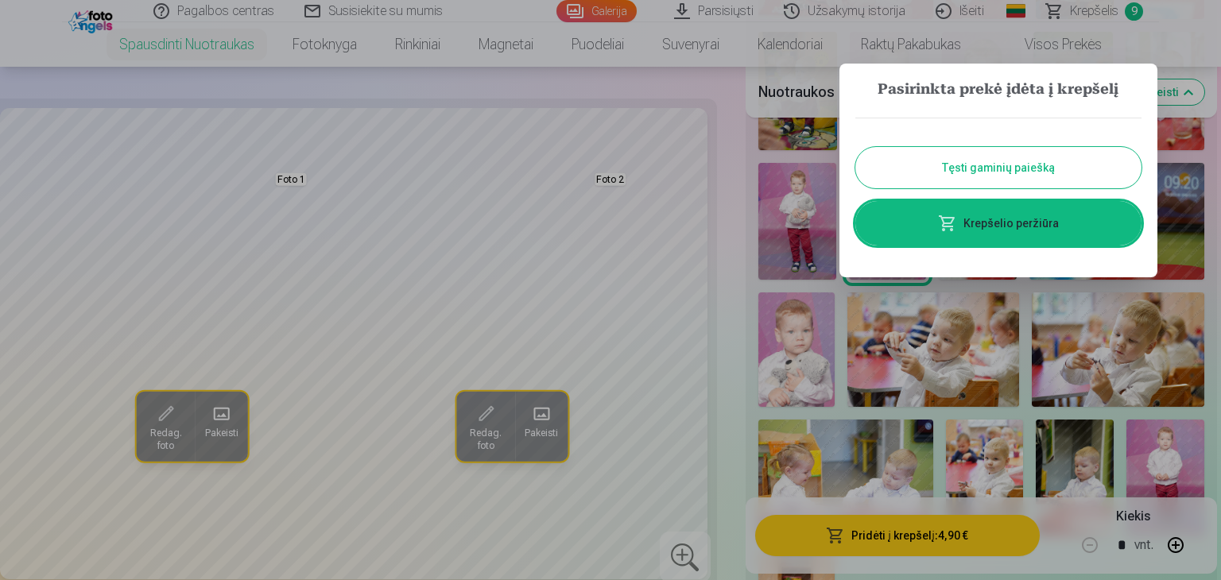
click at [1035, 220] on link "Krepšelio peržiūra" at bounding box center [998, 223] width 286 height 45
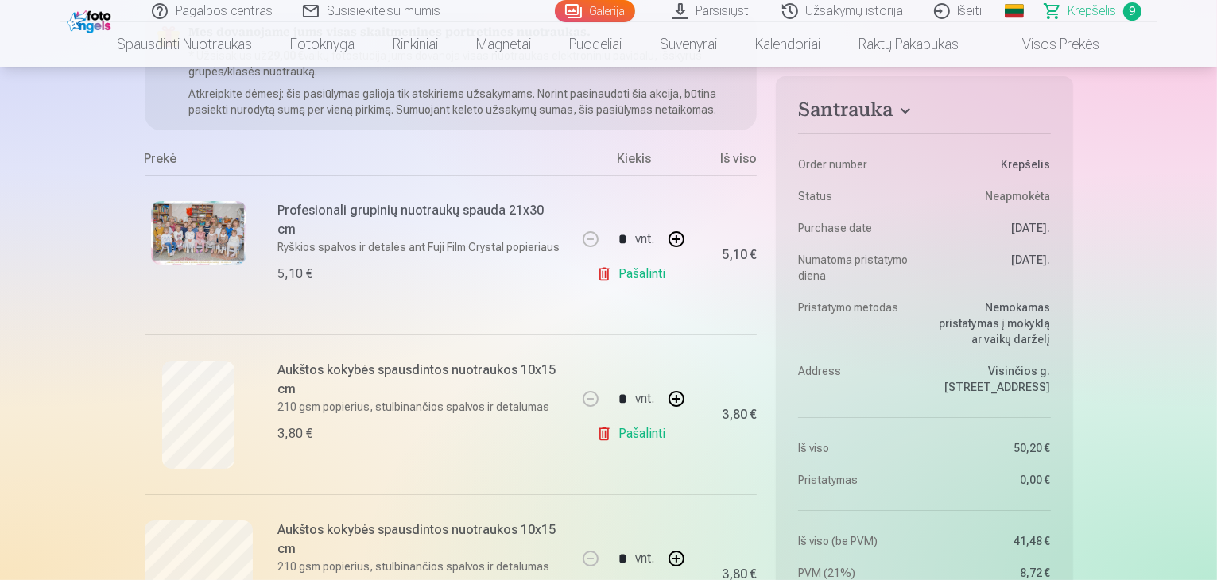
scroll to position [238, 0]
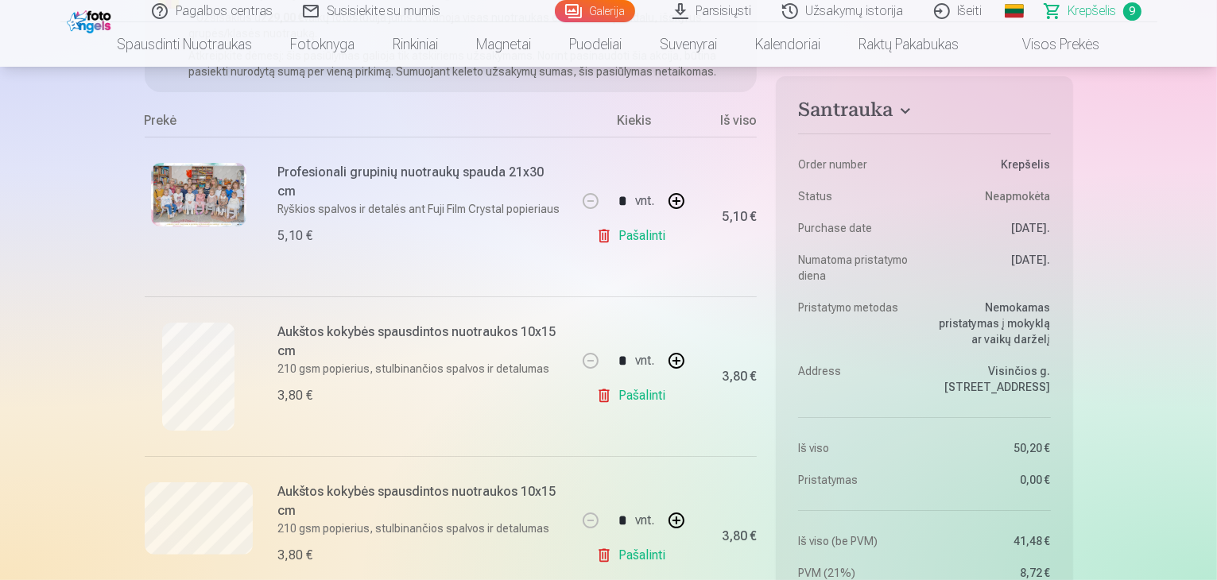
click at [640, 393] on link "Pašalinti" at bounding box center [634, 396] width 76 height 32
type input "*"
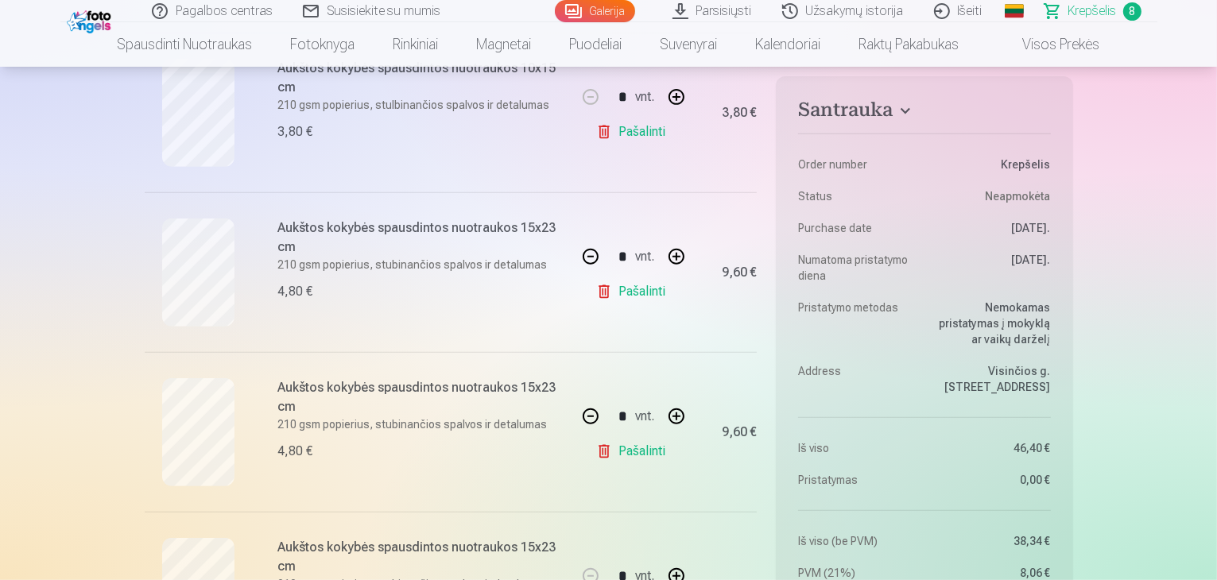
scroll to position [715, 0]
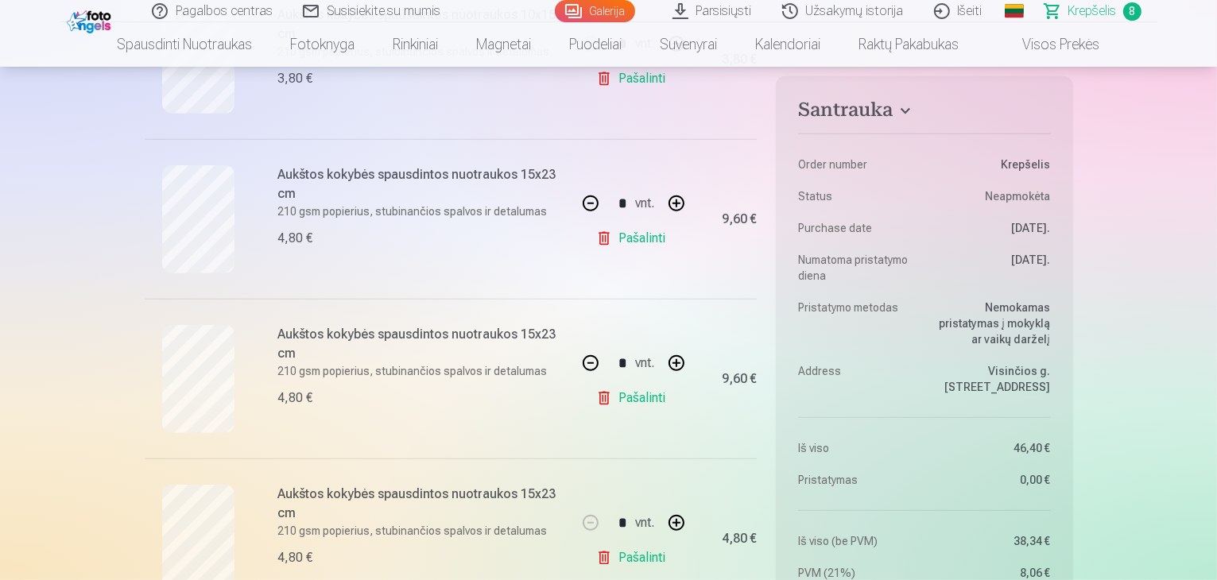
click at [678, 208] on button "button" at bounding box center [676, 203] width 38 height 38
type input "*"
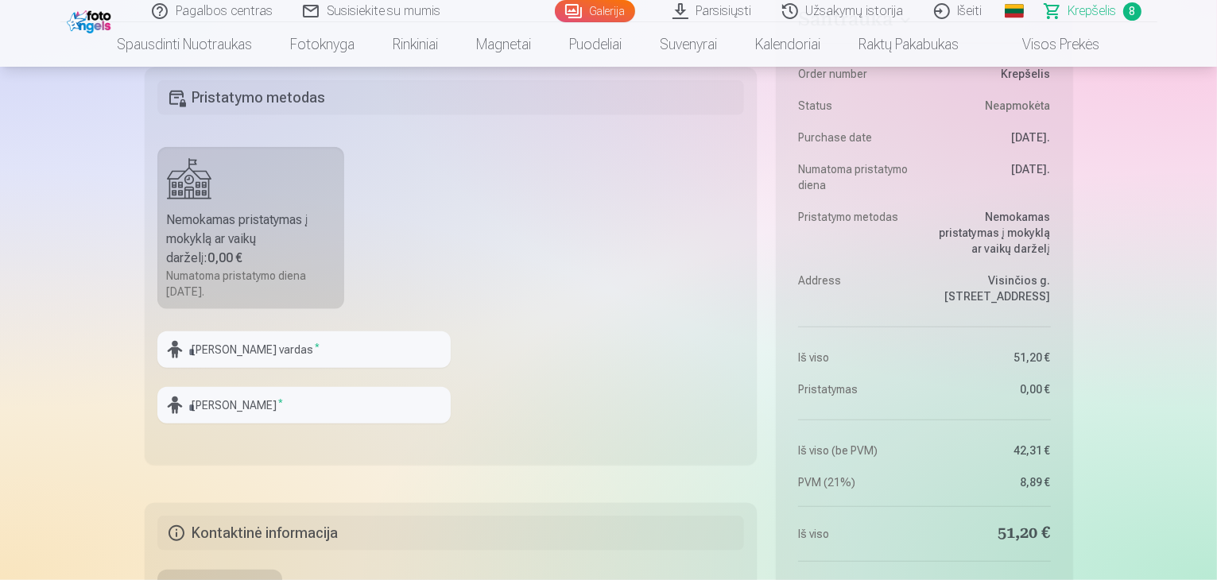
scroll to position [1669, 0]
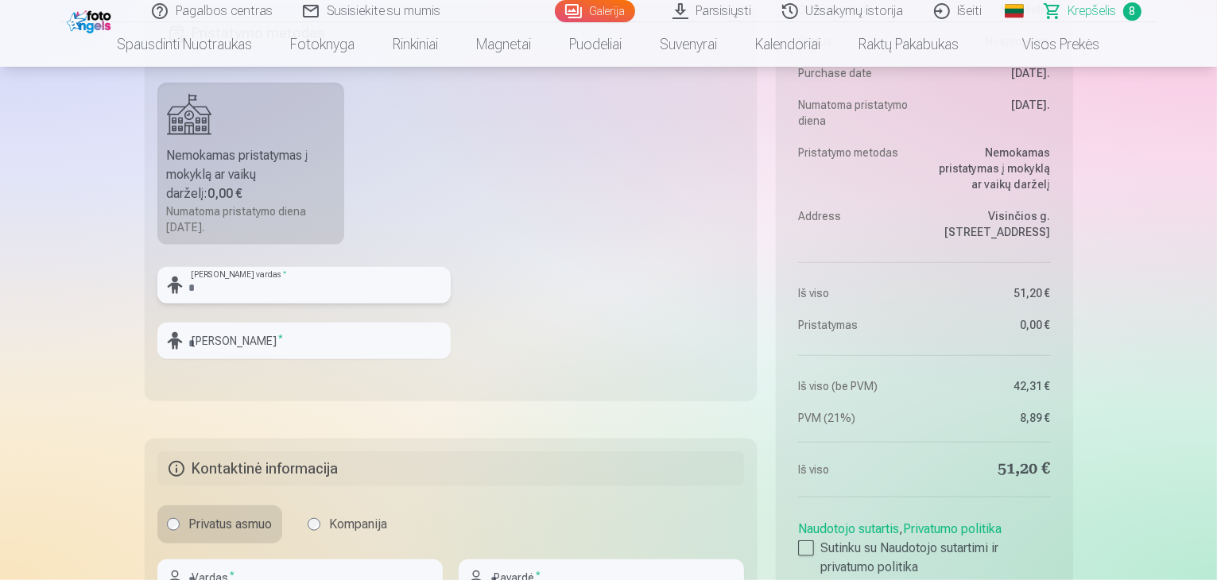
click at [223, 290] on input "text" at bounding box center [303, 285] width 293 height 37
type input "******"
click at [235, 336] on input "text" at bounding box center [303, 341] width 293 height 37
type input "********"
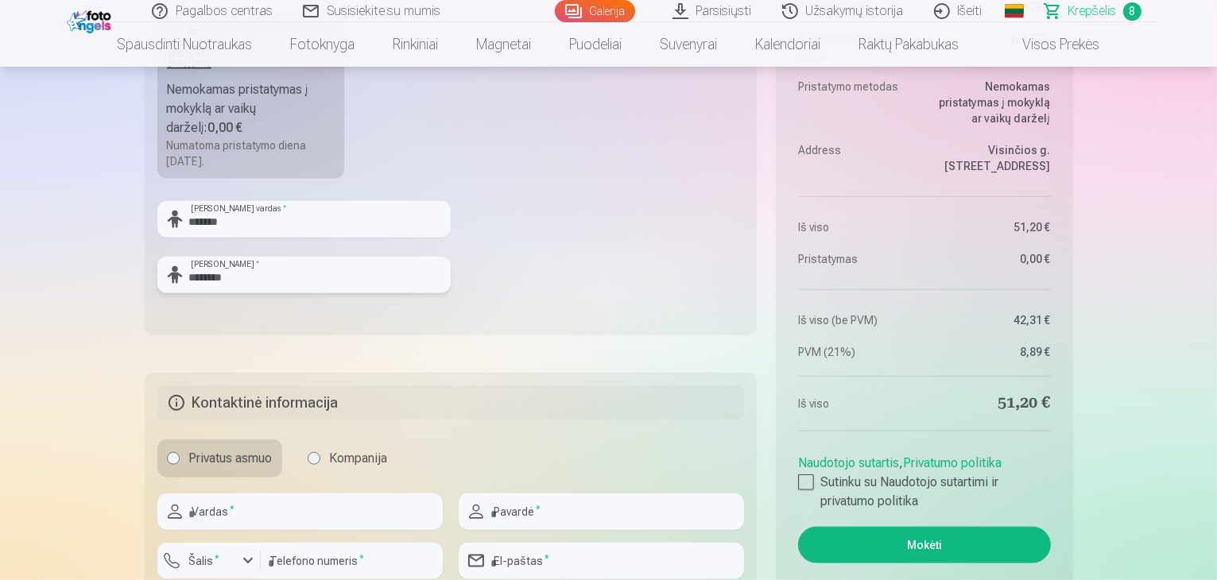
scroll to position [1828, 0]
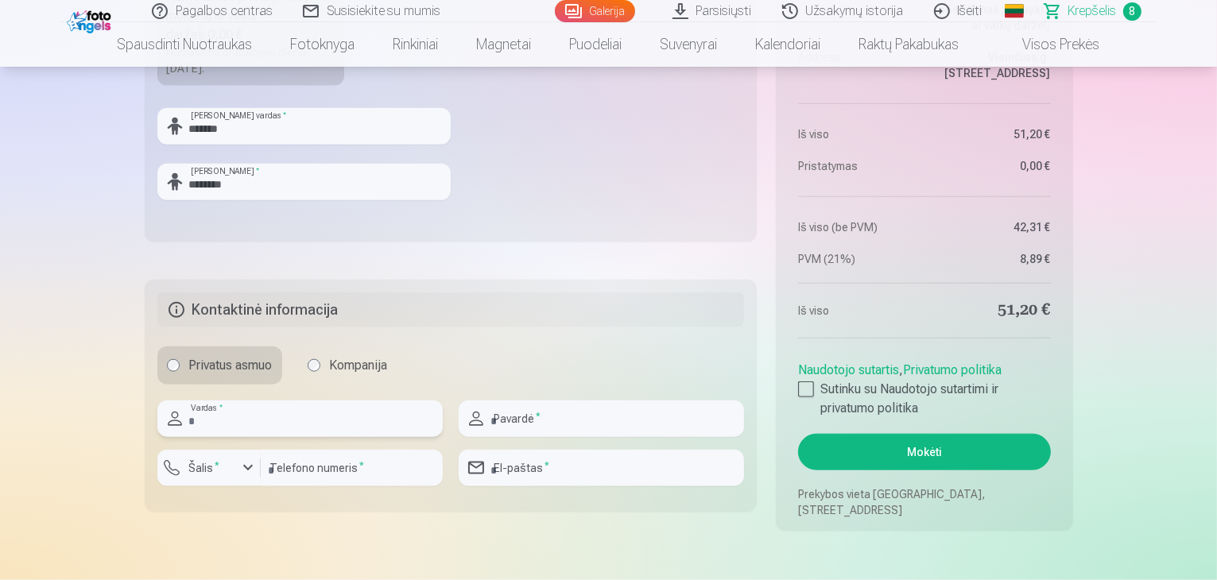
click at [251, 402] on input "text" at bounding box center [299, 419] width 285 height 37
type input "*********"
click at [234, 468] on div "button" at bounding box center [213, 471] width 48 height 16
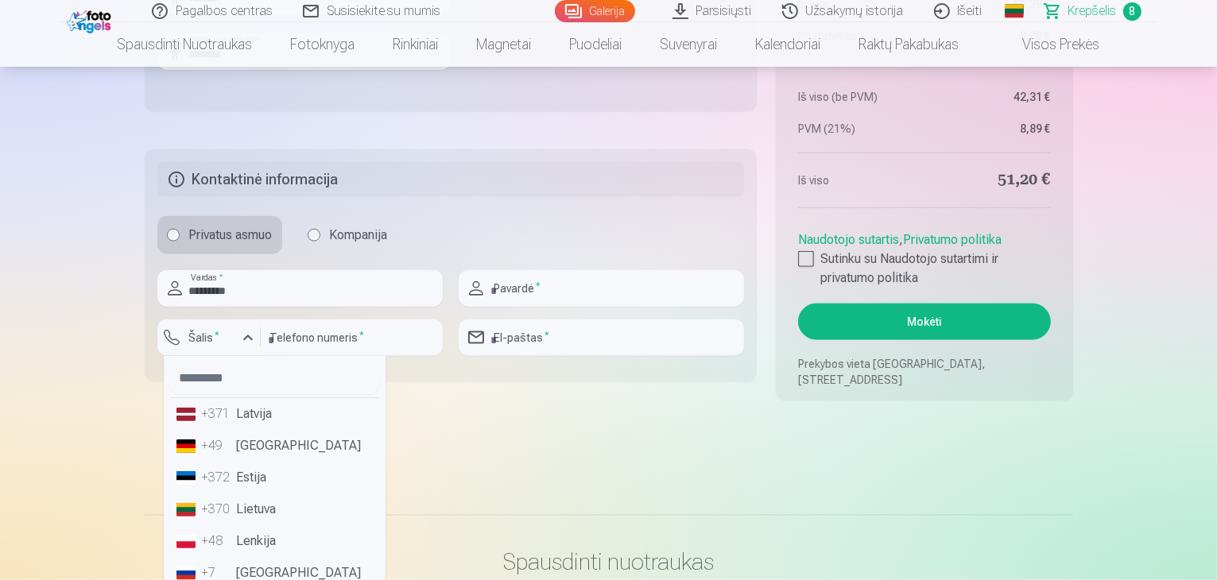
scroll to position [2067, 0]
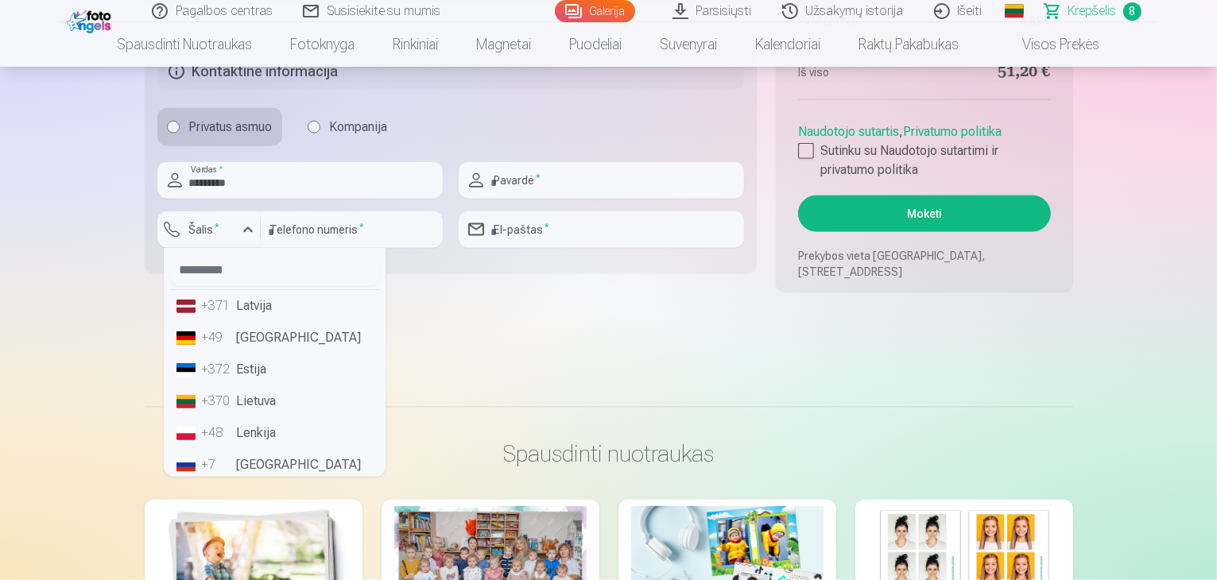
click at [225, 396] on div "+370" at bounding box center [218, 401] width 32 height 19
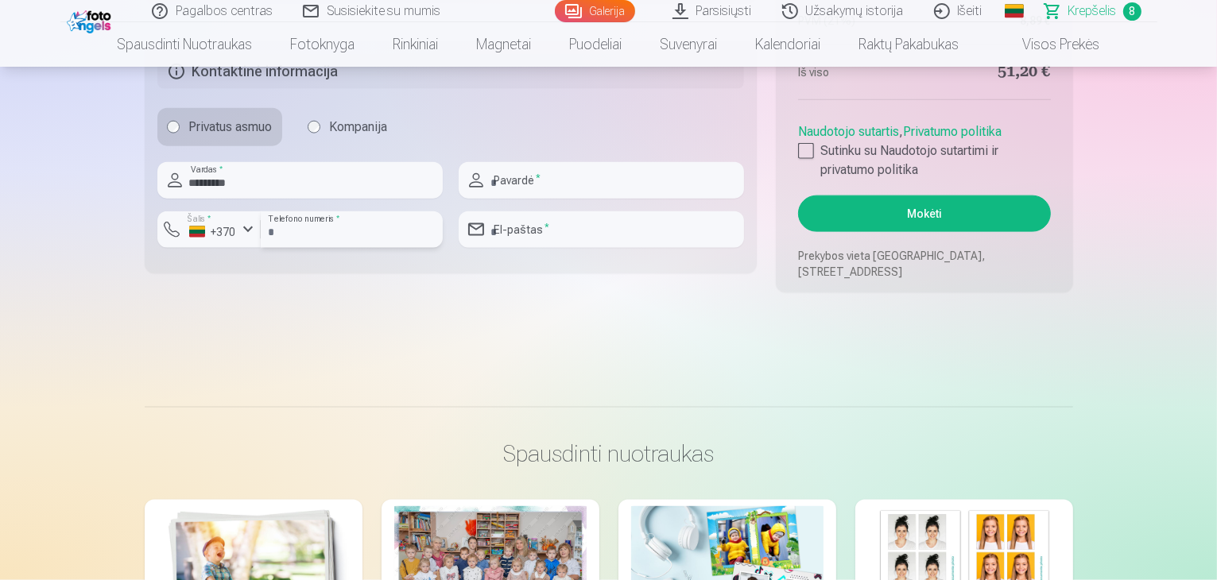
click at [334, 230] on input "number" at bounding box center [352, 229] width 182 height 37
click at [344, 227] on input "number" at bounding box center [352, 229] width 182 height 37
type input "********"
click at [533, 174] on input "text" at bounding box center [601, 180] width 285 height 37
type input "*******"
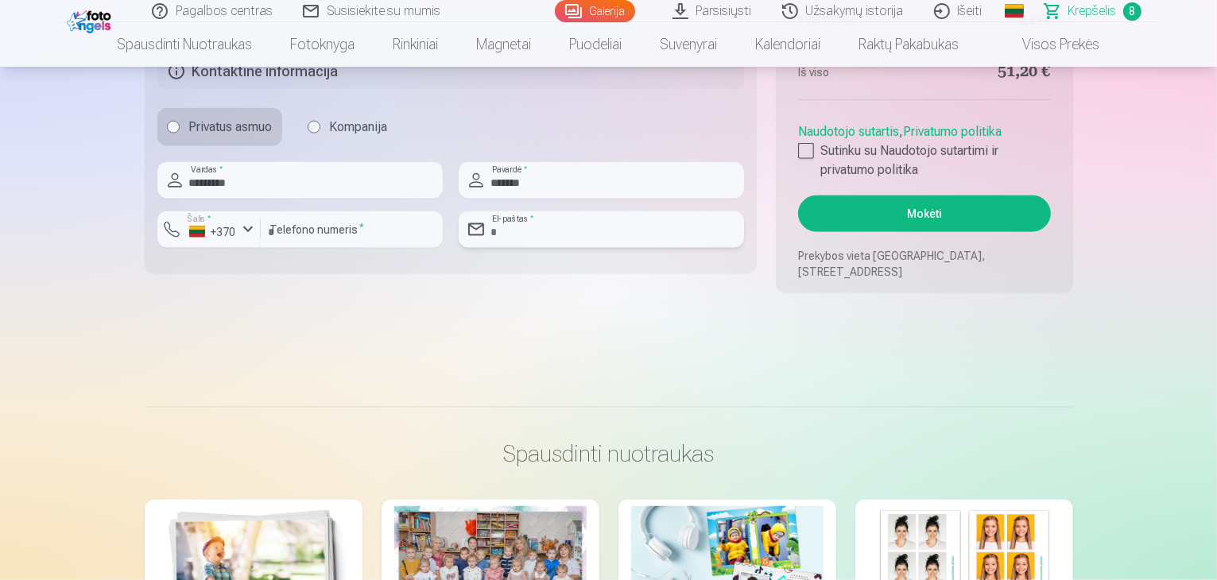
click at [553, 227] on input "email" at bounding box center [601, 229] width 285 height 37
type input "**********"
click at [804, 149] on div at bounding box center [806, 151] width 16 height 16
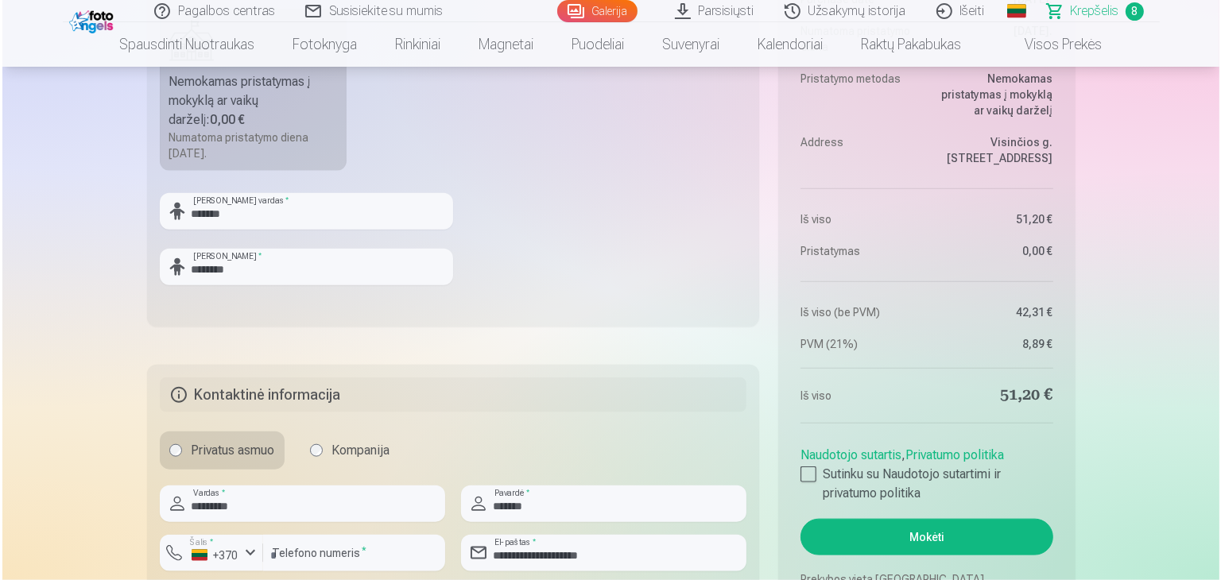
scroll to position [1749, 0]
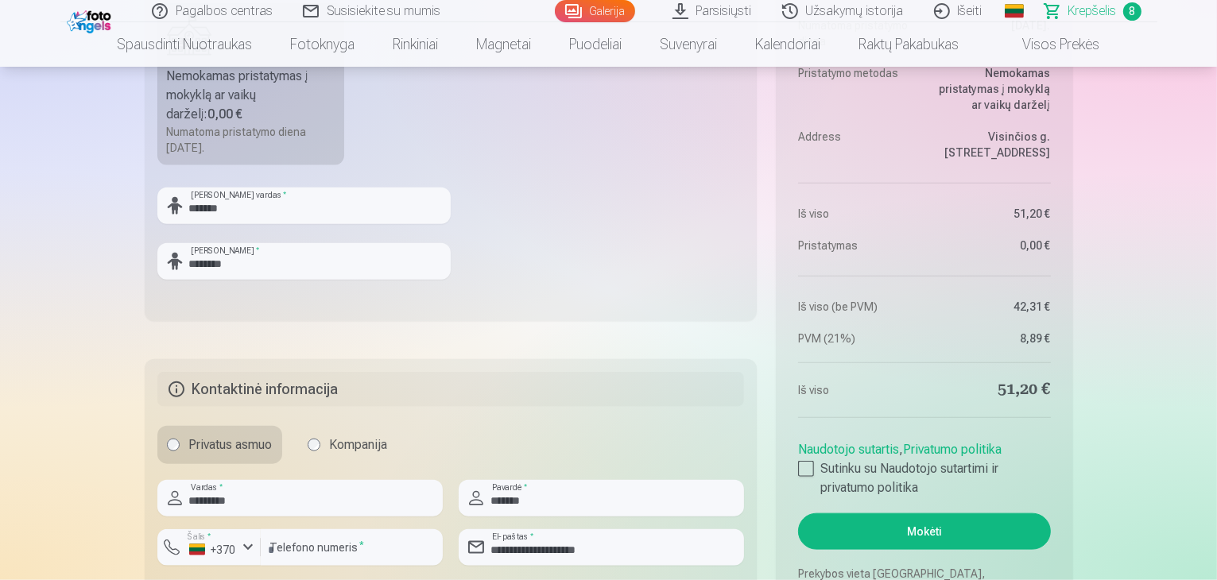
click at [944, 536] on button "Mokėti" at bounding box center [924, 531] width 252 height 37
